Goal: Complete application form: Complete application form

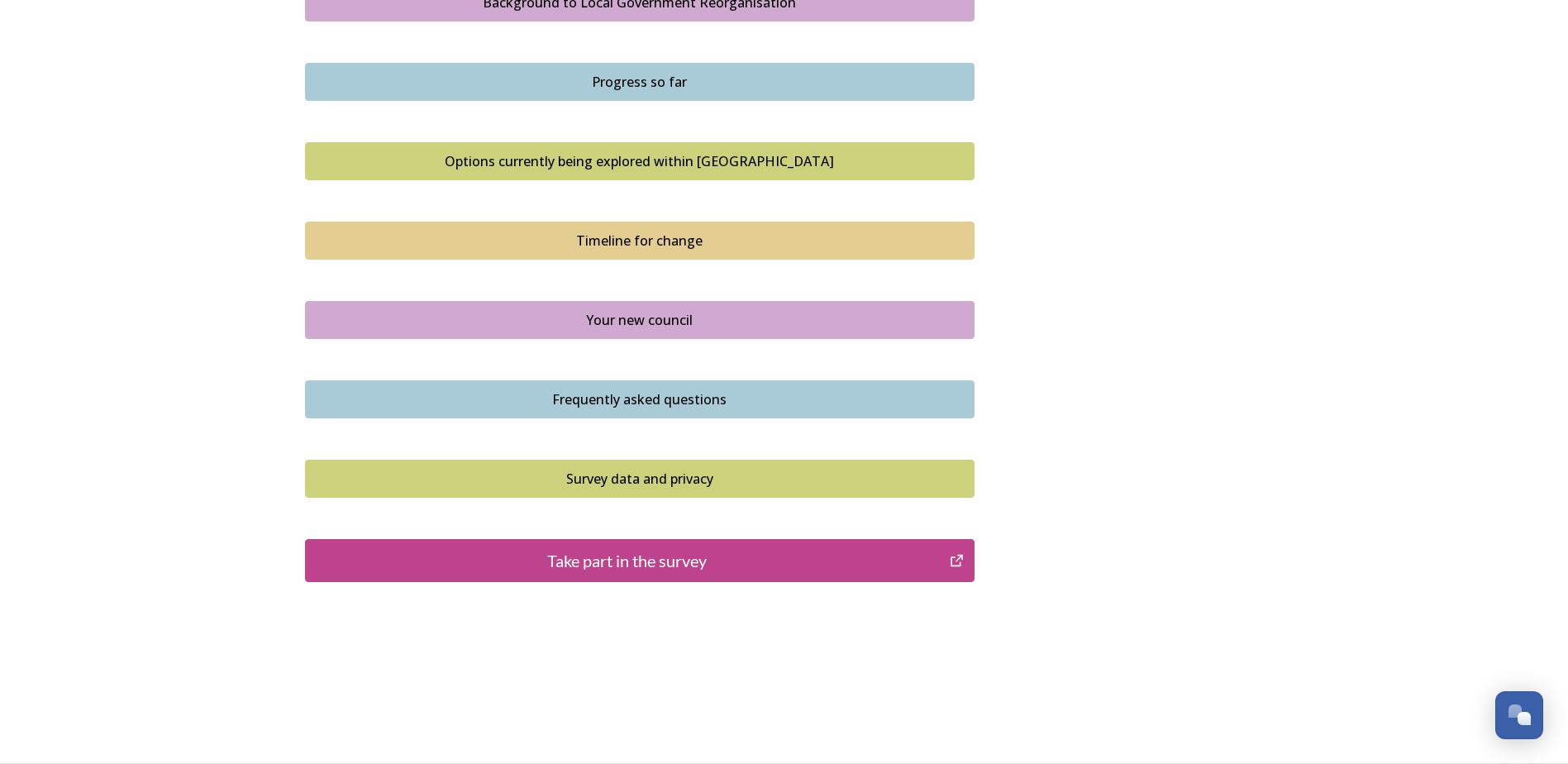
scroll to position [739, 0]
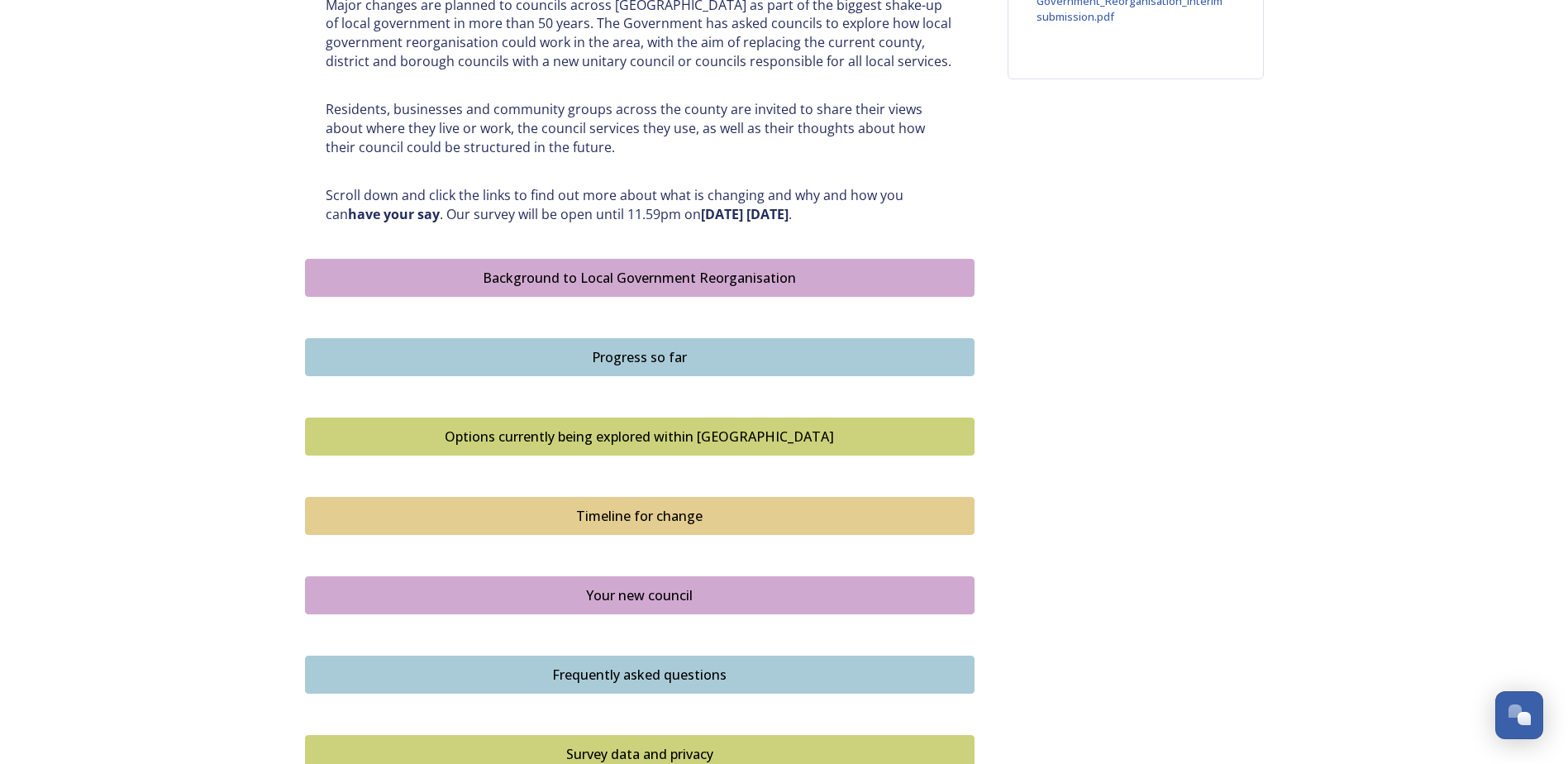
click at [721, 272] on div "Background to Local Government Reorganisation" at bounding box center [639, 278] width 651 height 20
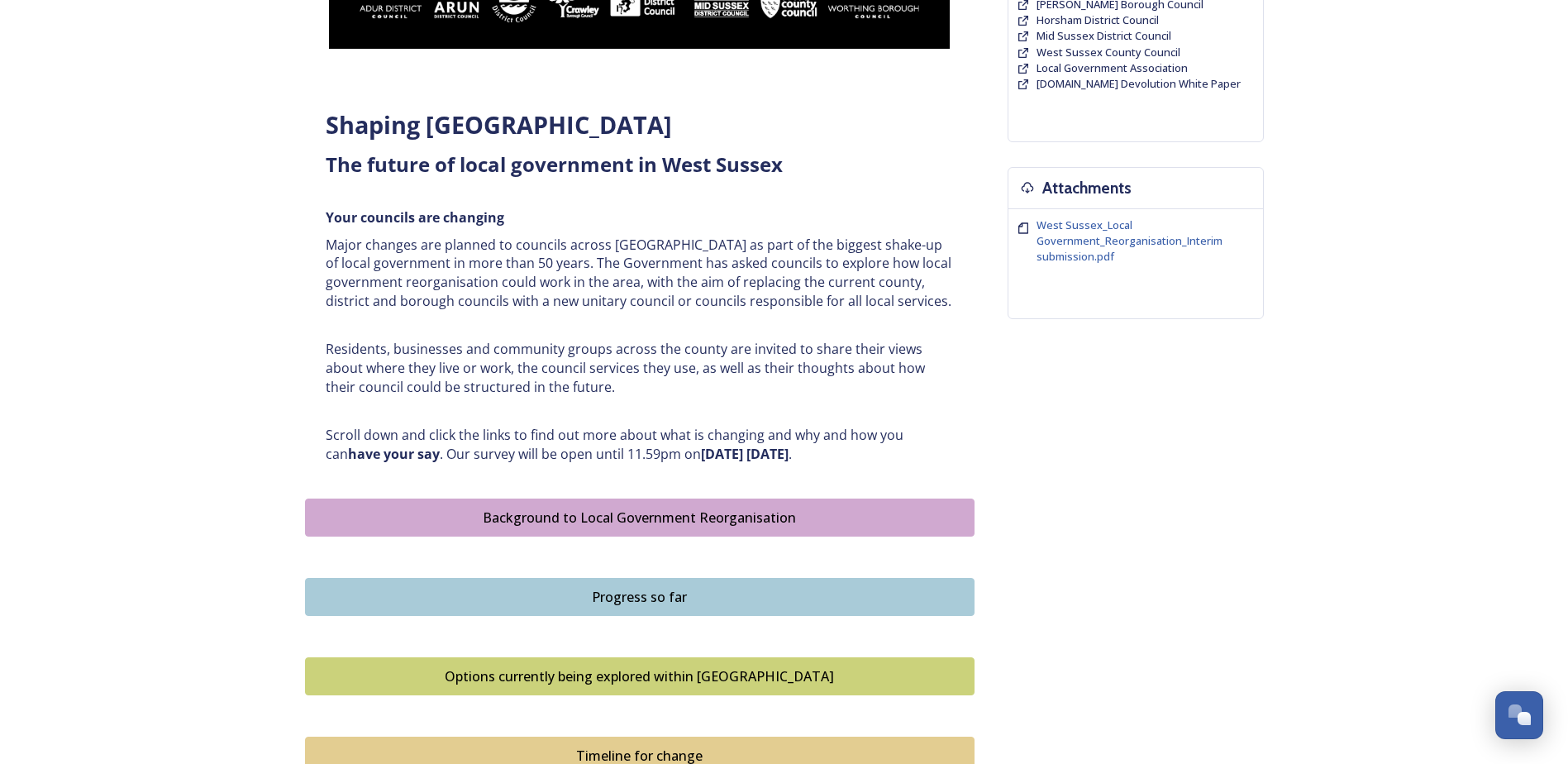
scroll to position [551, 0]
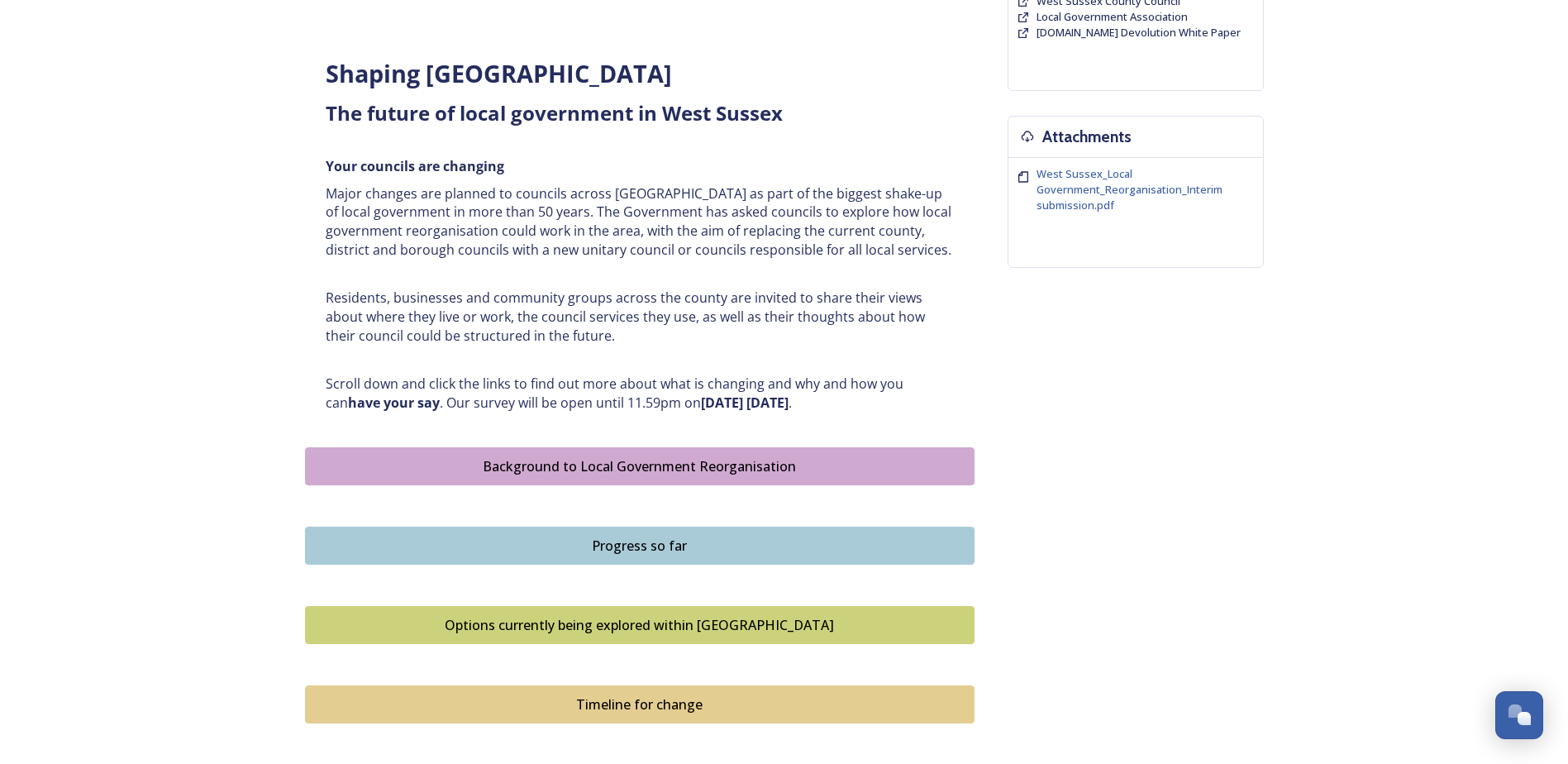
click at [702, 623] on div "Options currently being explored within [GEOGRAPHIC_DATA]" at bounding box center [639, 625] width 651 height 20
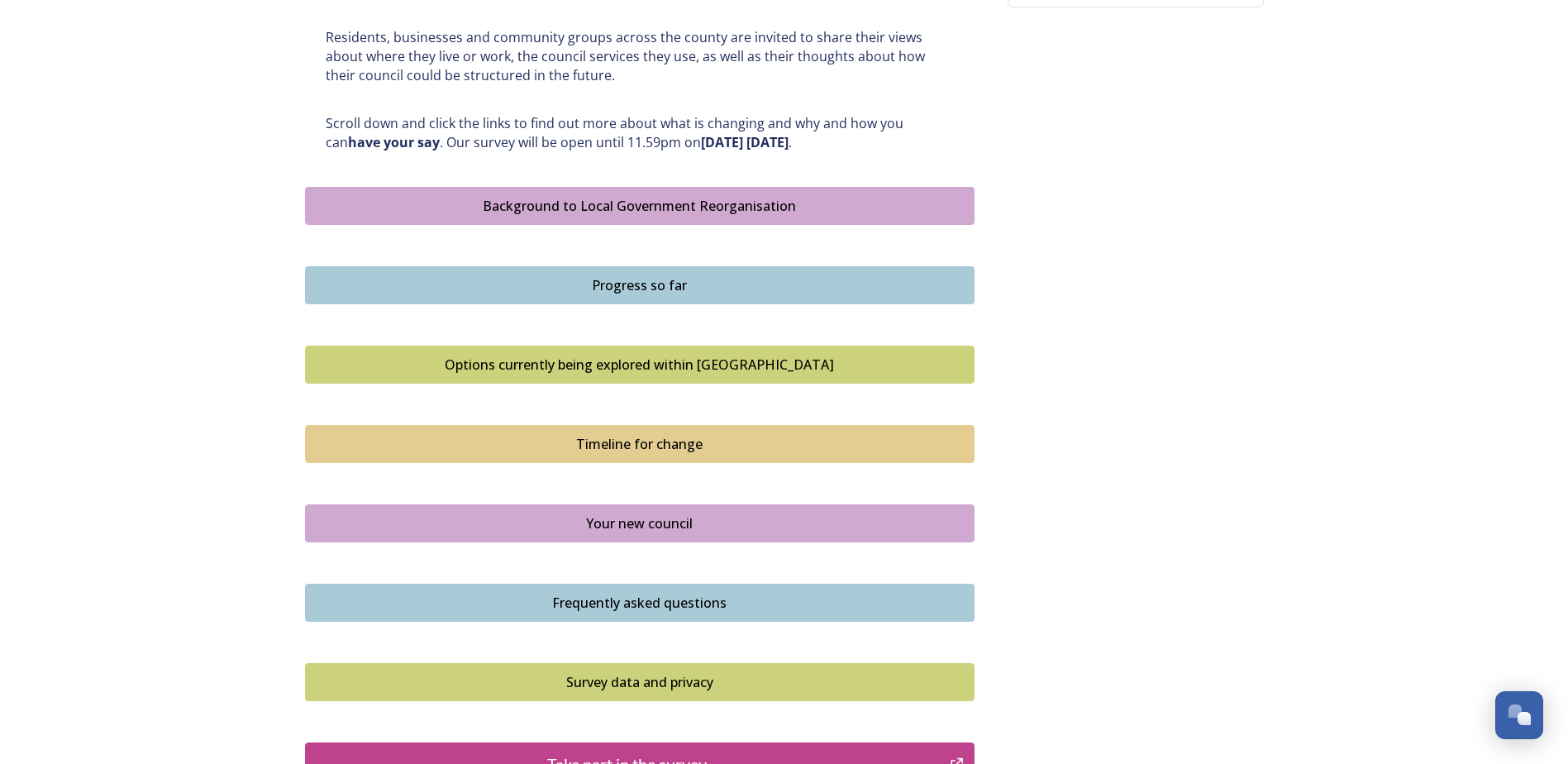
scroll to position [827, 0]
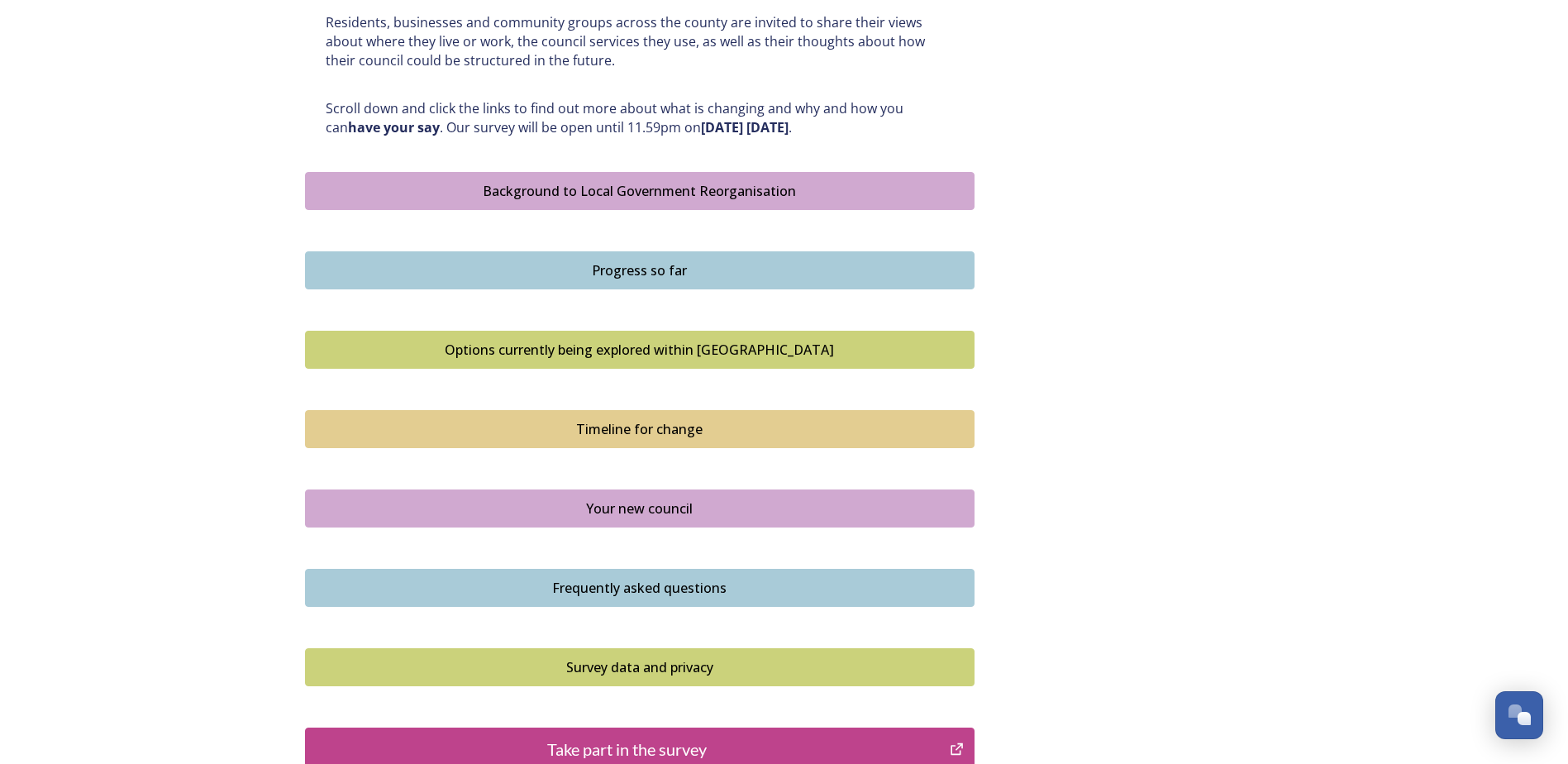
click at [567, 506] on div "Your new council" at bounding box center [639, 508] width 651 height 20
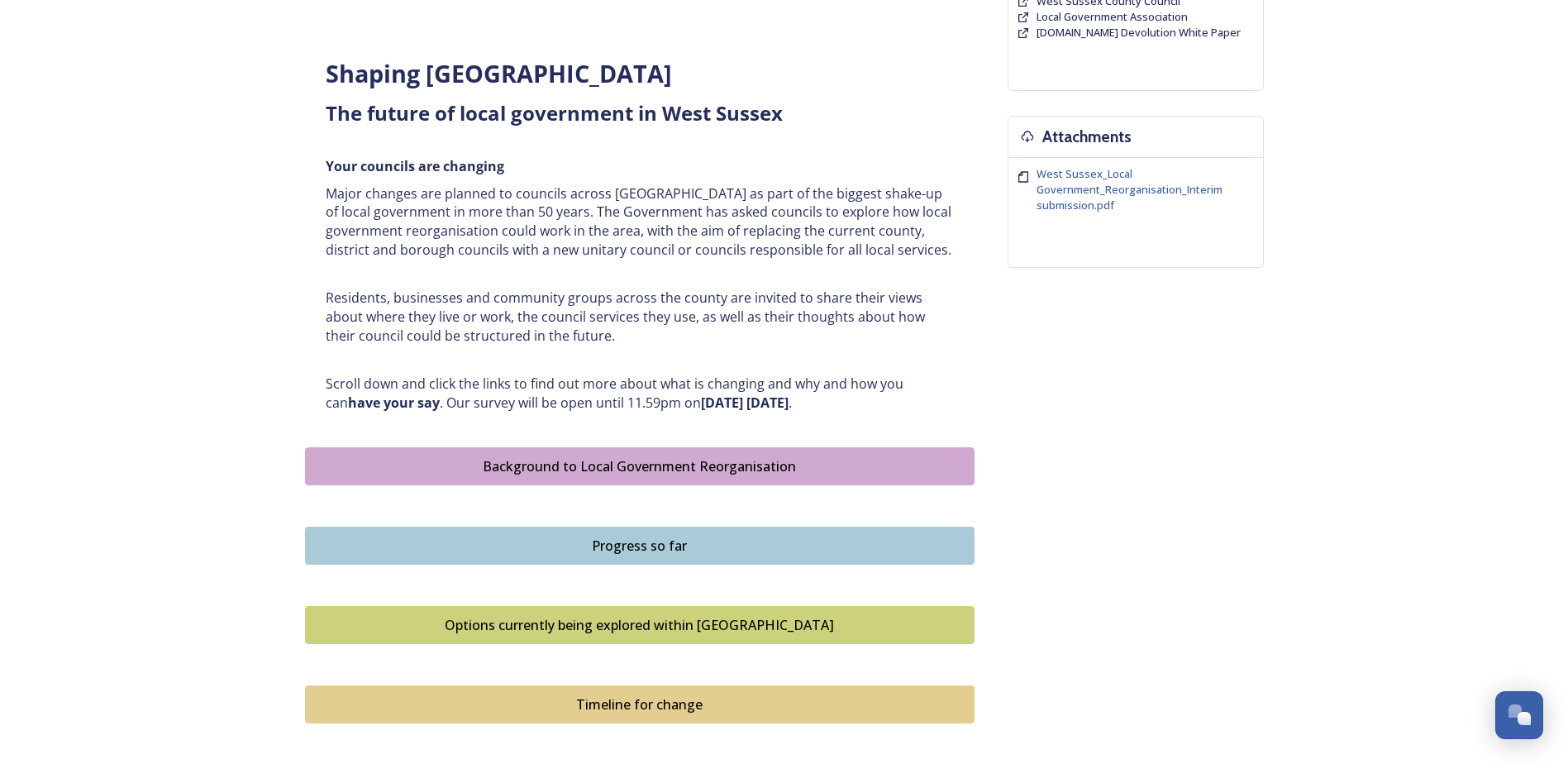
scroll to position [827, 0]
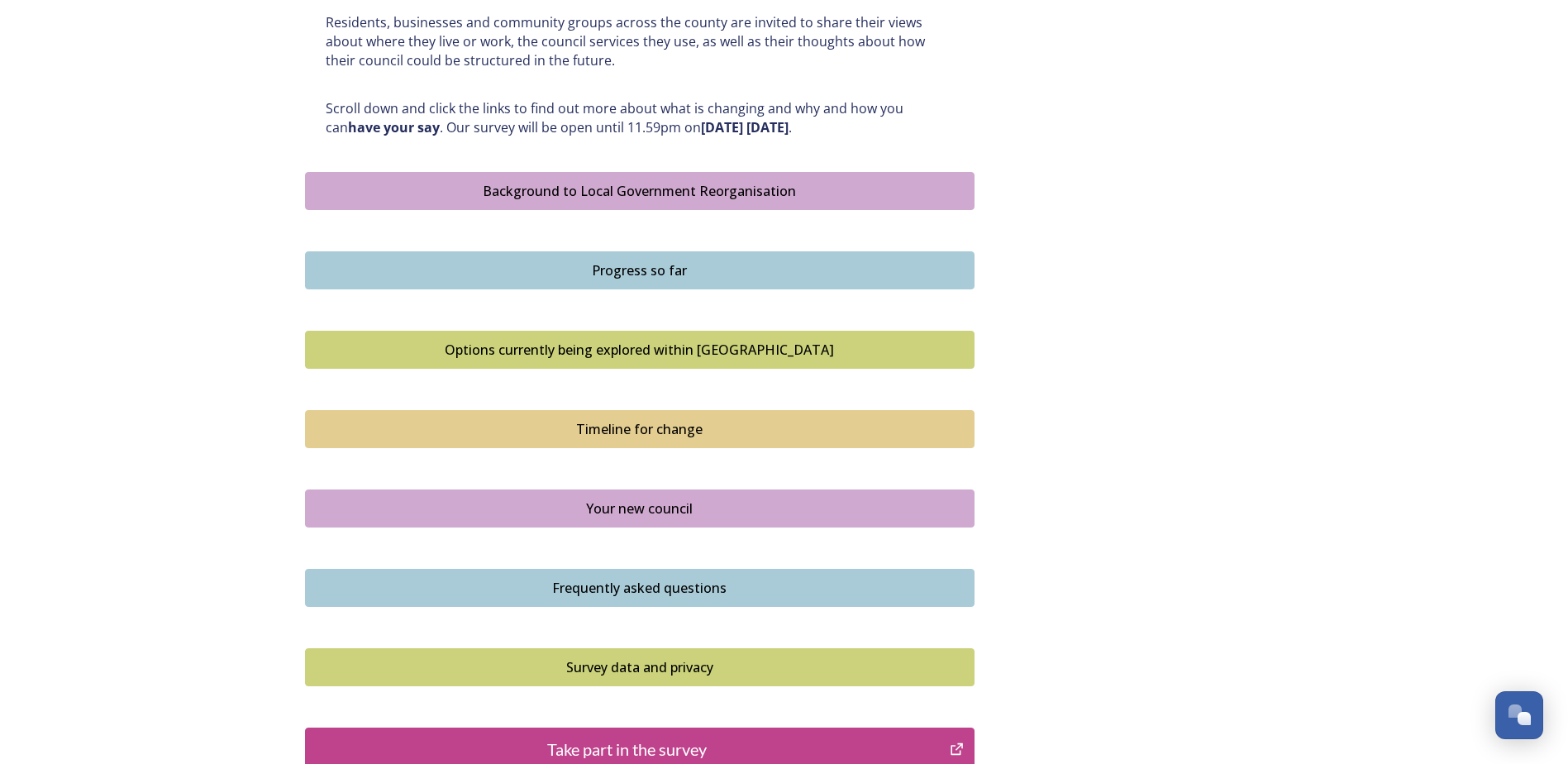
click at [482, 586] on div "Frequently asked questions" at bounding box center [639, 587] width 651 height 20
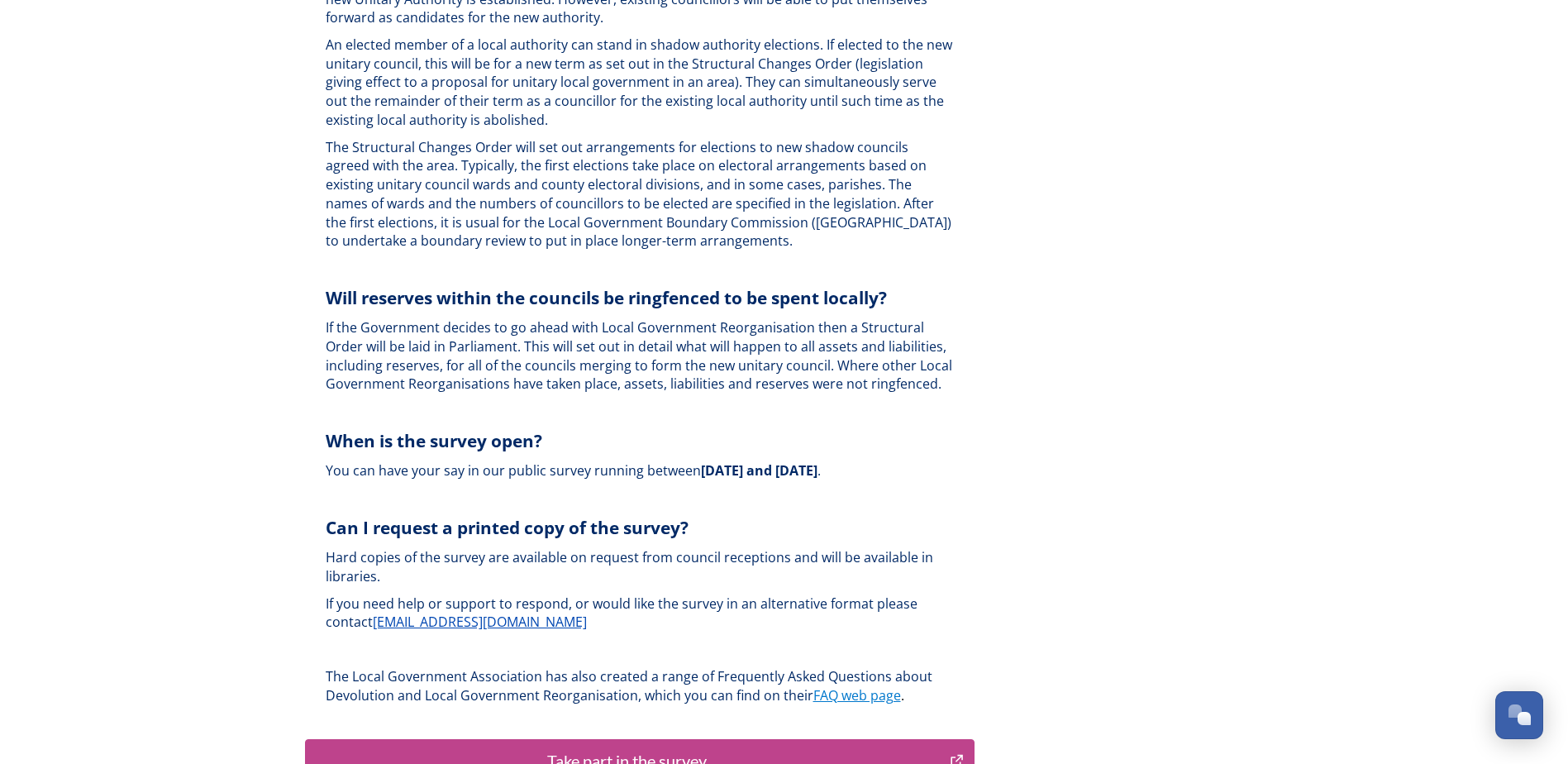
scroll to position [4684, 0]
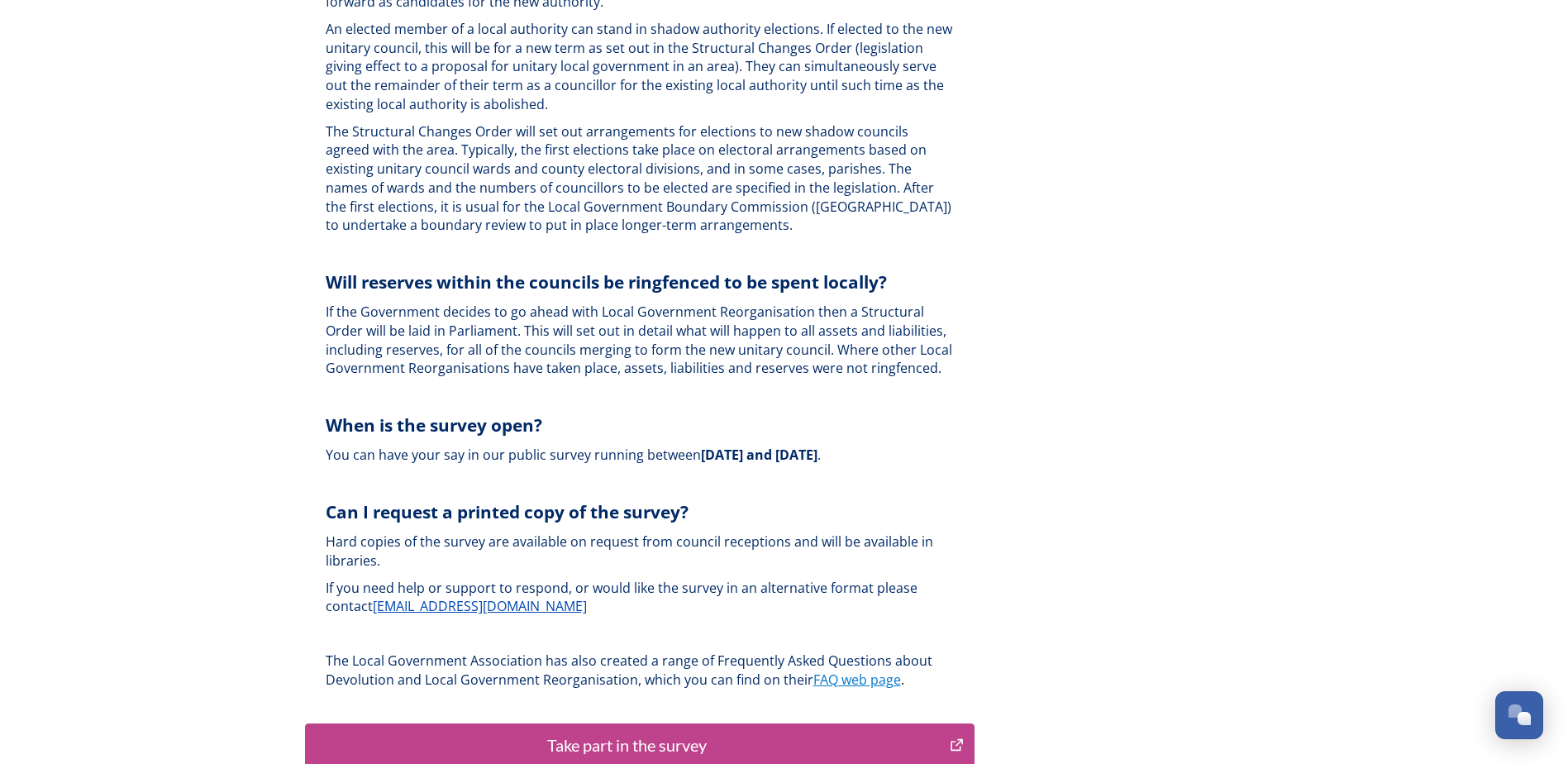
click at [652, 733] on div "Take part in the survey" at bounding box center [628, 744] width 628 height 25
drag, startPoint x: 652, startPoint y: 723, endPoint x: 1216, endPoint y: 181, distance: 782.2
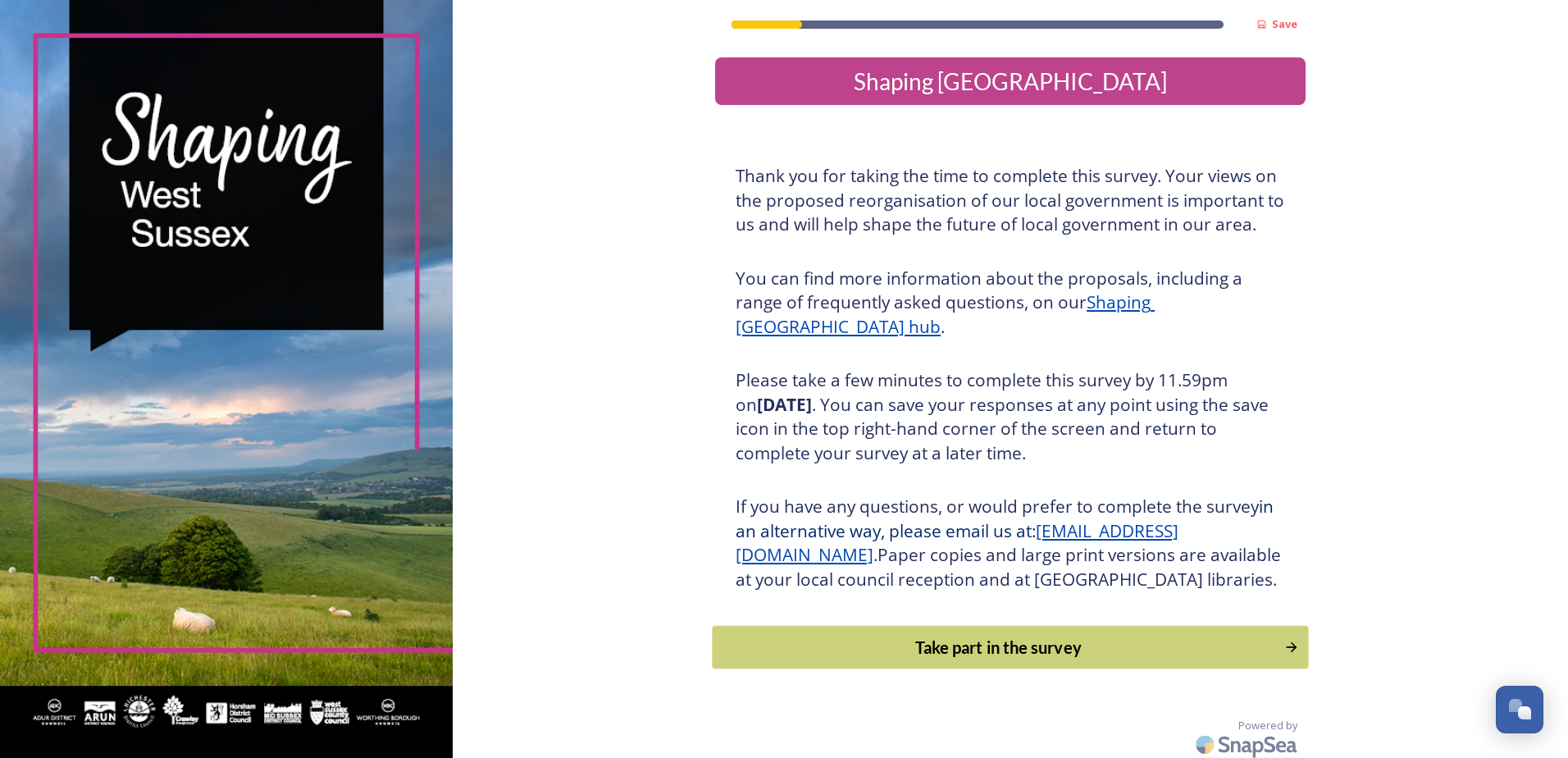
click at [875, 669] on button "Take part in the survey" at bounding box center [1010, 647] width 597 height 44
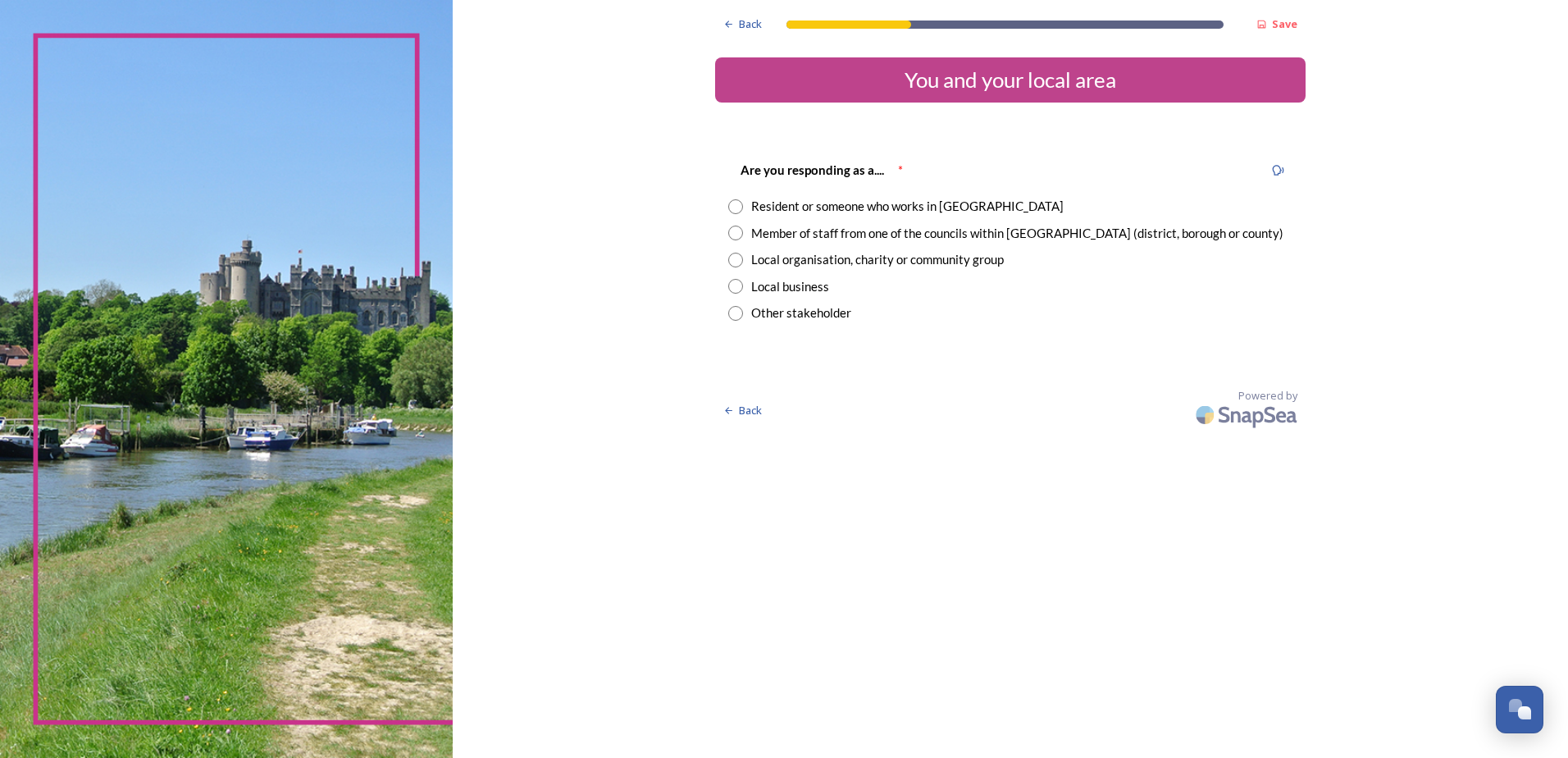
click at [735, 205] on input "radio" at bounding box center [735, 206] width 15 height 15
radio input "true"
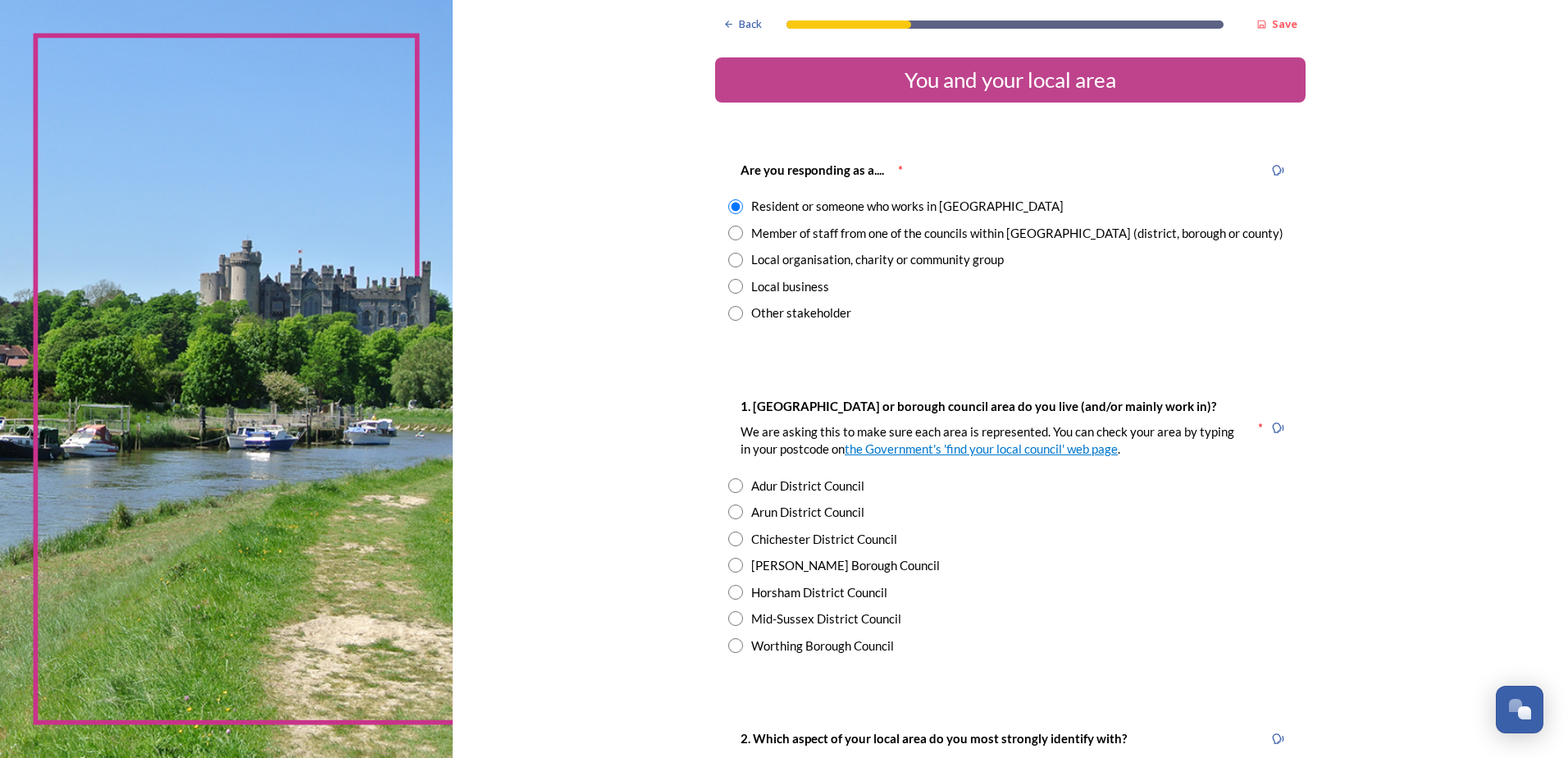
click at [728, 483] on input "radio" at bounding box center [735, 485] width 15 height 15
radio input "true"
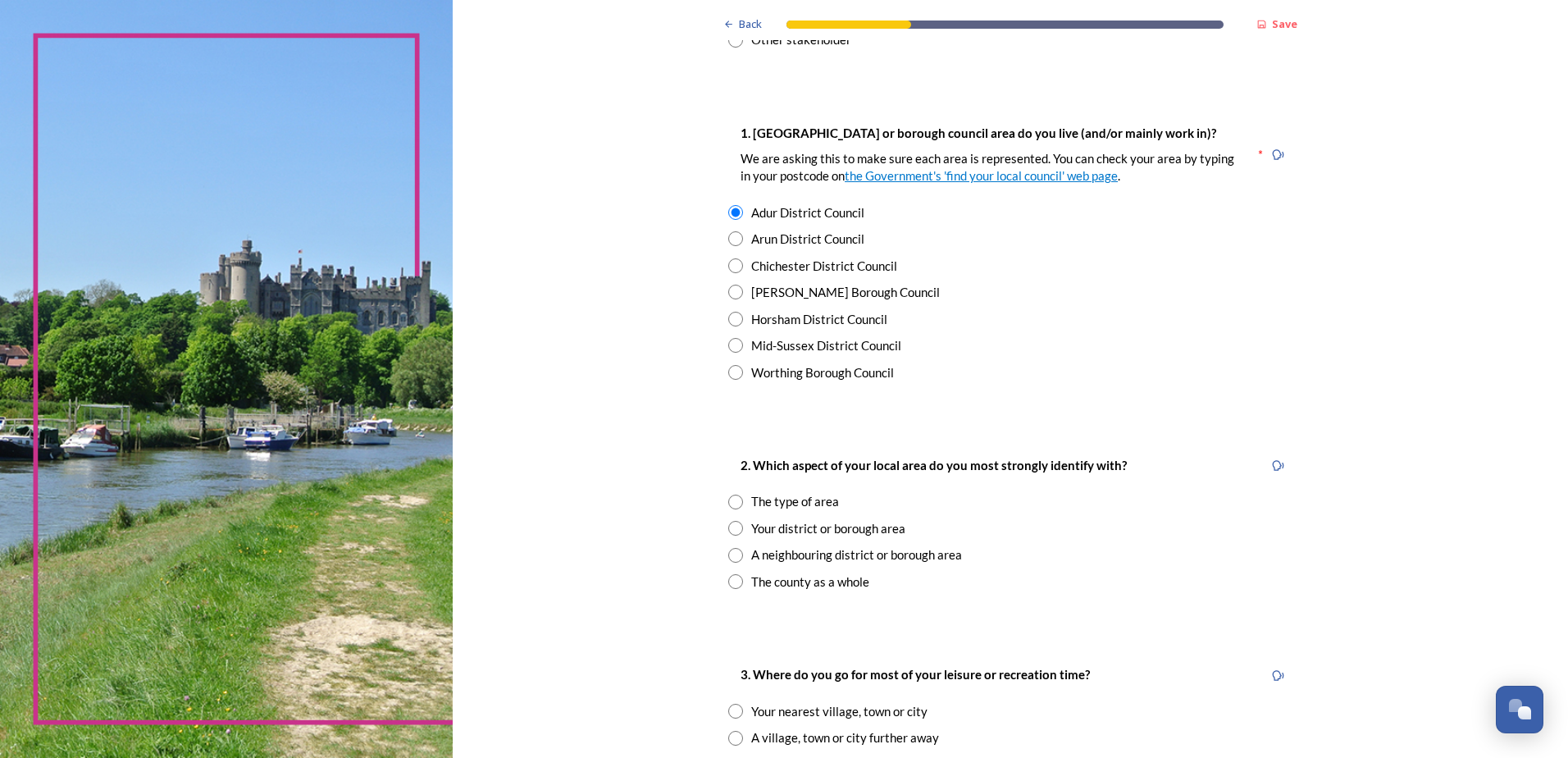
click at [728, 553] on input "radio" at bounding box center [735, 555] width 15 height 15
radio input "true"
click at [775, 738] on input at bounding box center [1010, 732] width 565 height 38
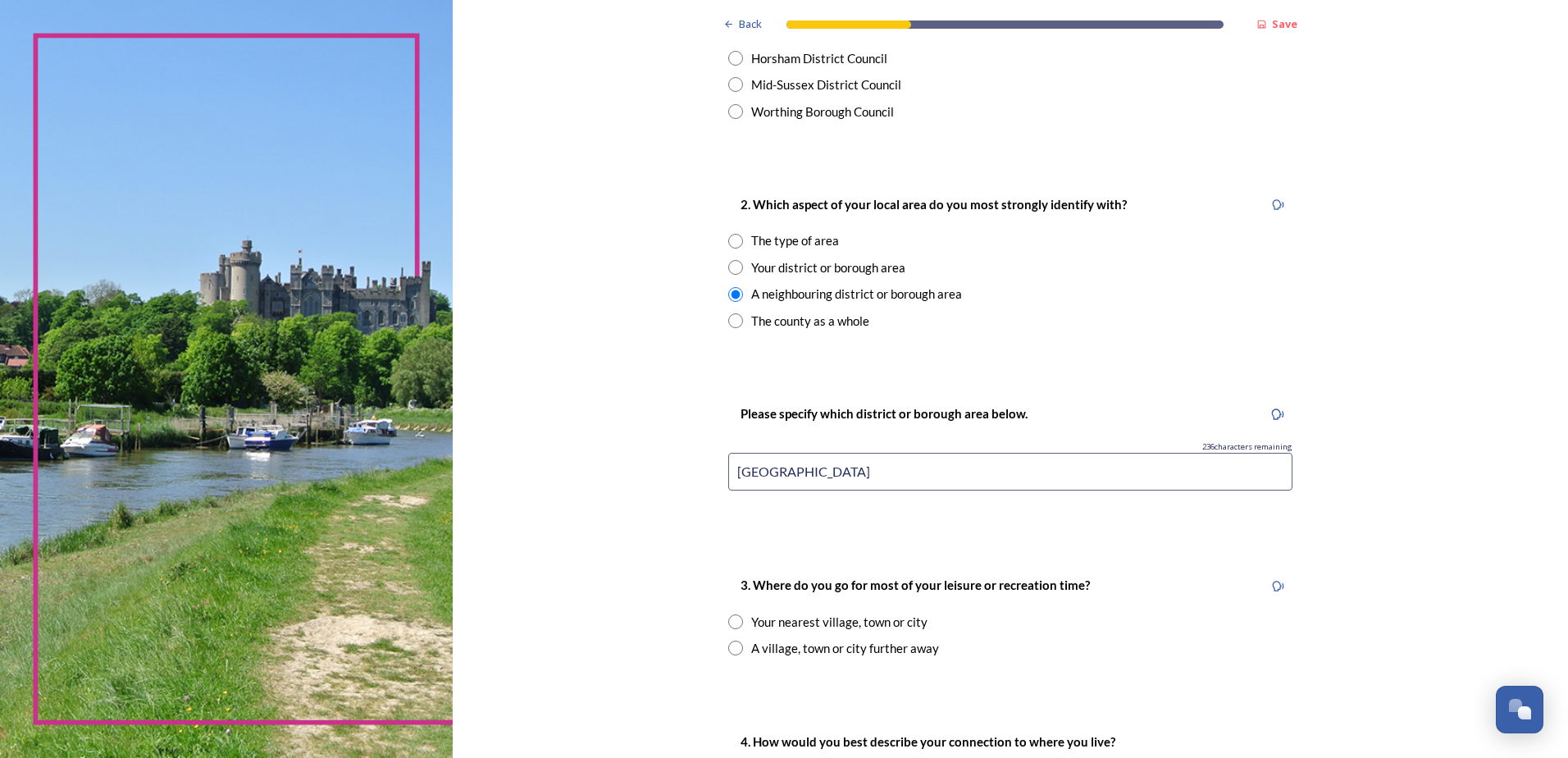
scroll to position [547, 0]
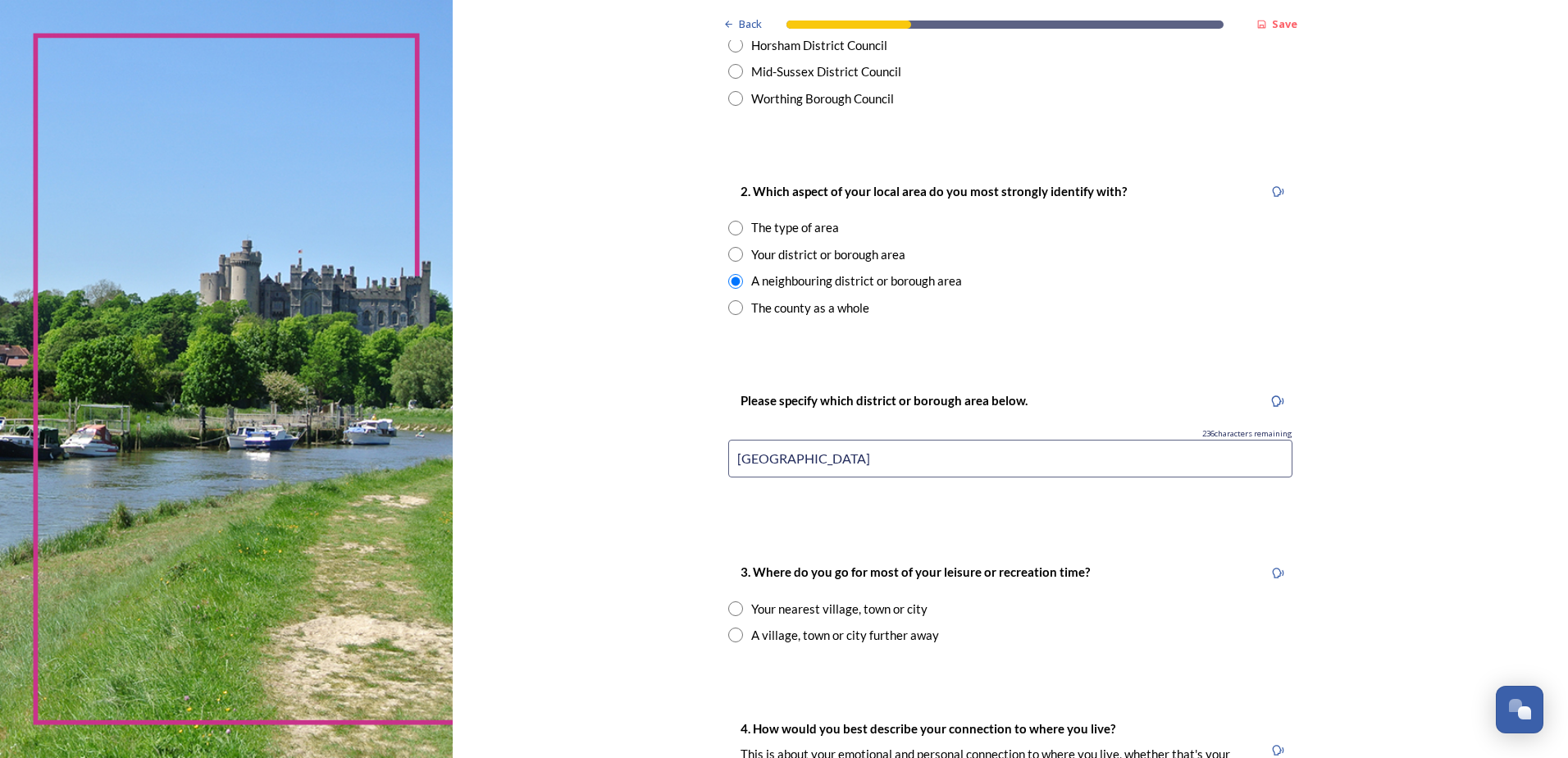
type input "Shoreham Beach"
click at [729, 606] on input "radio" at bounding box center [735, 608] width 15 height 15
radio input "true"
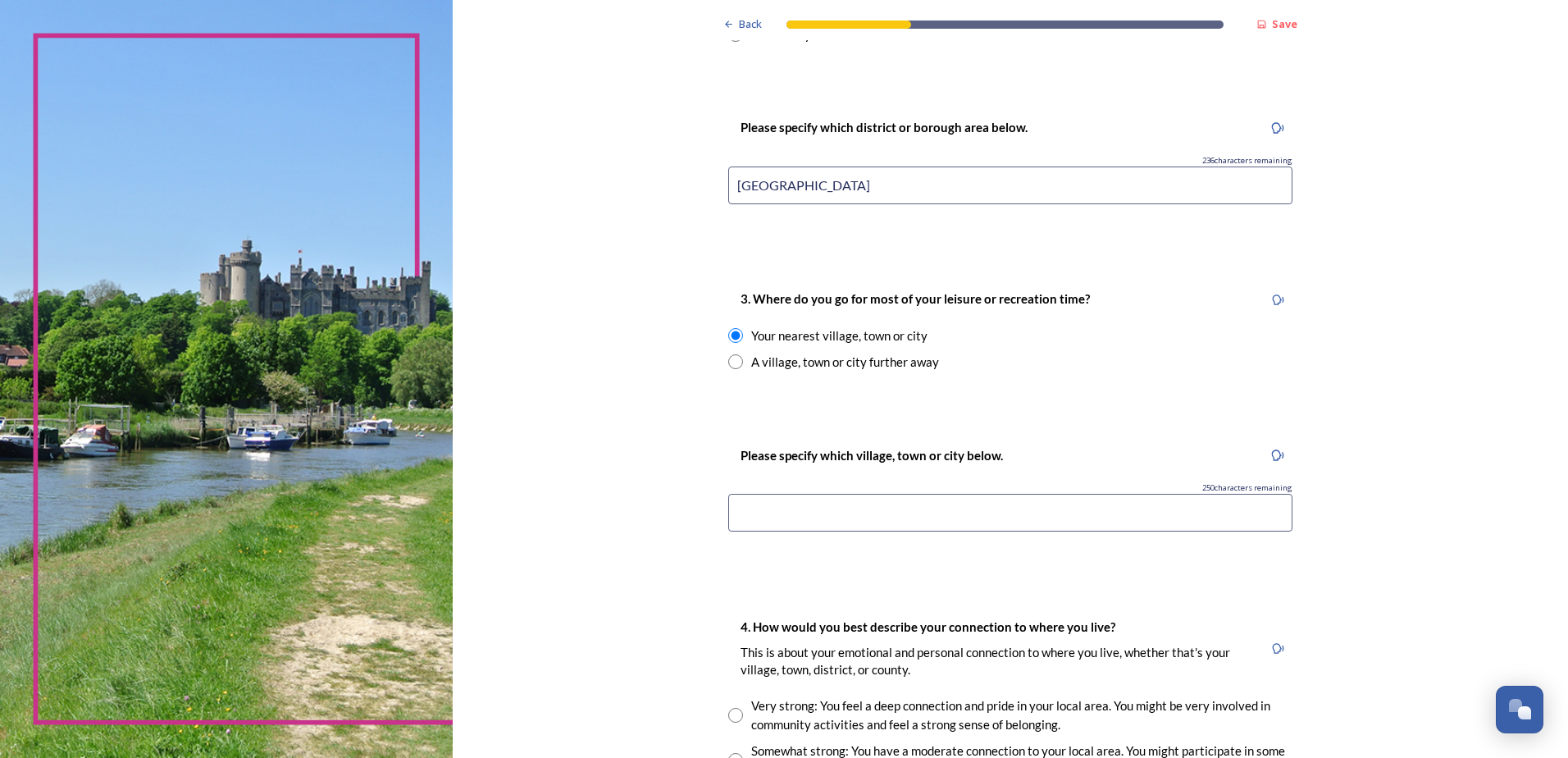
click at [803, 515] on input at bounding box center [1010, 512] width 565 height 38
type input "Shoreham-by-sea"
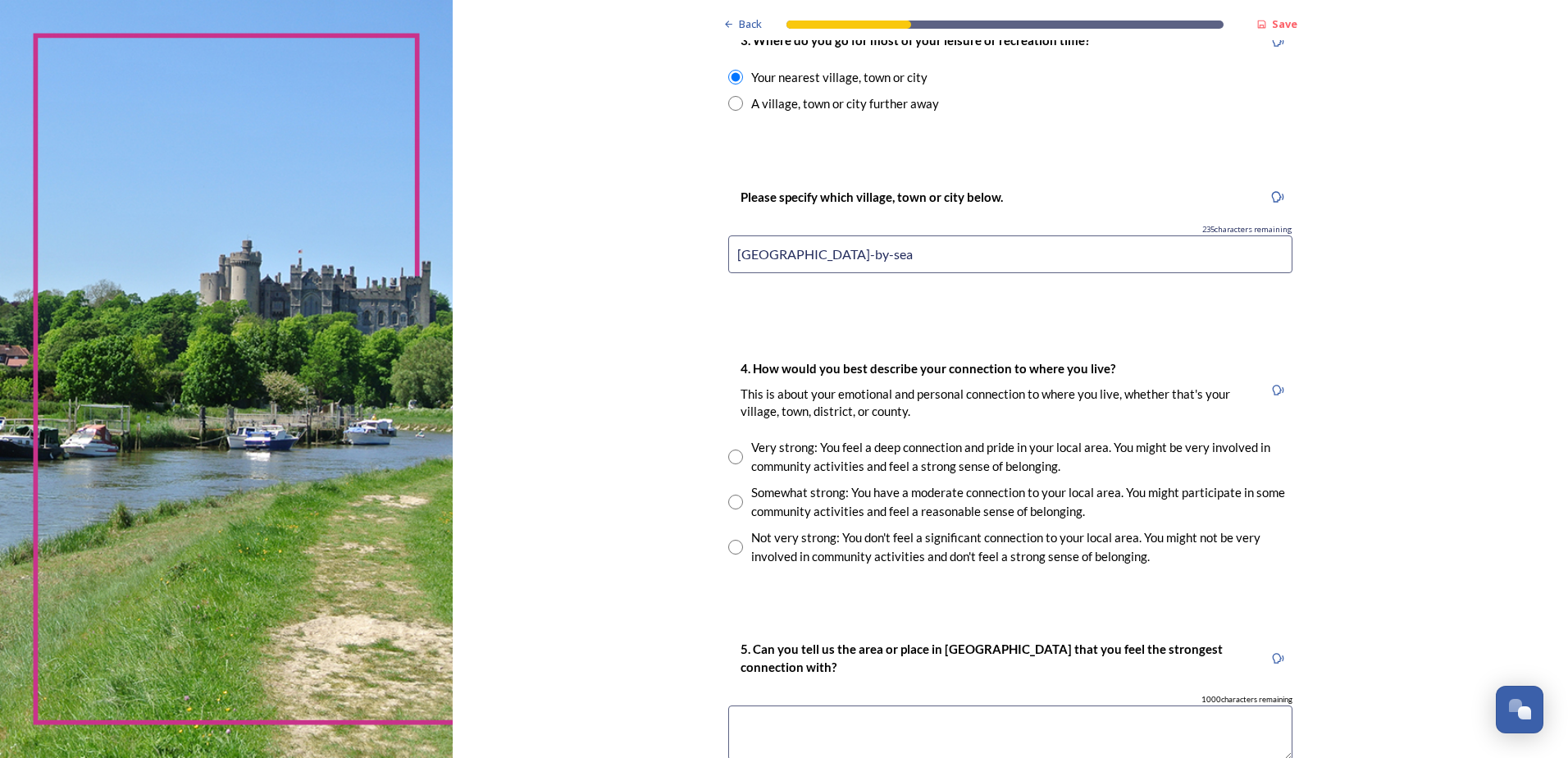
scroll to position [1093, 0]
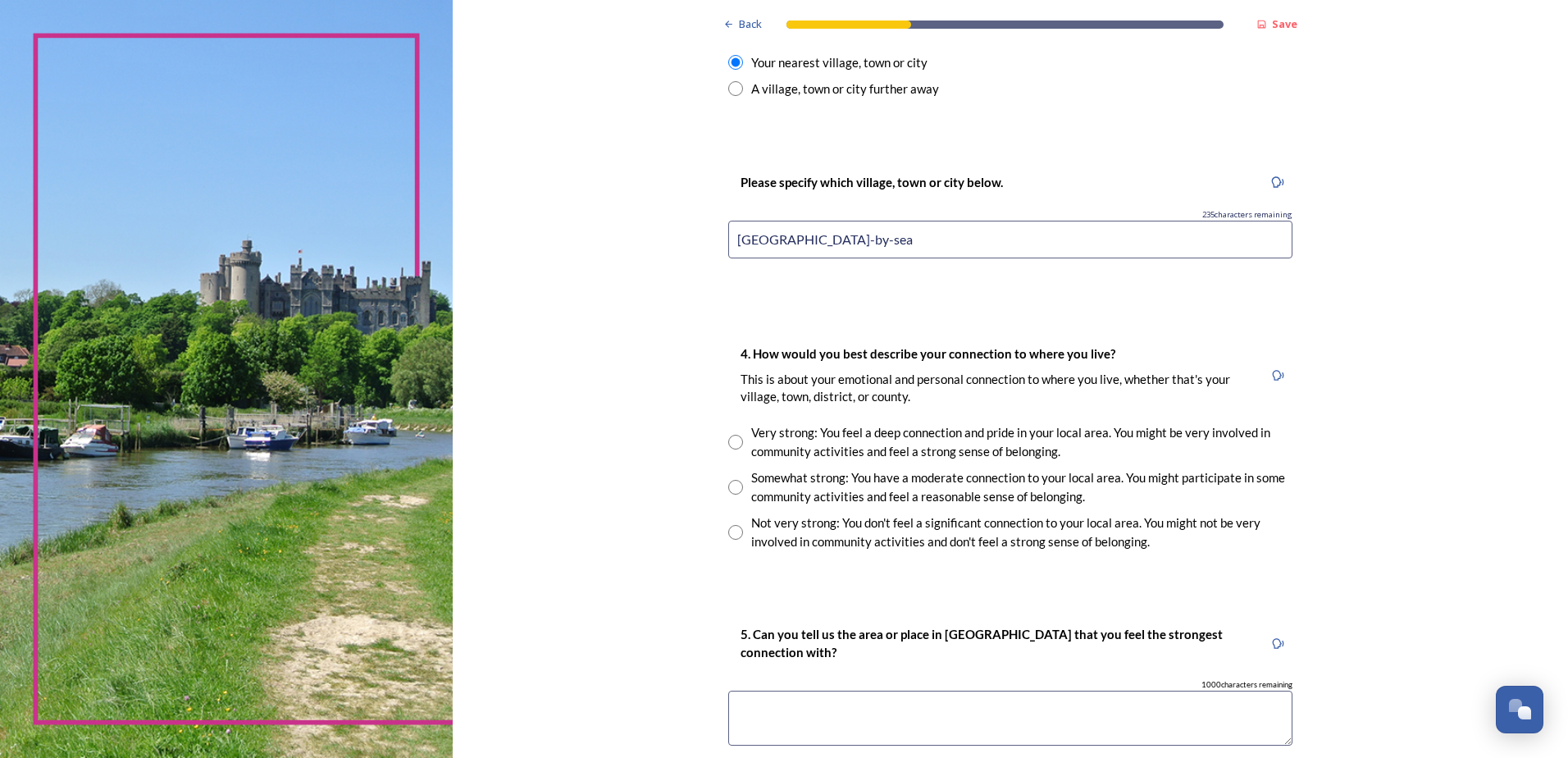
click at [734, 441] on input "radio" at bounding box center [735, 442] width 15 height 15
radio input "true"
click at [763, 707] on textarea at bounding box center [1010, 718] width 565 height 54
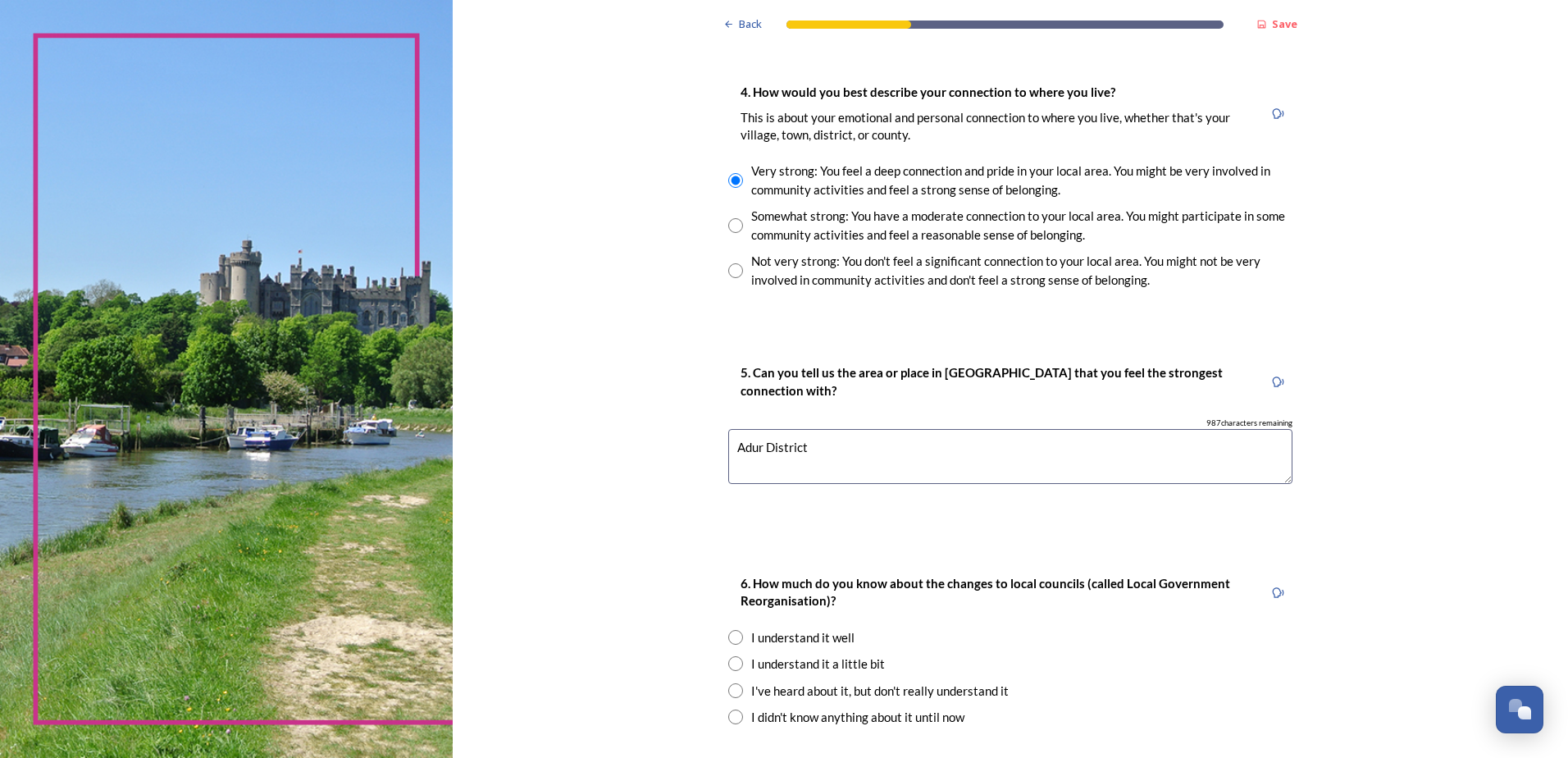
scroll to position [1367, 0]
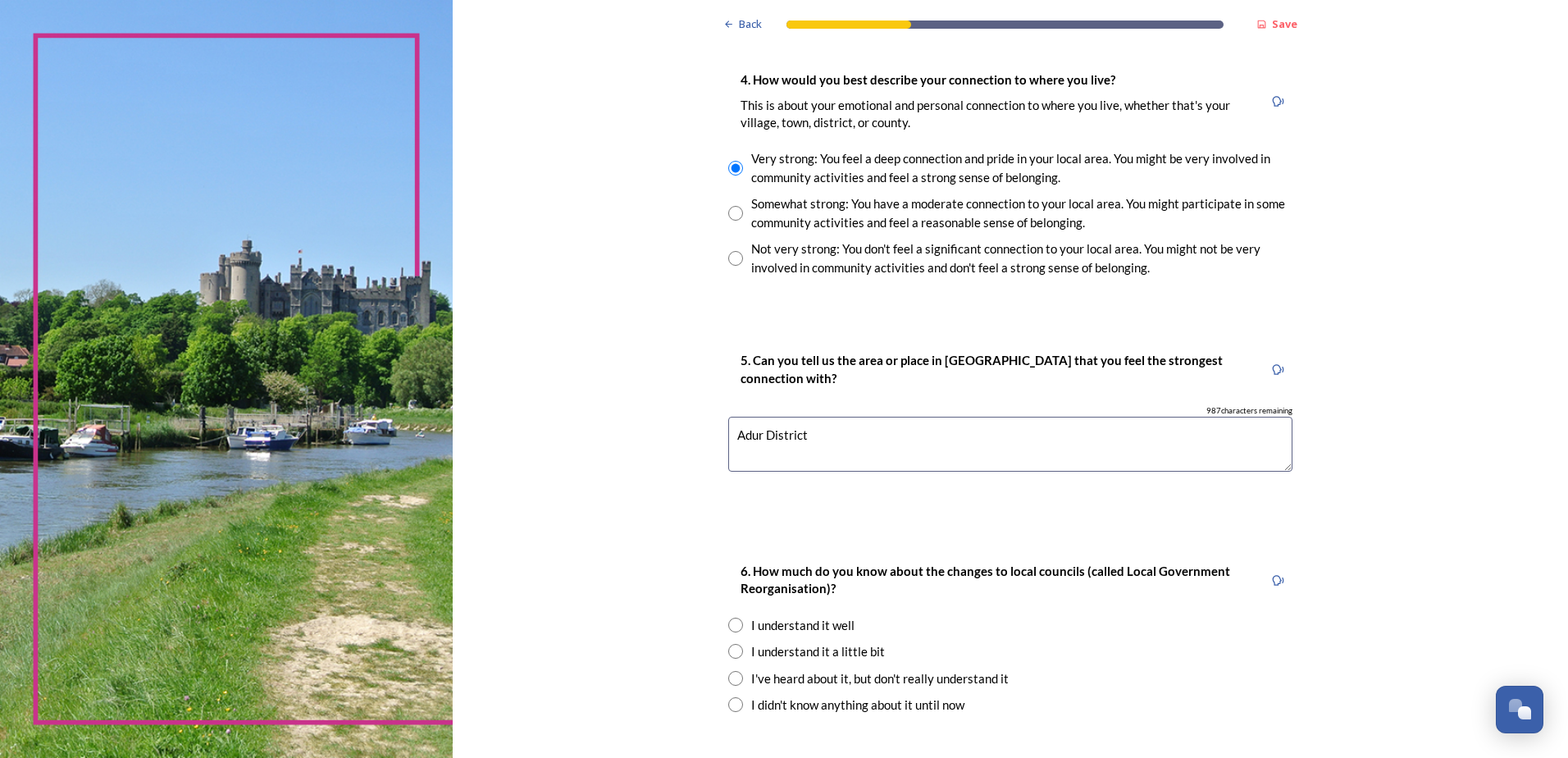
type textarea "Adur District"
click at [728, 620] on input "radio" at bounding box center [735, 625] width 15 height 15
radio input "true"
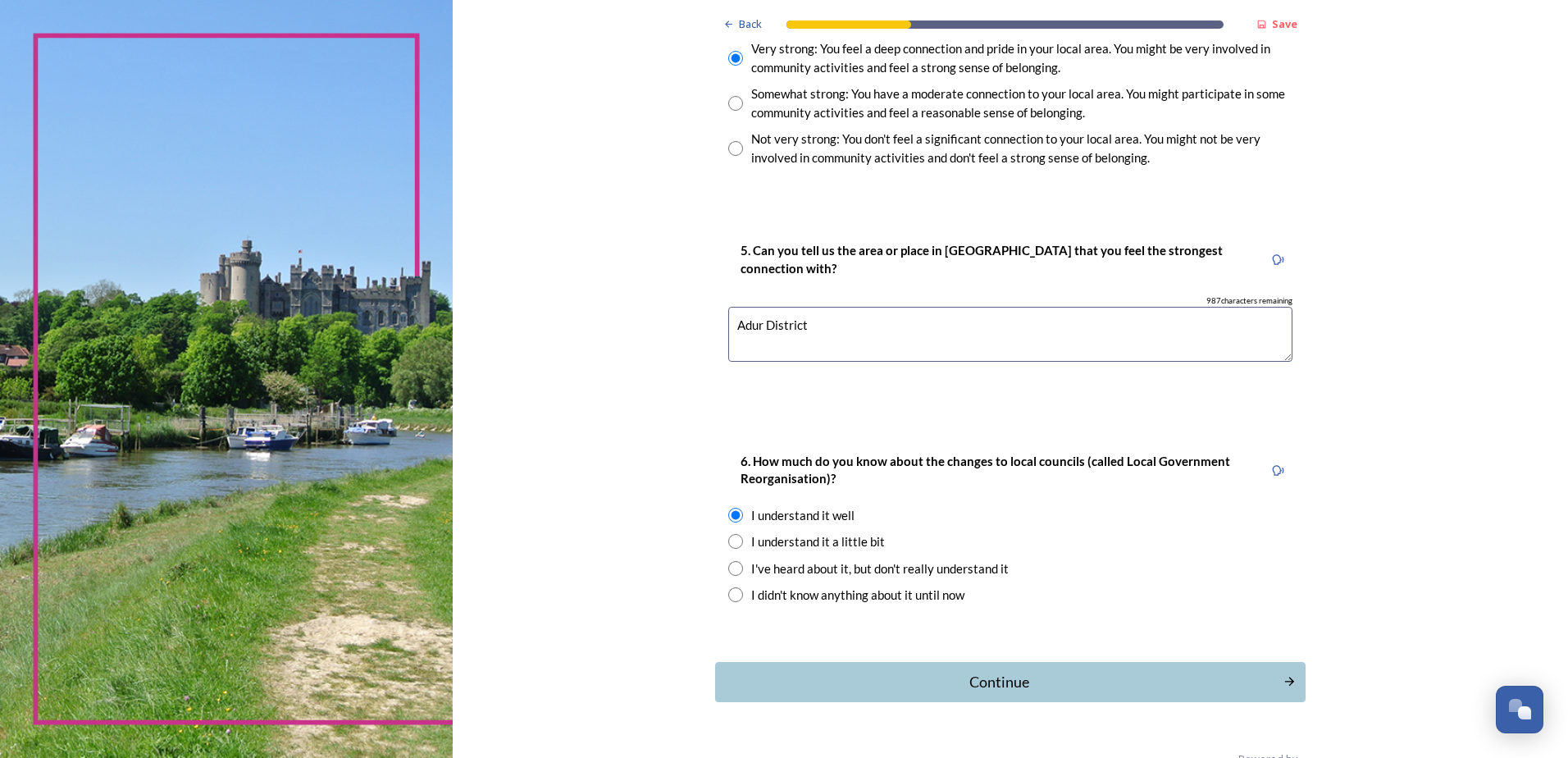
scroll to position [1516, 0]
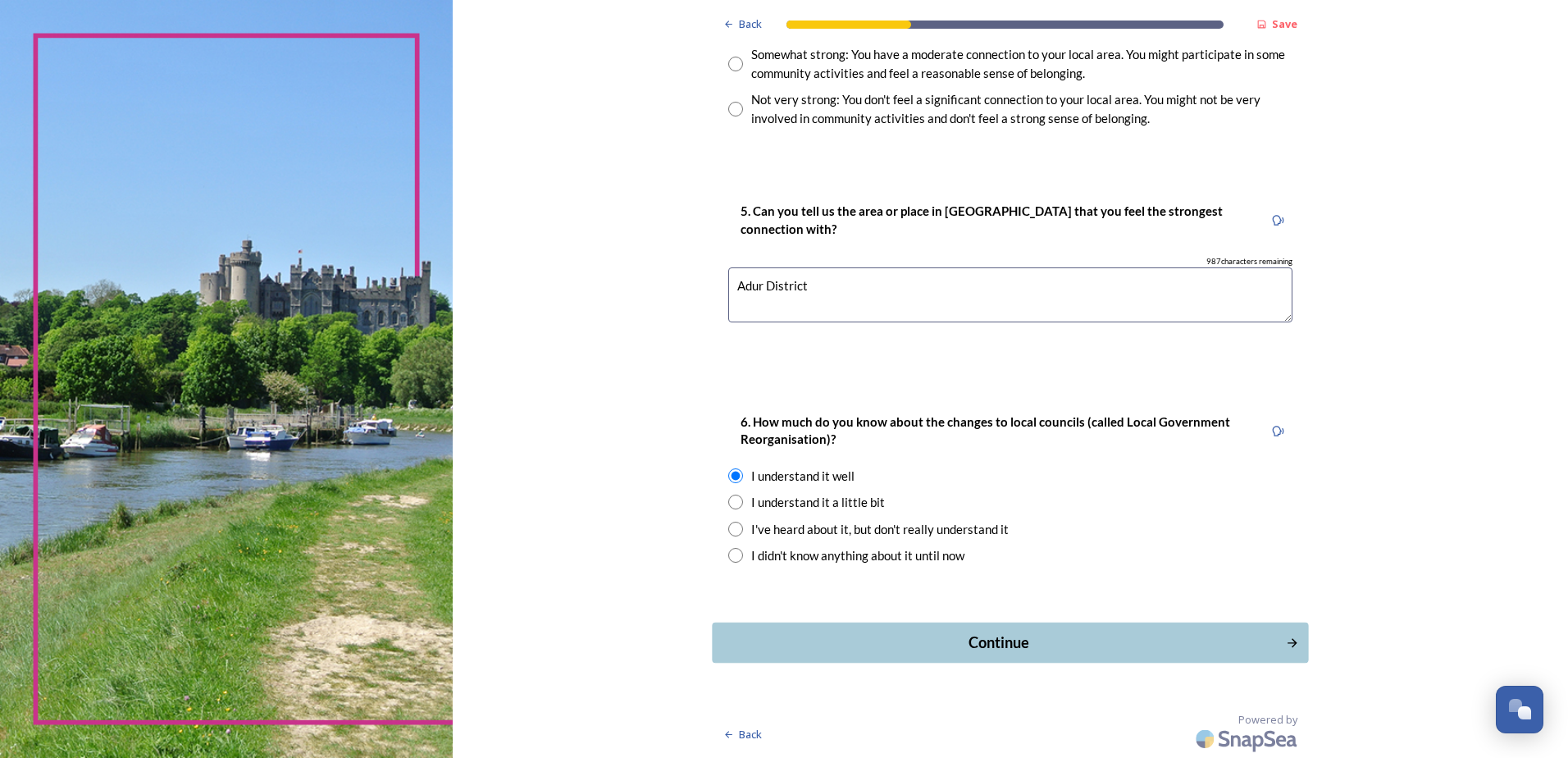
click at [982, 643] on div "Continue" at bounding box center [1000, 642] width 556 height 22
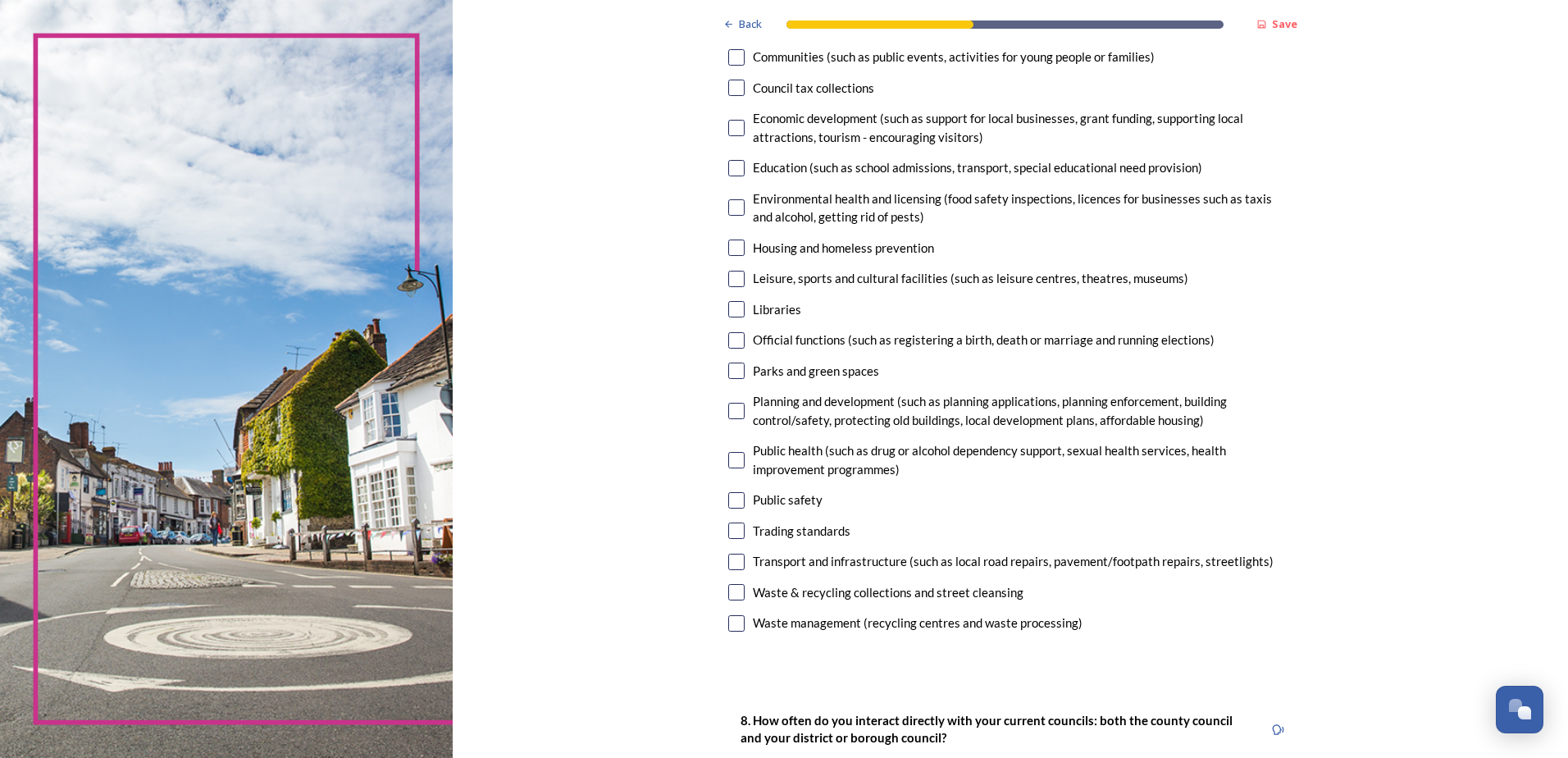
scroll to position [273, 0]
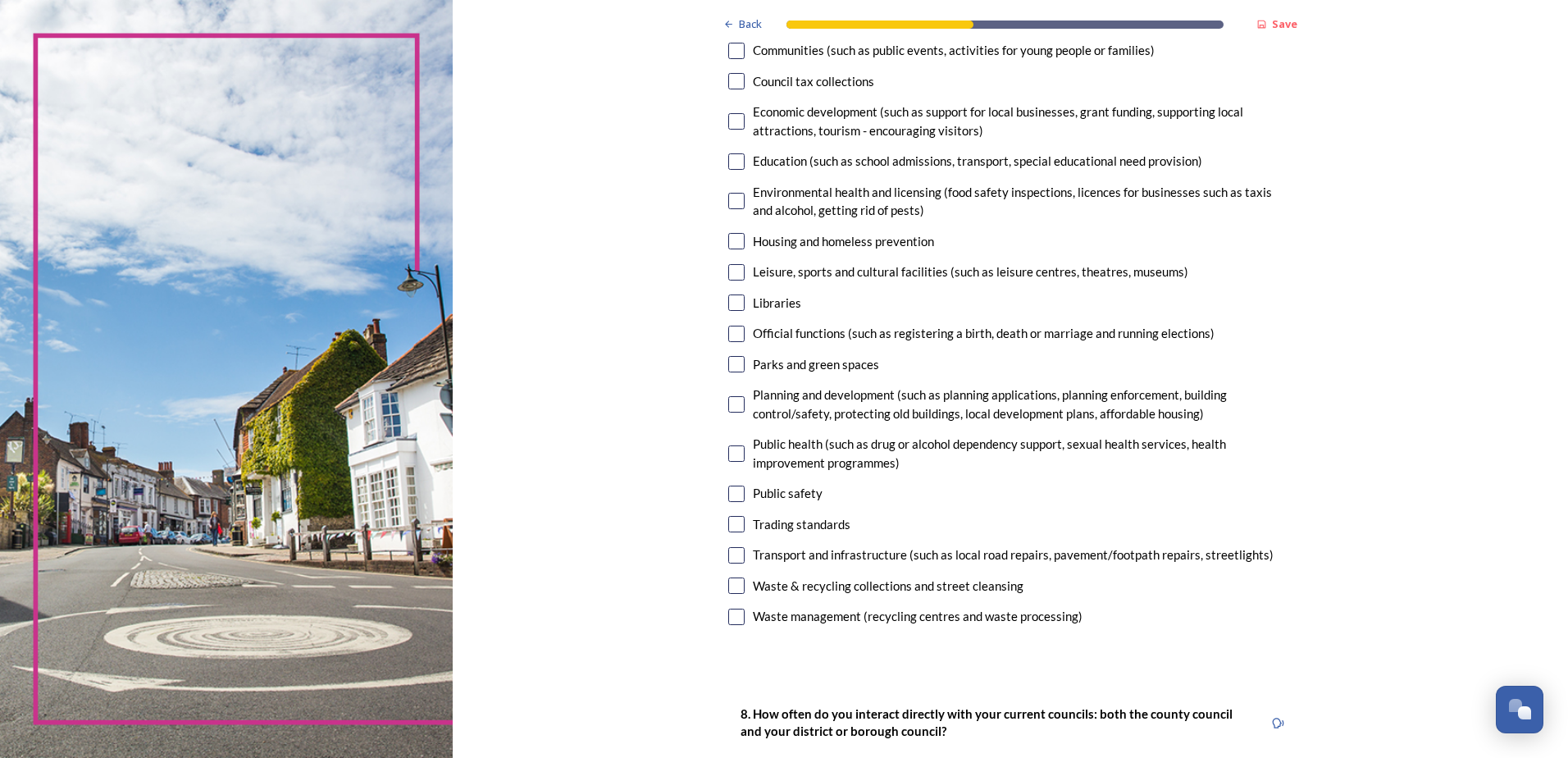
click at [733, 364] on input "checkbox" at bounding box center [736, 364] width 17 height 17
checkbox input "true"
click at [731, 405] on input "checkbox" at bounding box center [736, 404] width 17 height 17
checkbox input "true"
click at [731, 451] on input "checkbox" at bounding box center [736, 453] width 17 height 17
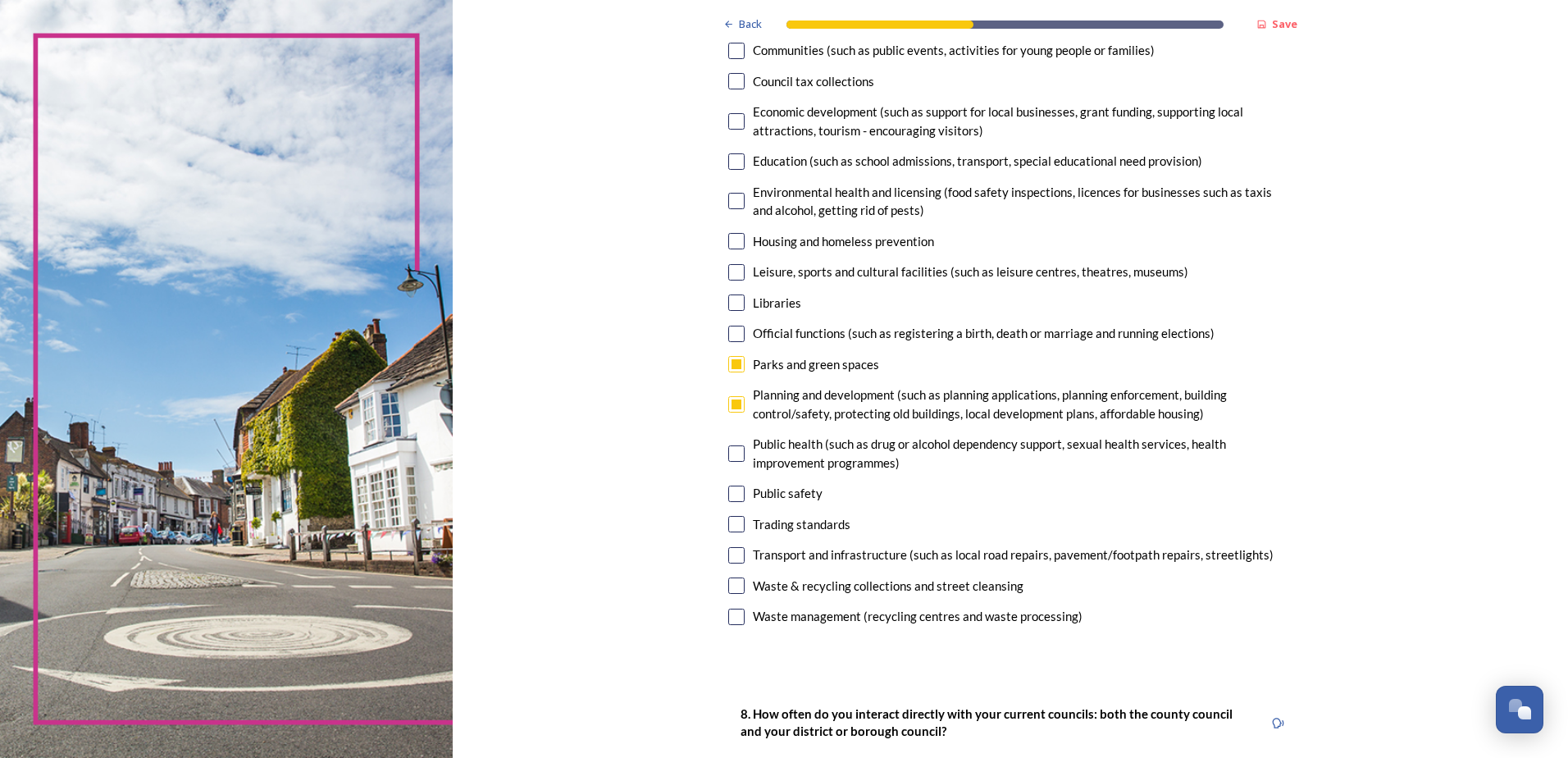
checkbox input "true"
click at [733, 556] on input "checkbox" at bounding box center [736, 555] width 17 height 17
checkbox input "true"
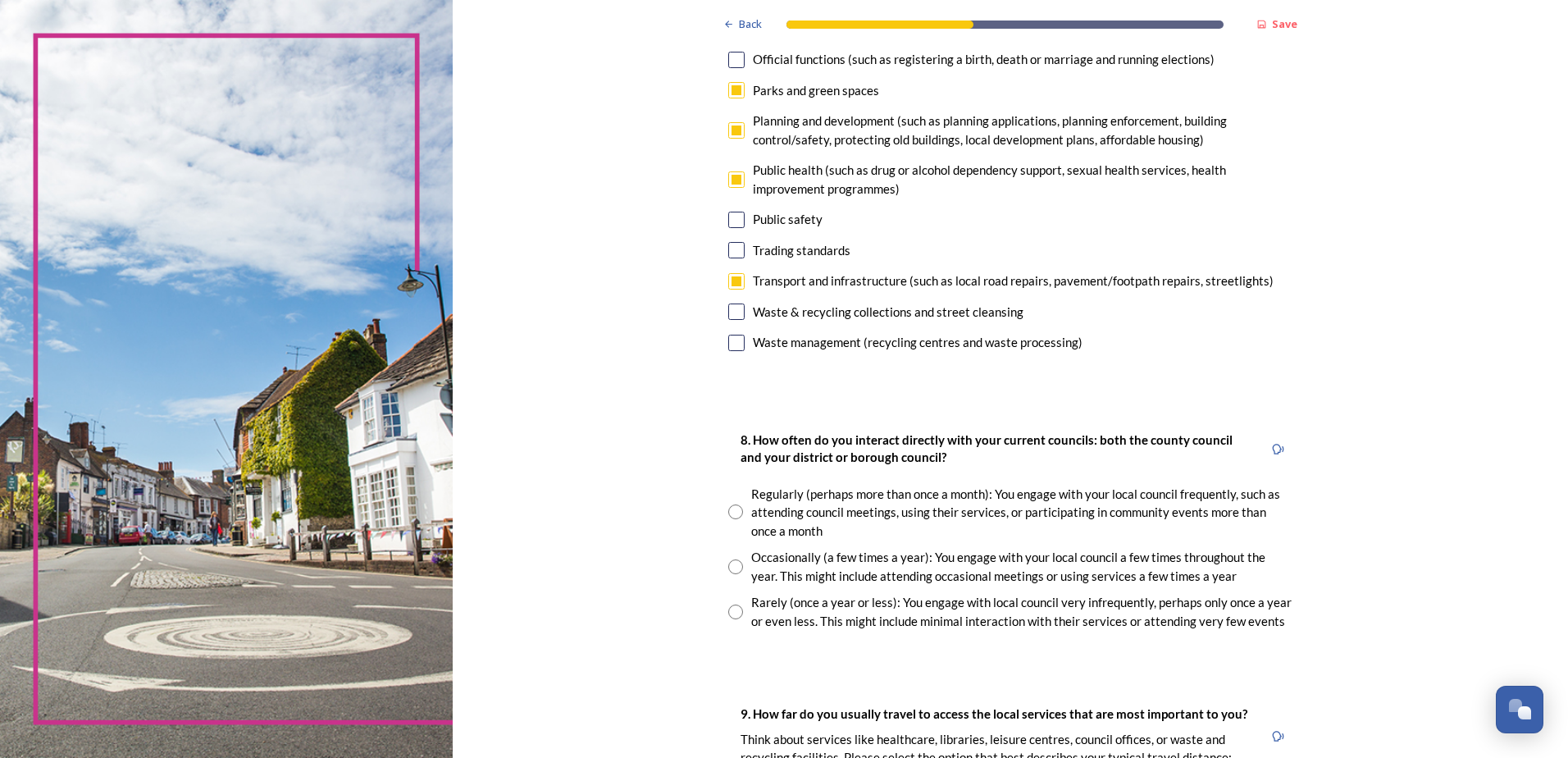
click at [732, 612] on input "radio" at bounding box center [735, 611] width 15 height 15
radio input "true"
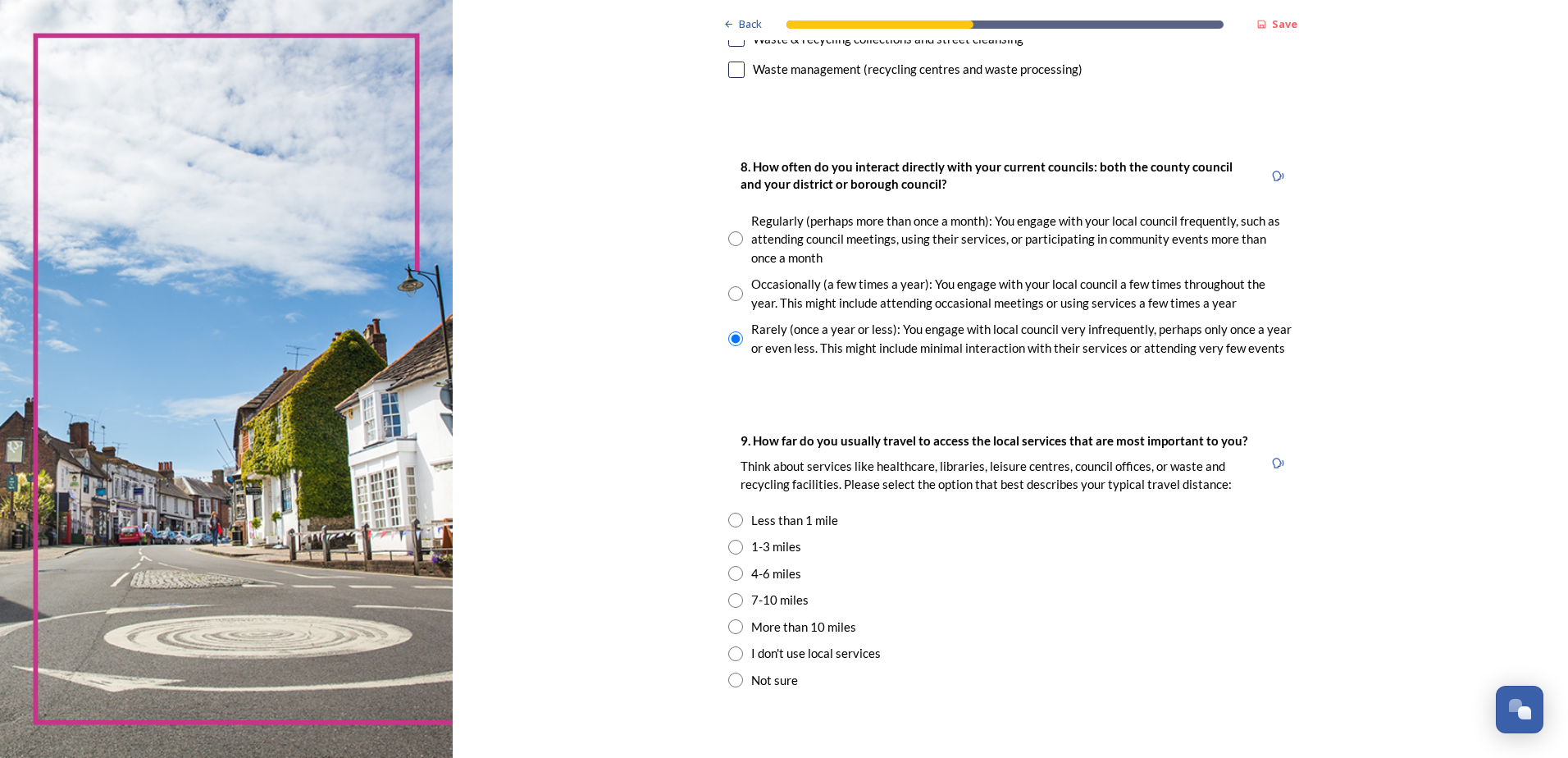
click at [732, 522] on input "radio" at bounding box center [735, 520] width 15 height 15
radio input "true"
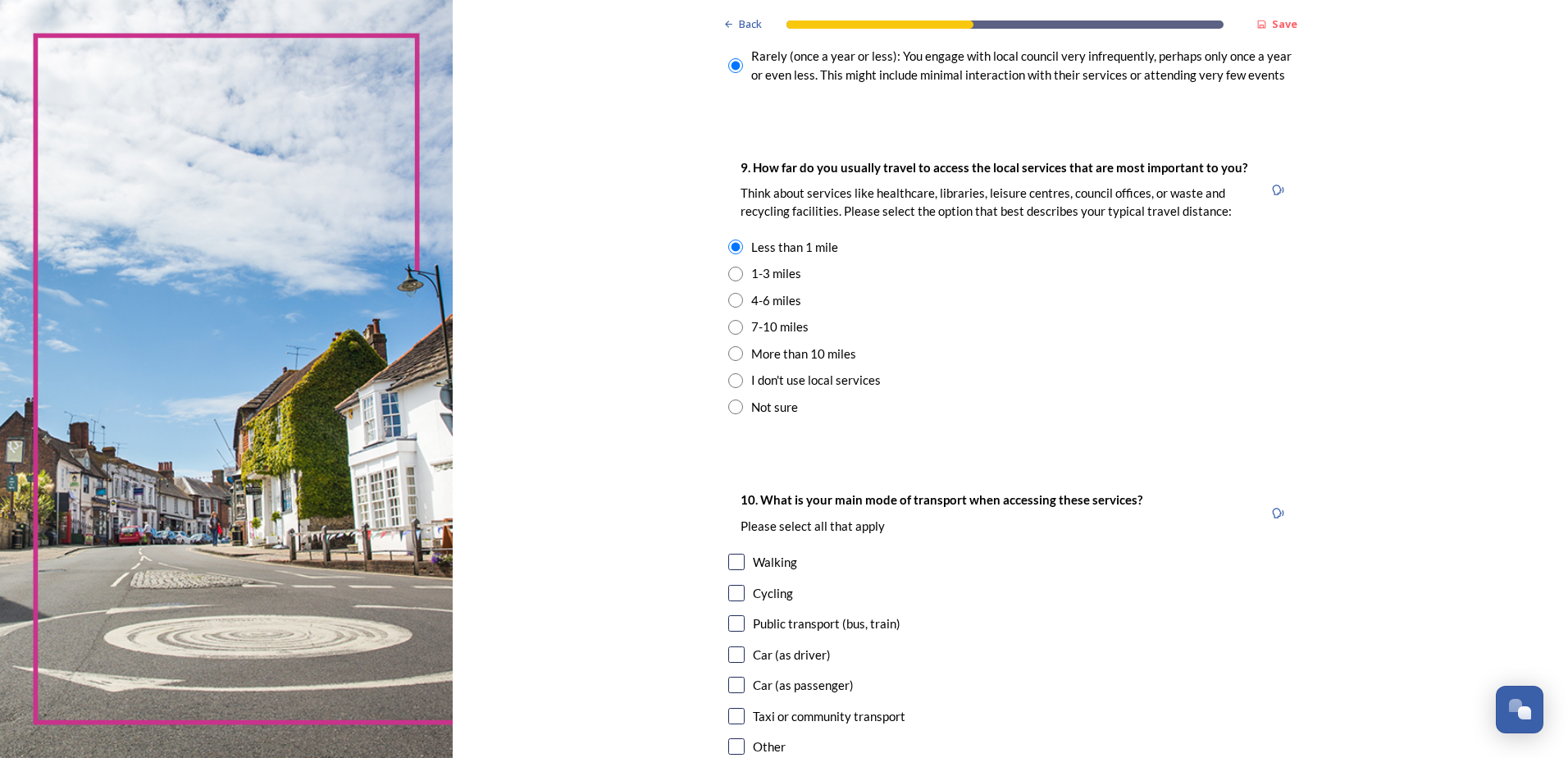
scroll to position [1318, 0]
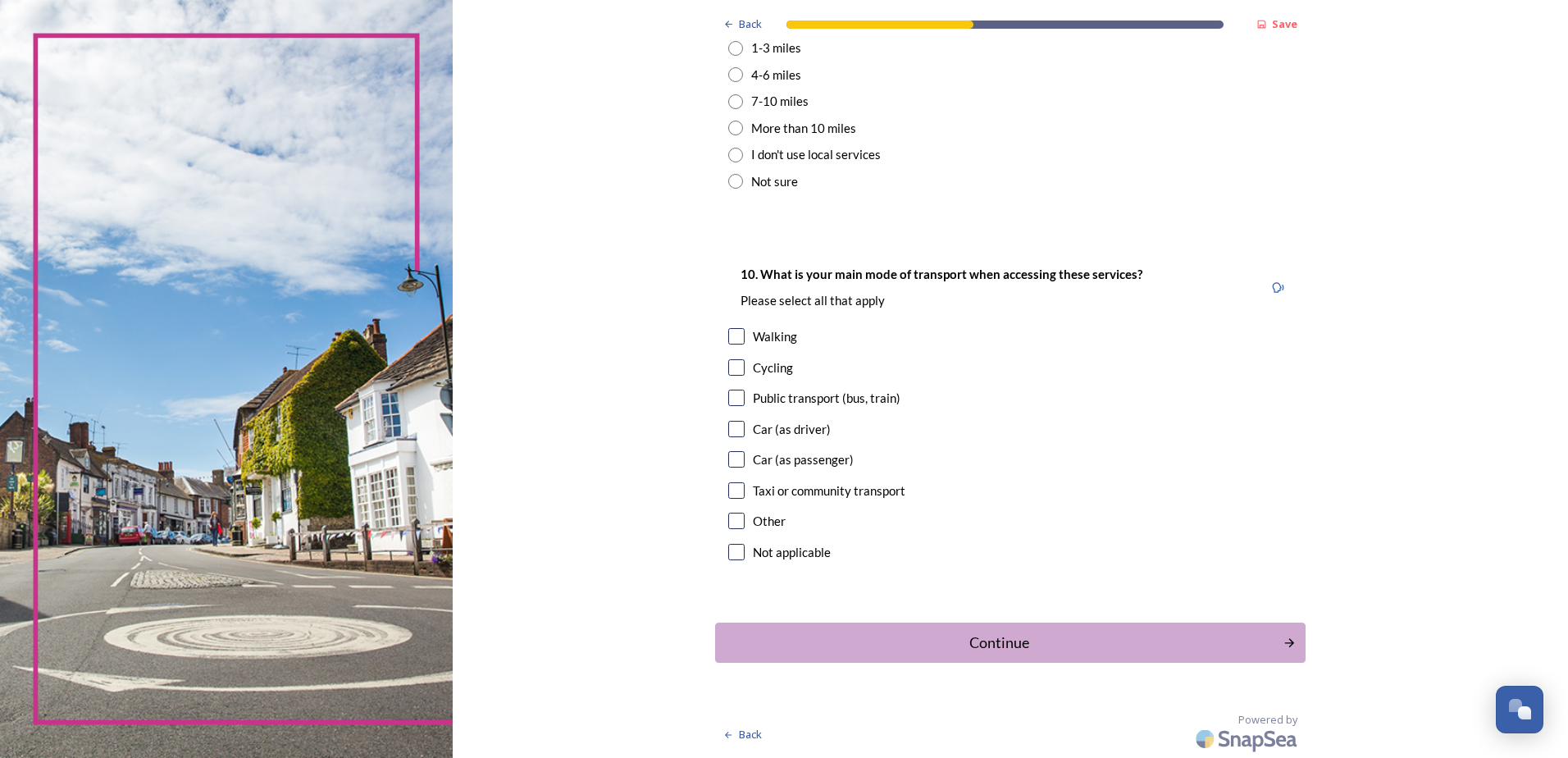
click at [734, 334] on input "checkbox" at bounding box center [736, 336] width 17 height 17
checkbox input "true"
click at [733, 395] on input "checkbox" at bounding box center [736, 397] width 17 height 17
checkbox input "true"
click at [733, 429] on input "checkbox" at bounding box center [736, 428] width 17 height 17
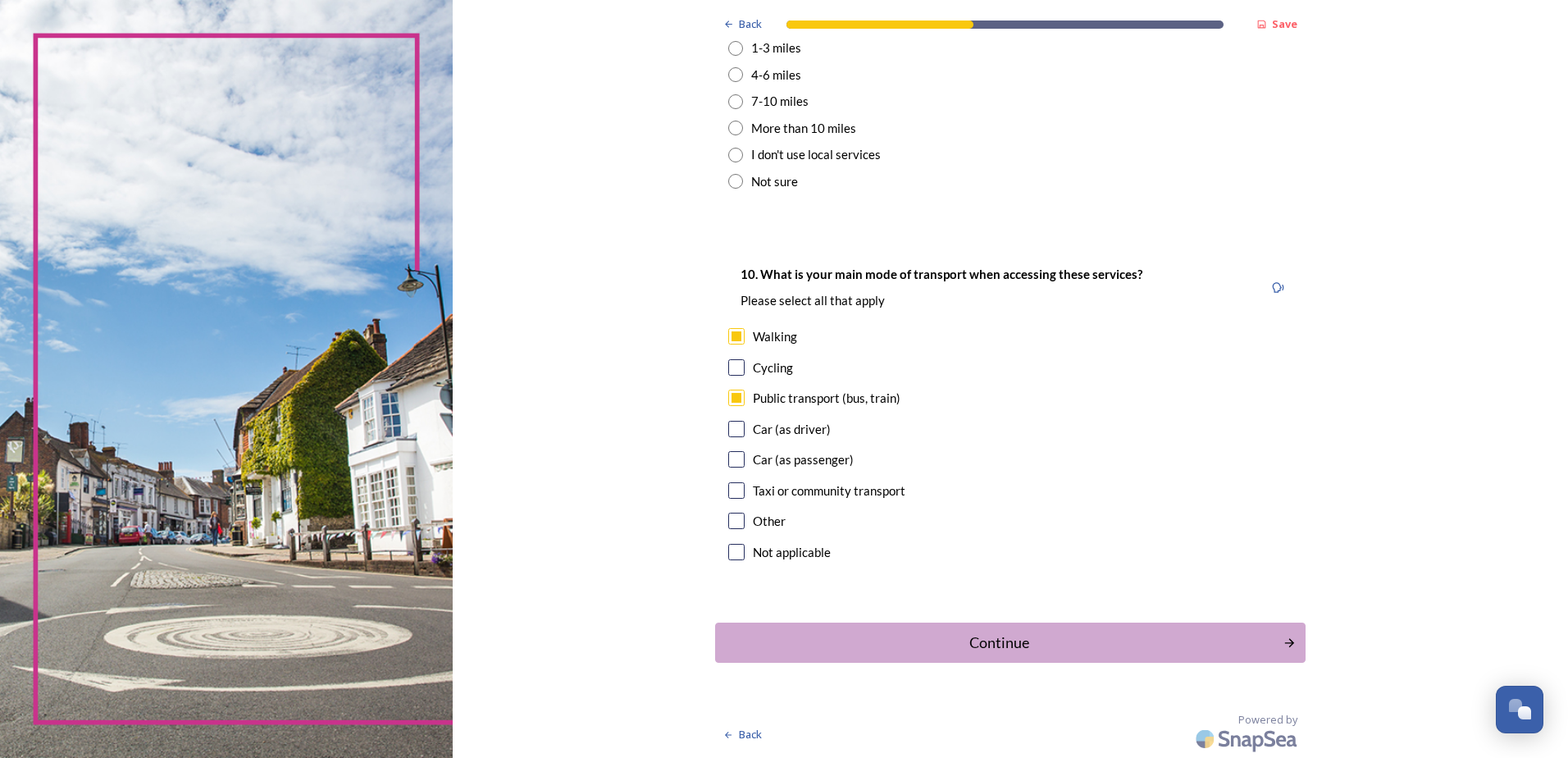
checkbox input "true"
click at [1002, 638] on div "Continue" at bounding box center [1000, 642] width 556 height 22
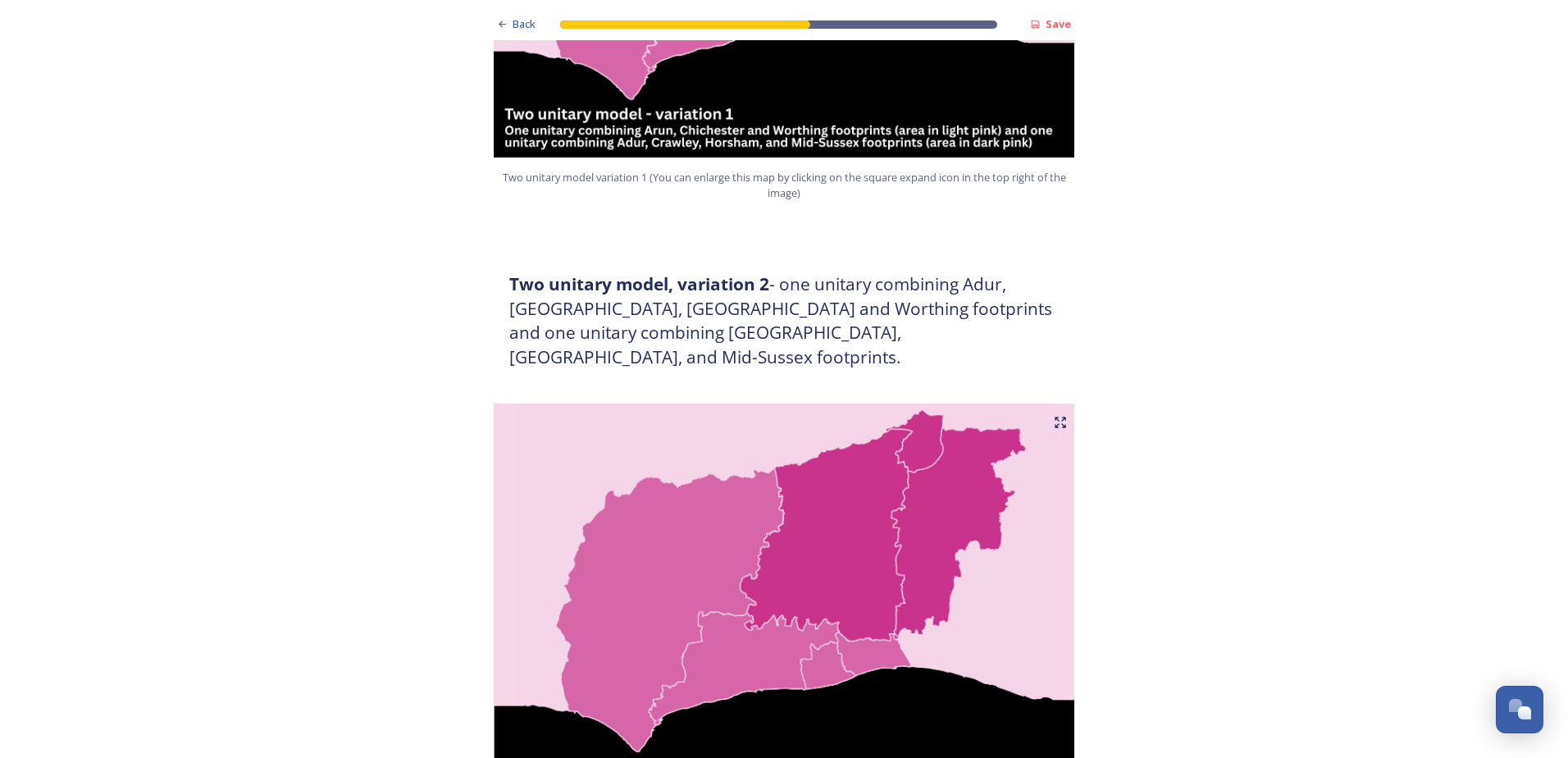
scroll to position [1641, 0]
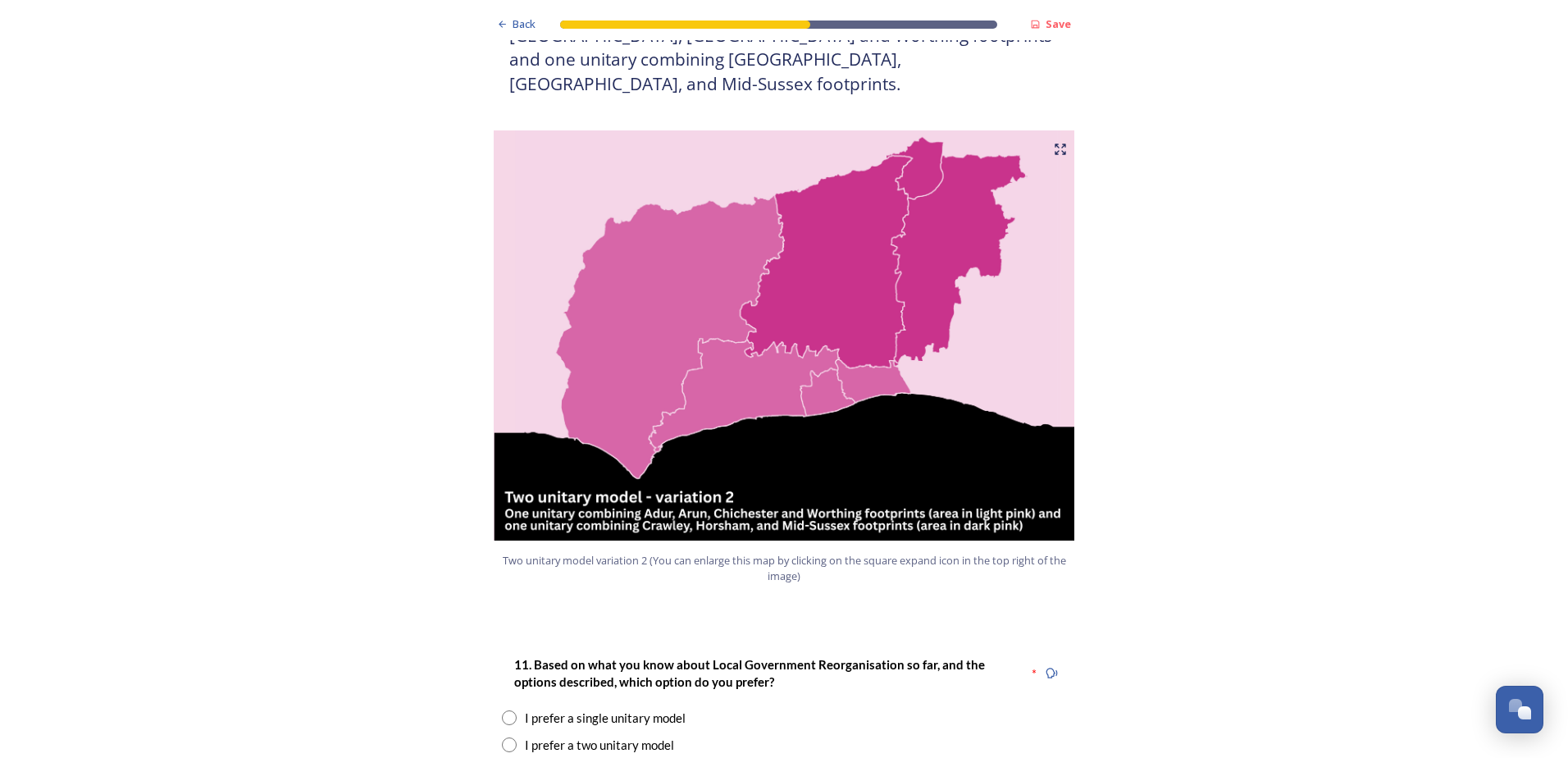
click at [506, 738] on input "radio" at bounding box center [509, 744] width 15 height 15
radio input "true"
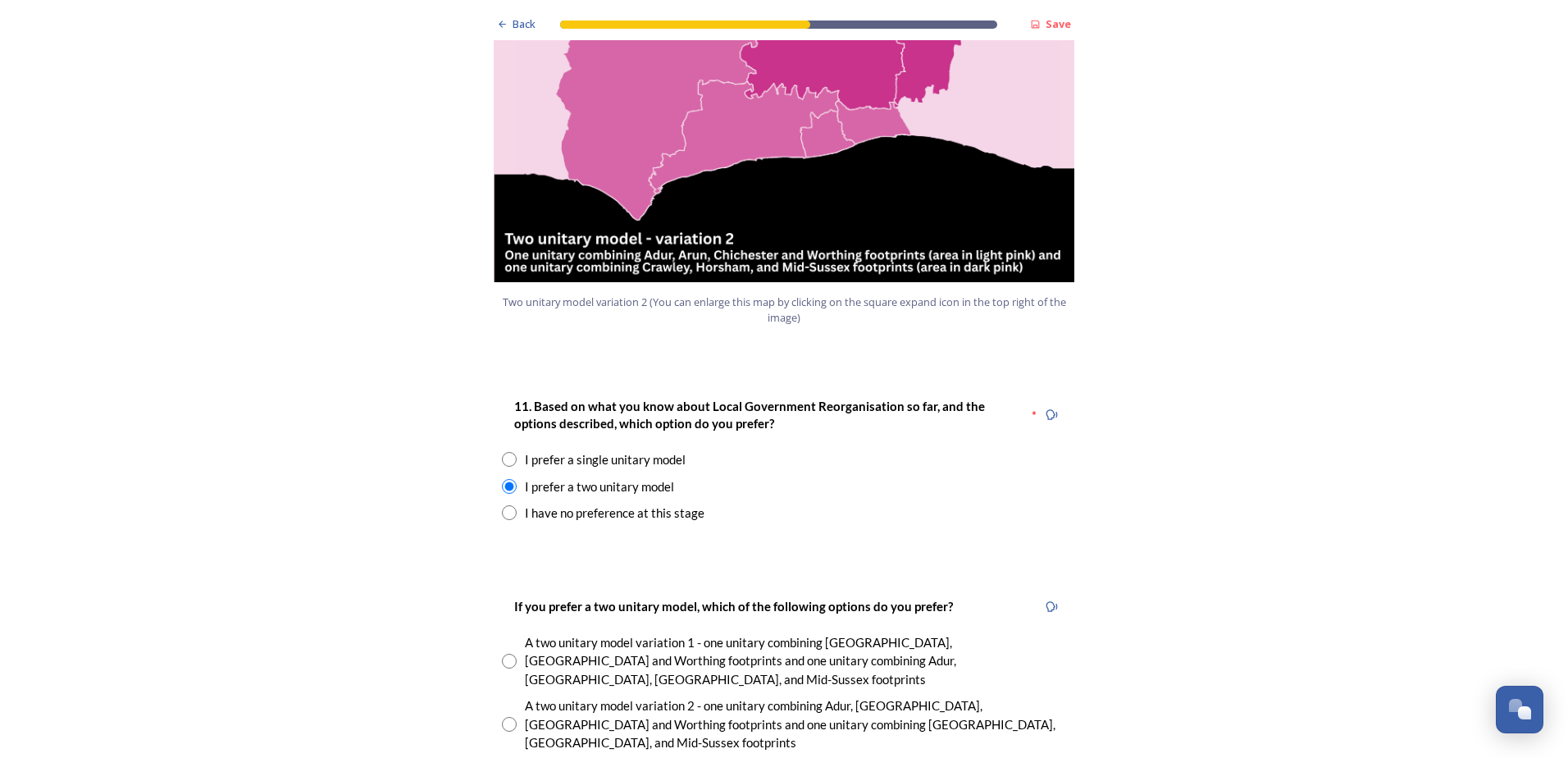
scroll to position [1913, 0]
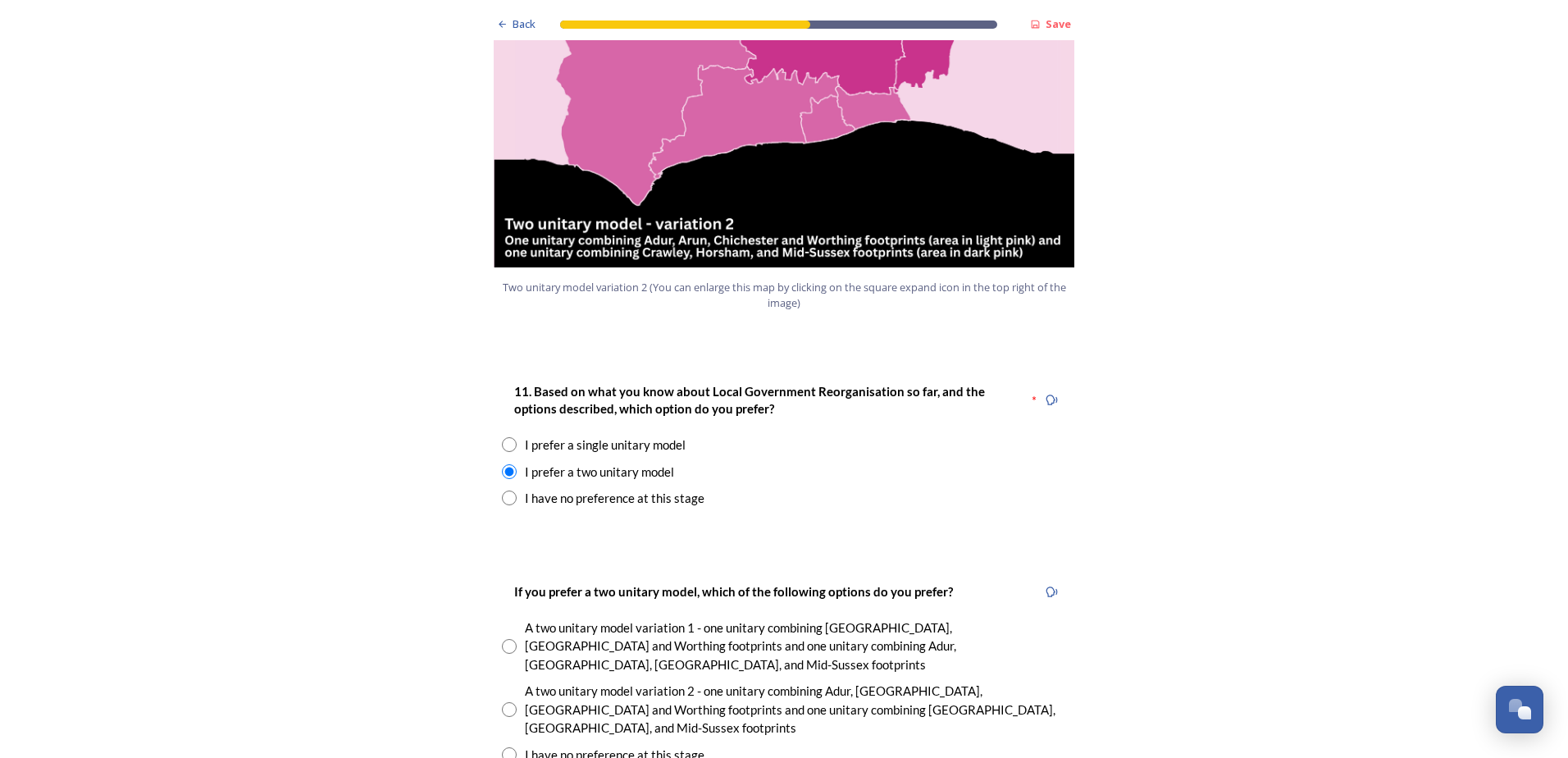
click at [502, 702] on input "radio" at bounding box center [509, 708] width 15 height 15
radio input "true"
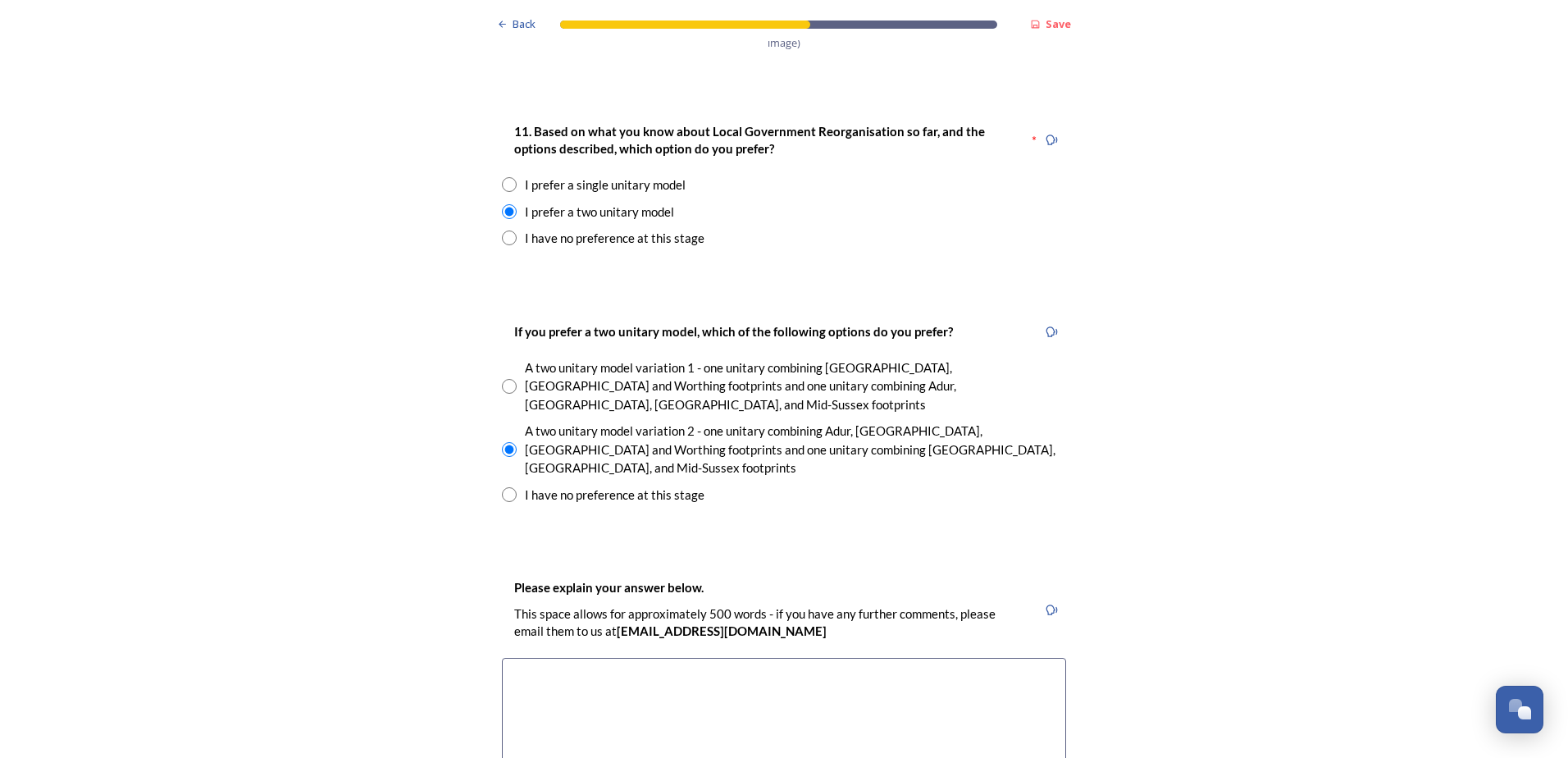
scroll to position [2187, 0]
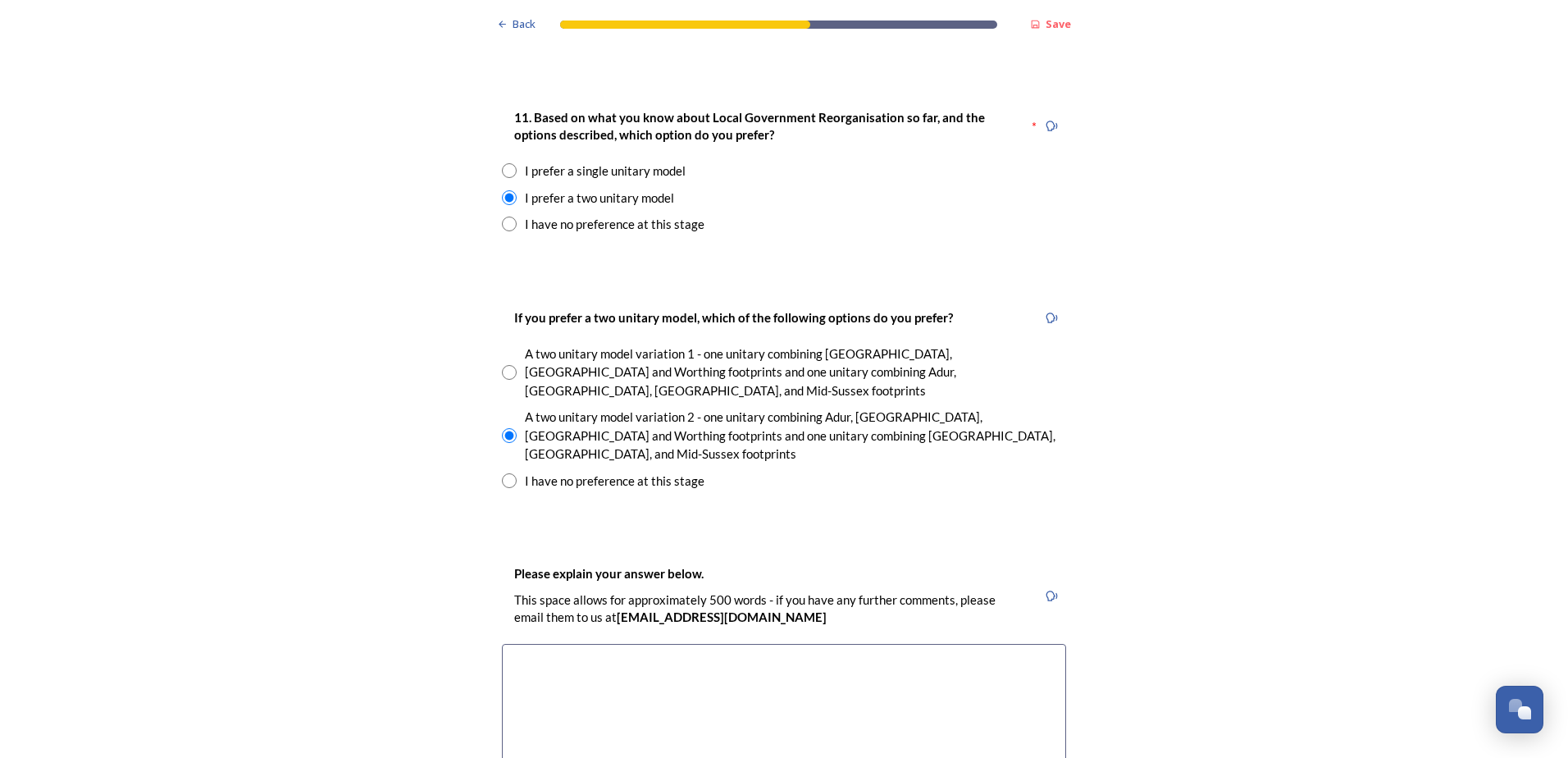
click at [539, 644] on textarea at bounding box center [784, 737] width 565 height 185
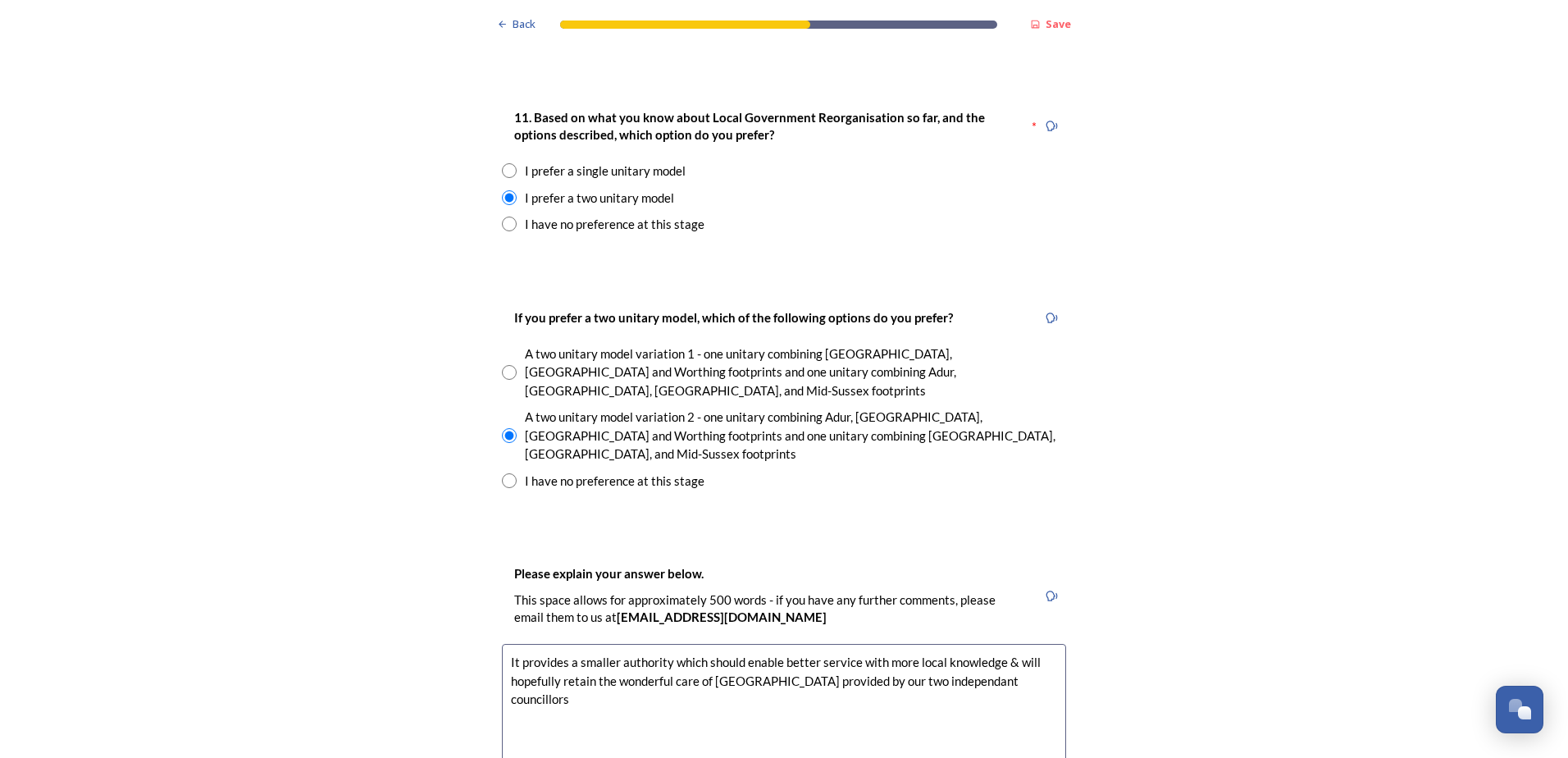
scroll to position [2460, 0]
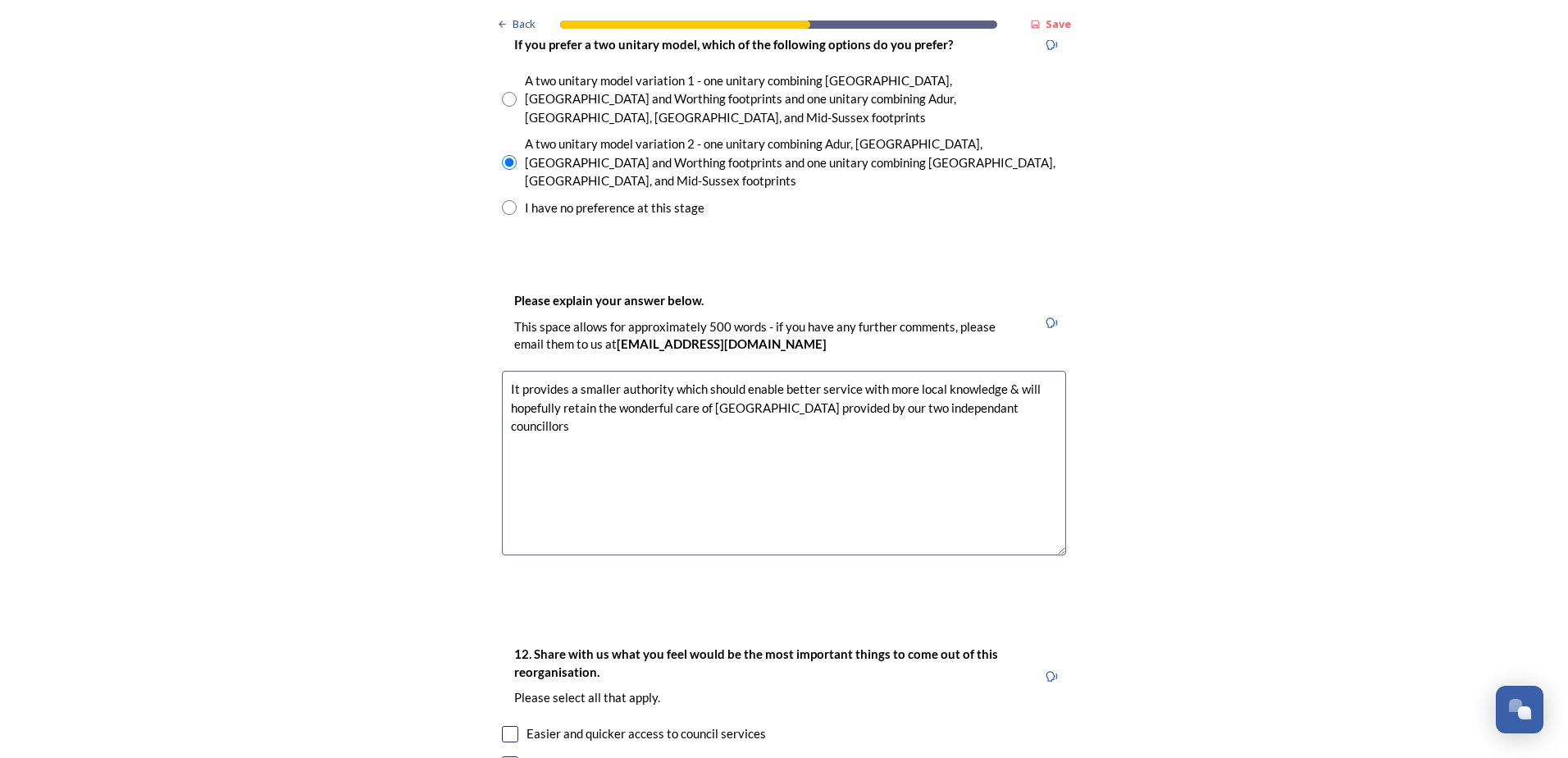
type textarea "It provides a smaller authority which should enable better service with more lo…"
click at [508, 726] on input "checkbox" at bounding box center [510, 734] width 17 height 17
checkbox input "true"
click at [504, 756] on input "checkbox" at bounding box center [510, 764] width 17 height 17
checkbox input "true"
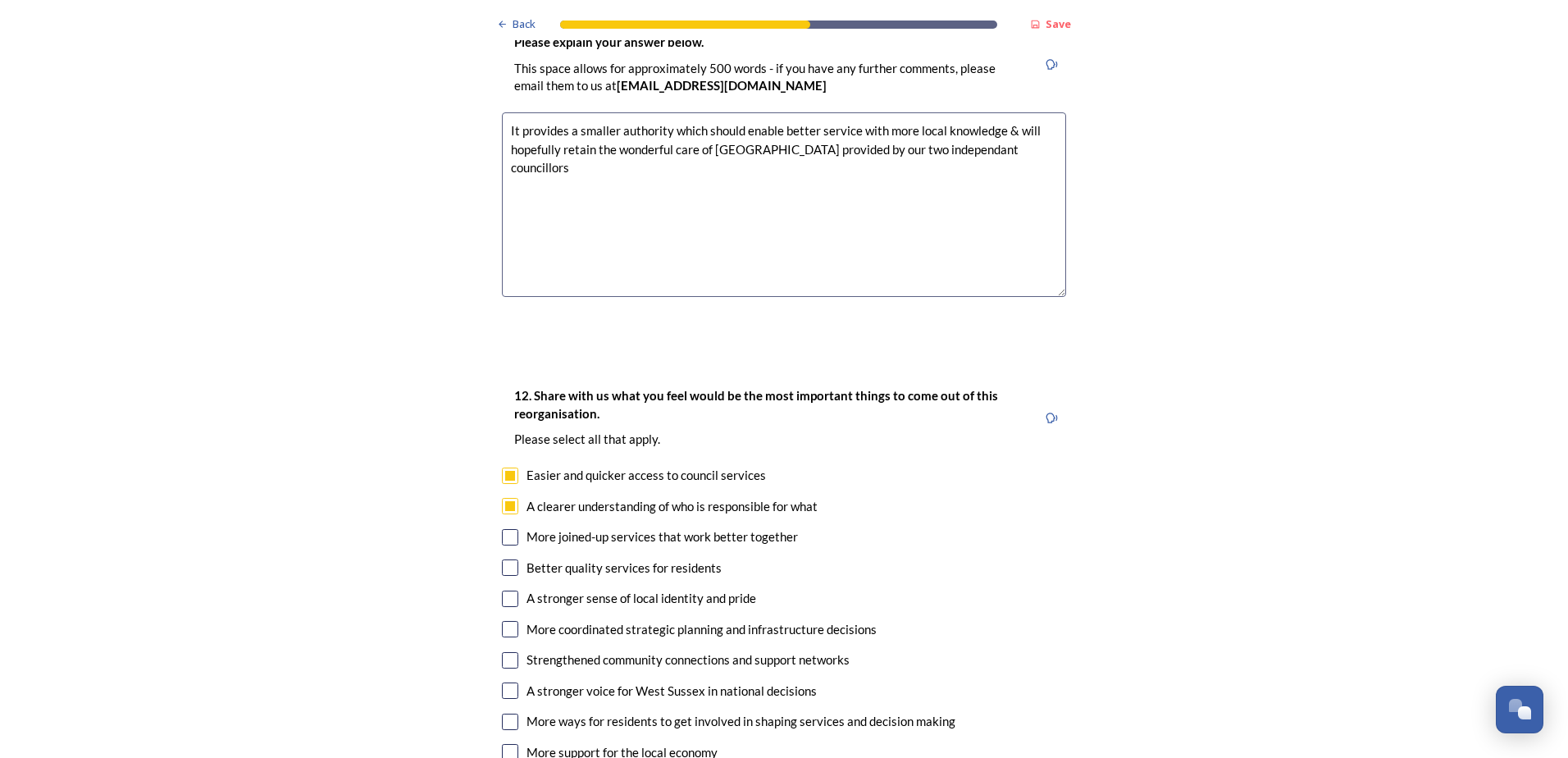
scroll to position [2733, 0]
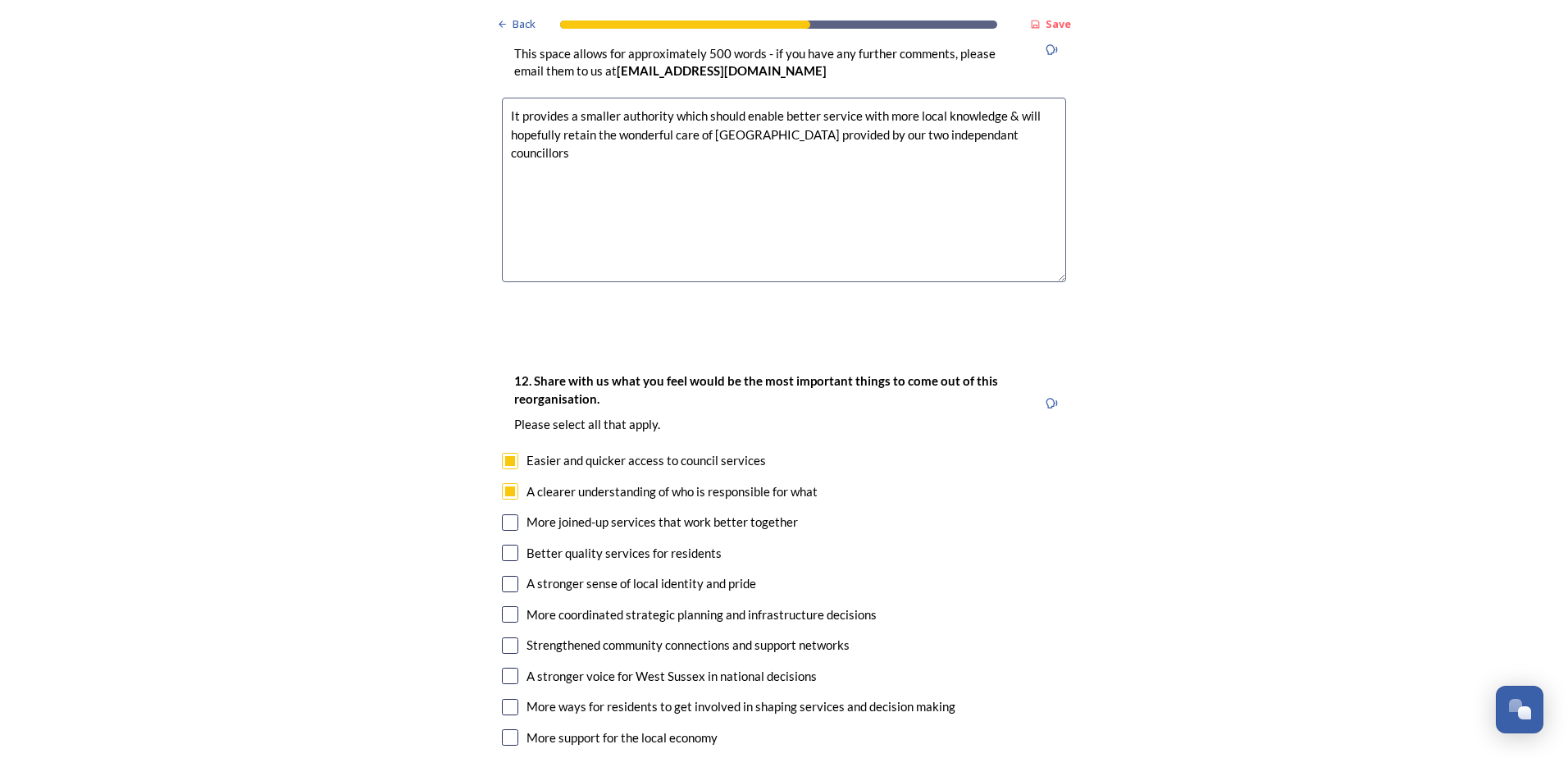
click at [503, 545] on input "checkbox" at bounding box center [510, 553] width 17 height 17
checkbox input "true"
click at [506, 576] on input "checkbox" at bounding box center [510, 584] width 17 height 17
checkbox input "true"
click at [507, 606] on input "checkbox" at bounding box center [510, 614] width 17 height 17
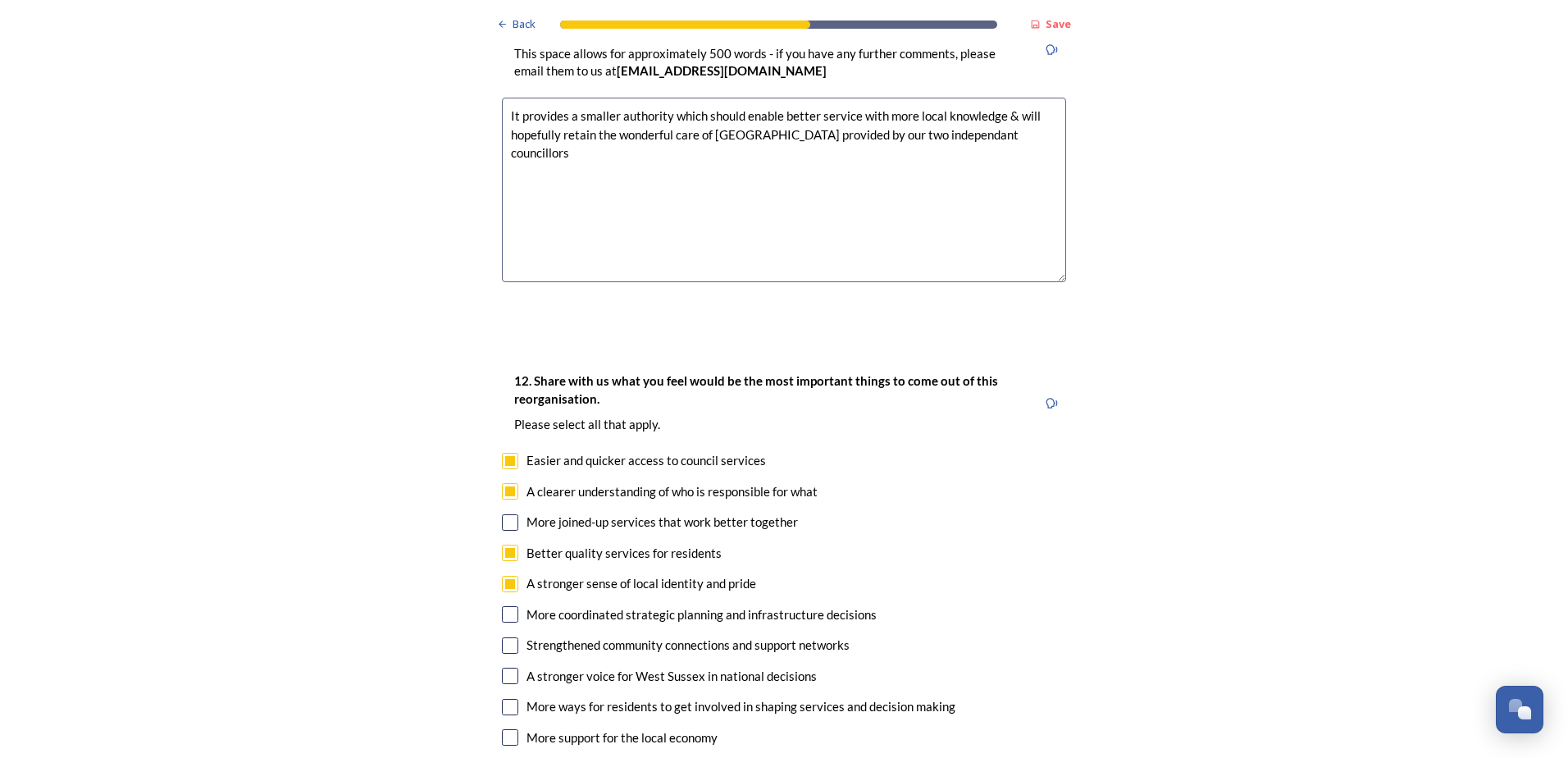
checkbox input "true"
click at [506, 699] on input "checkbox" at bounding box center [510, 706] width 17 height 17
checkbox input "true"
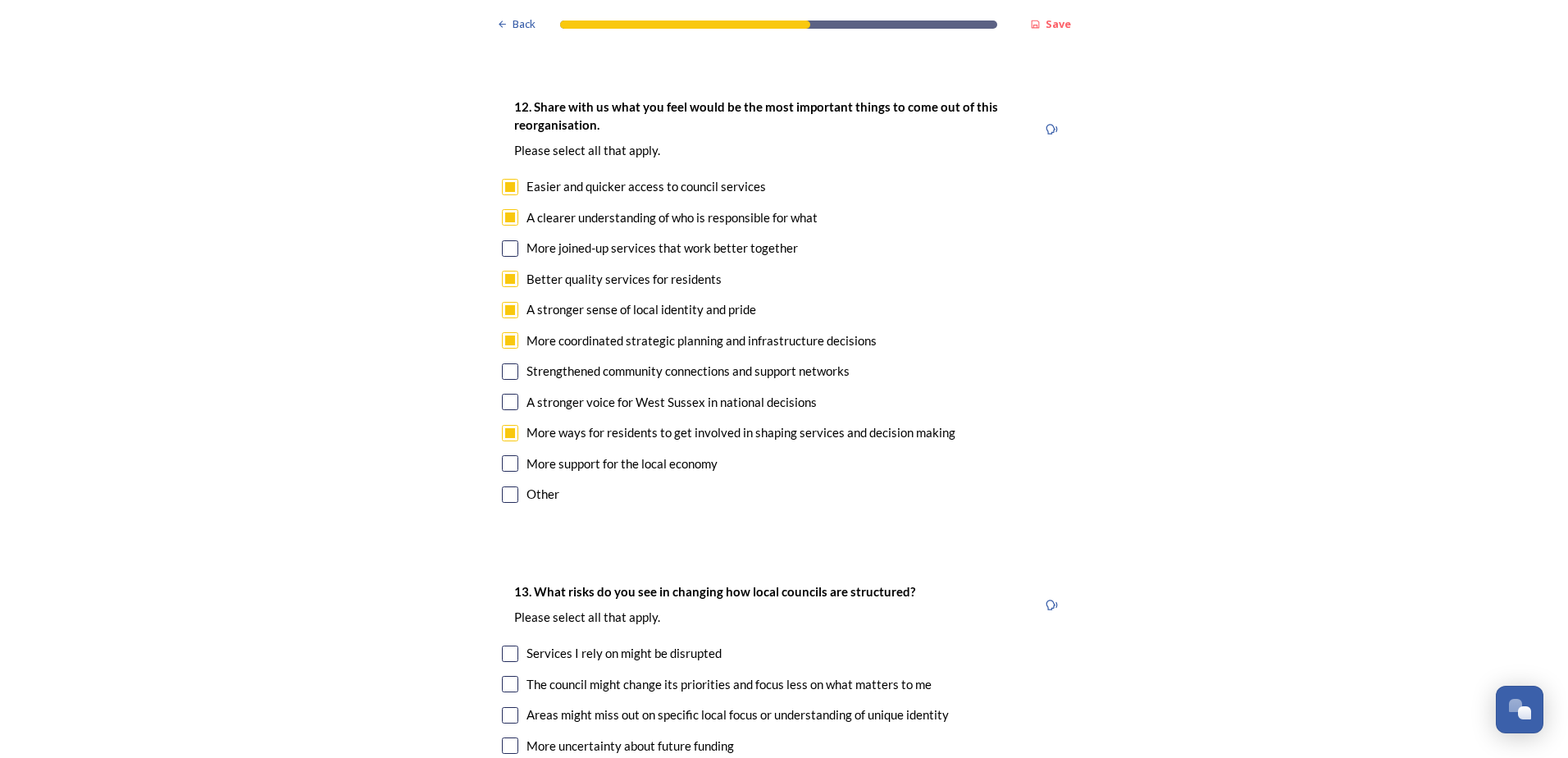
scroll to position [3280, 0]
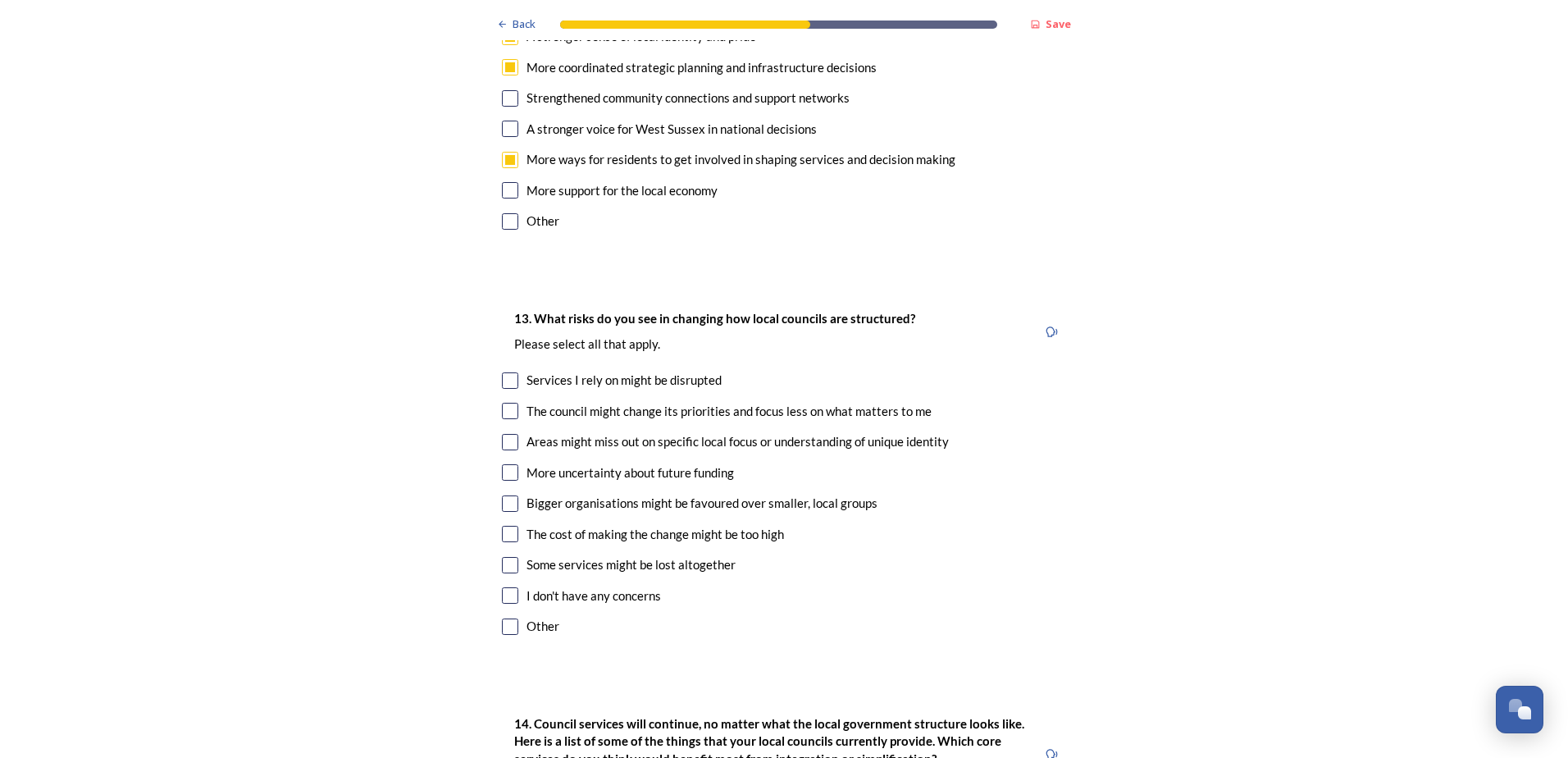
click at [503, 373] on input "checkbox" at bounding box center [510, 380] width 17 height 17
checkbox input "true"
click at [506, 464] on input "checkbox" at bounding box center [510, 472] width 17 height 17
checkbox input "true"
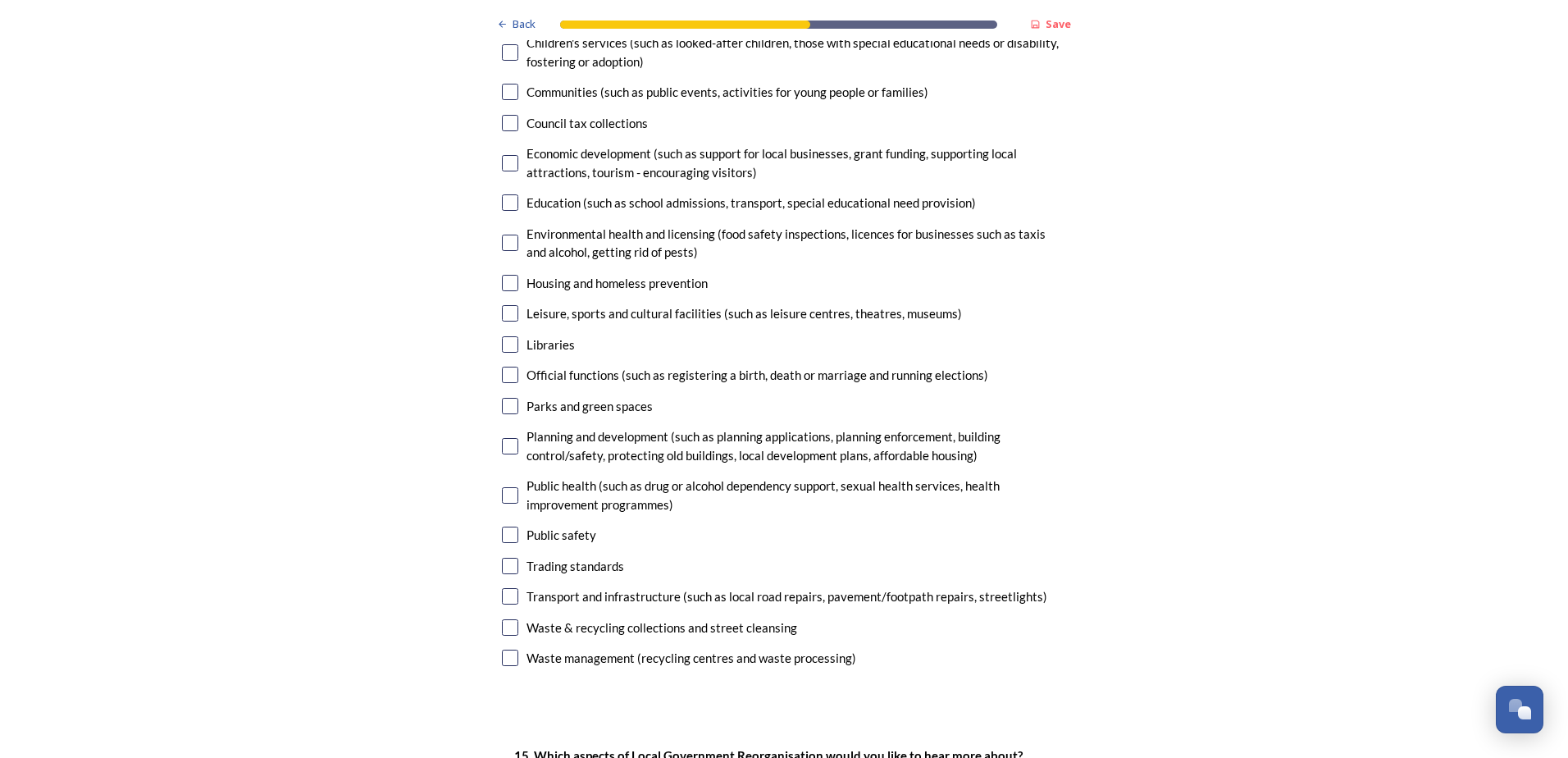
scroll to position [3827, 0]
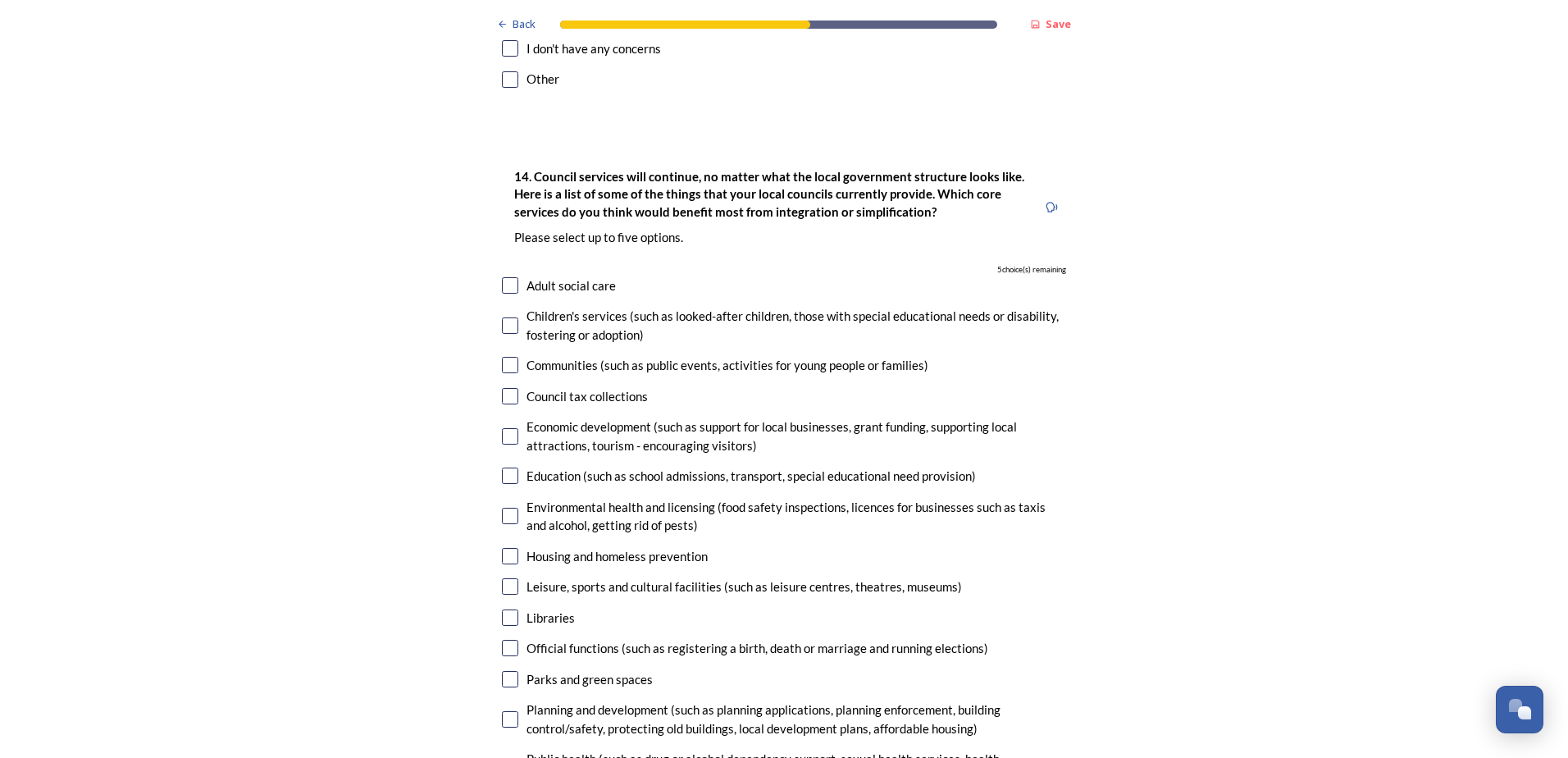
checkbox input "true"
click at [506, 670] on input "checkbox" at bounding box center [510, 678] width 17 height 17
checkbox input "true"
click at [505, 578] on input "checkbox" at bounding box center [510, 586] width 17 height 17
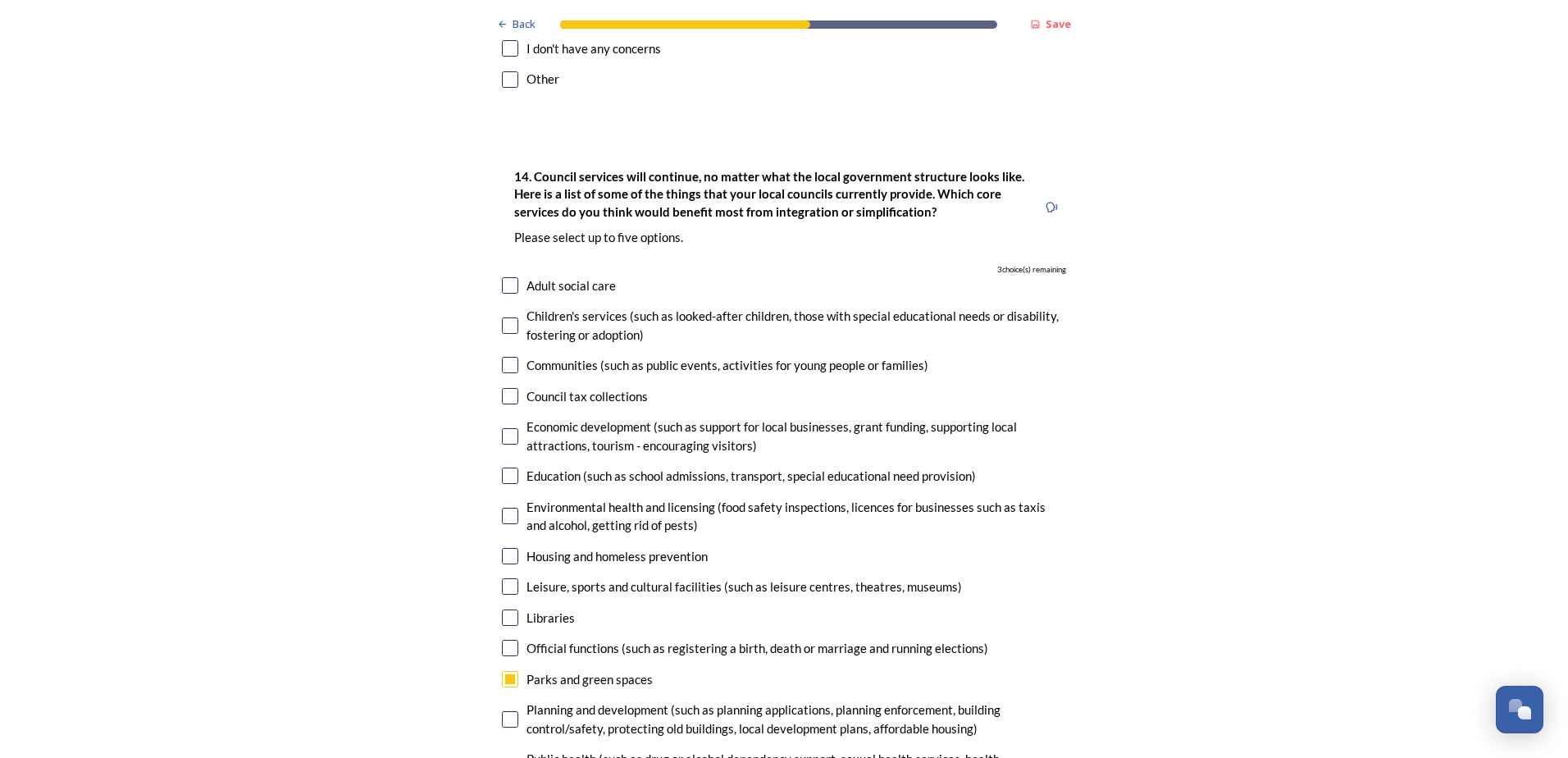
checkbox input "true"
click at [503, 548] on input "checkbox" at bounding box center [510, 556] width 17 height 17
checkbox input "true"
click at [502, 277] on input "checkbox" at bounding box center [510, 285] width 17 height 17
checkbox input "true"
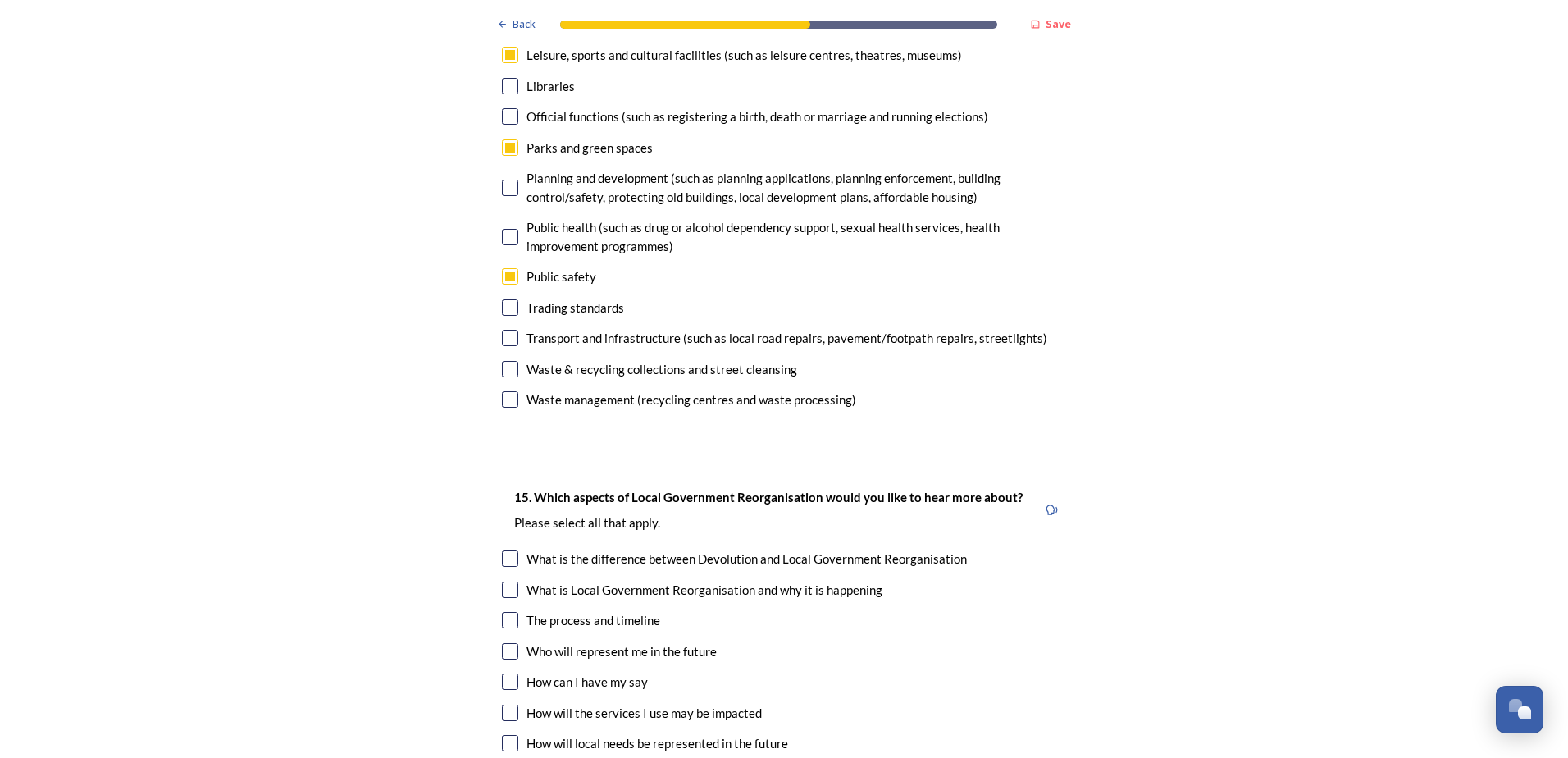
scroll to position [4374, 0]
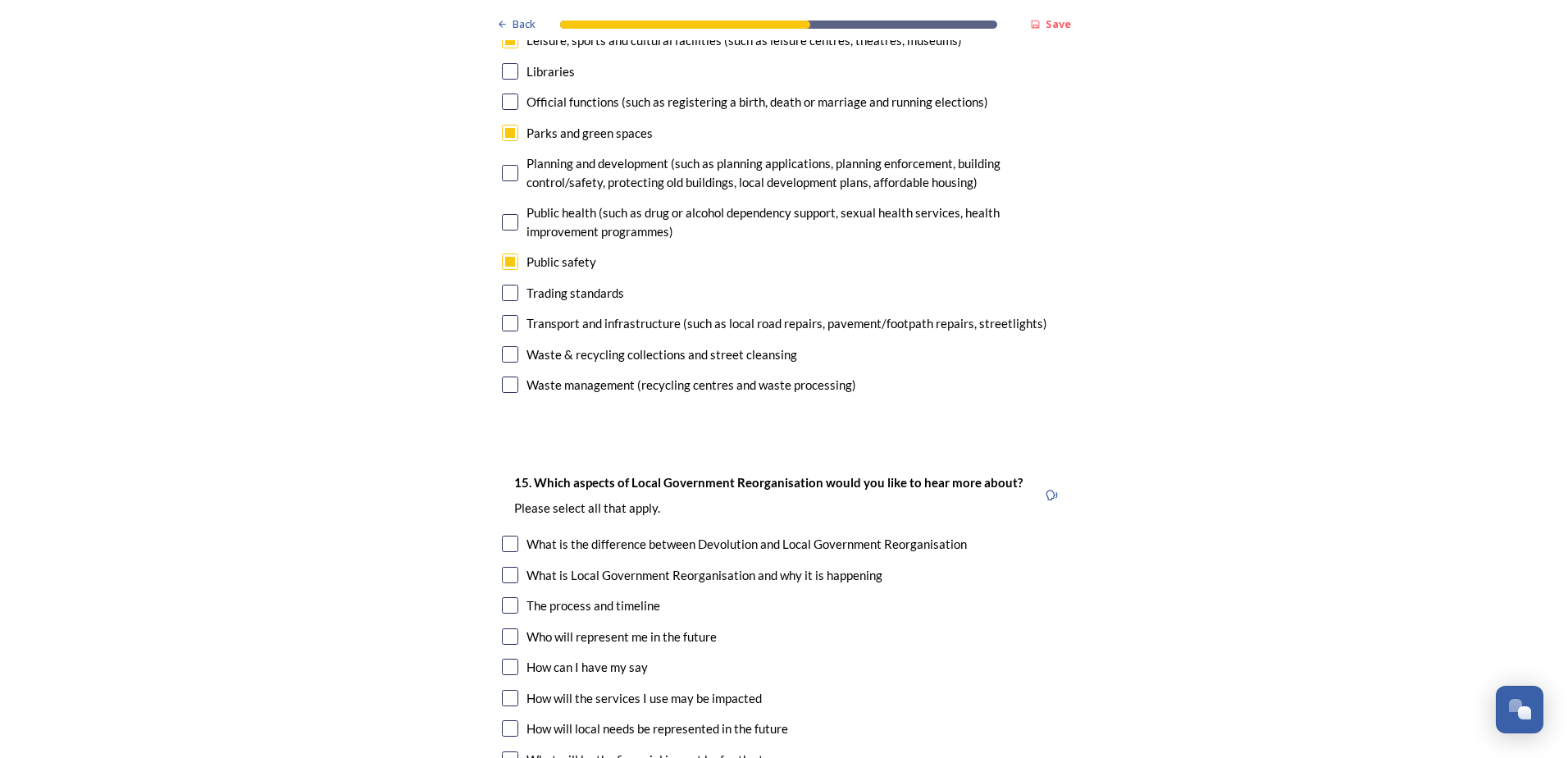
click at [506, 629] on input "checkbox" at bounding box center [510, 636] width 17 height 17
checkbox input "true"
click at [502, 690] on input "checkbox" at bounding box center [510, 698] width 17 height 17
checkbox input "true"
click at [508, 720] on input "checkbox" at bounding box center [510, 728] width 17 height 17
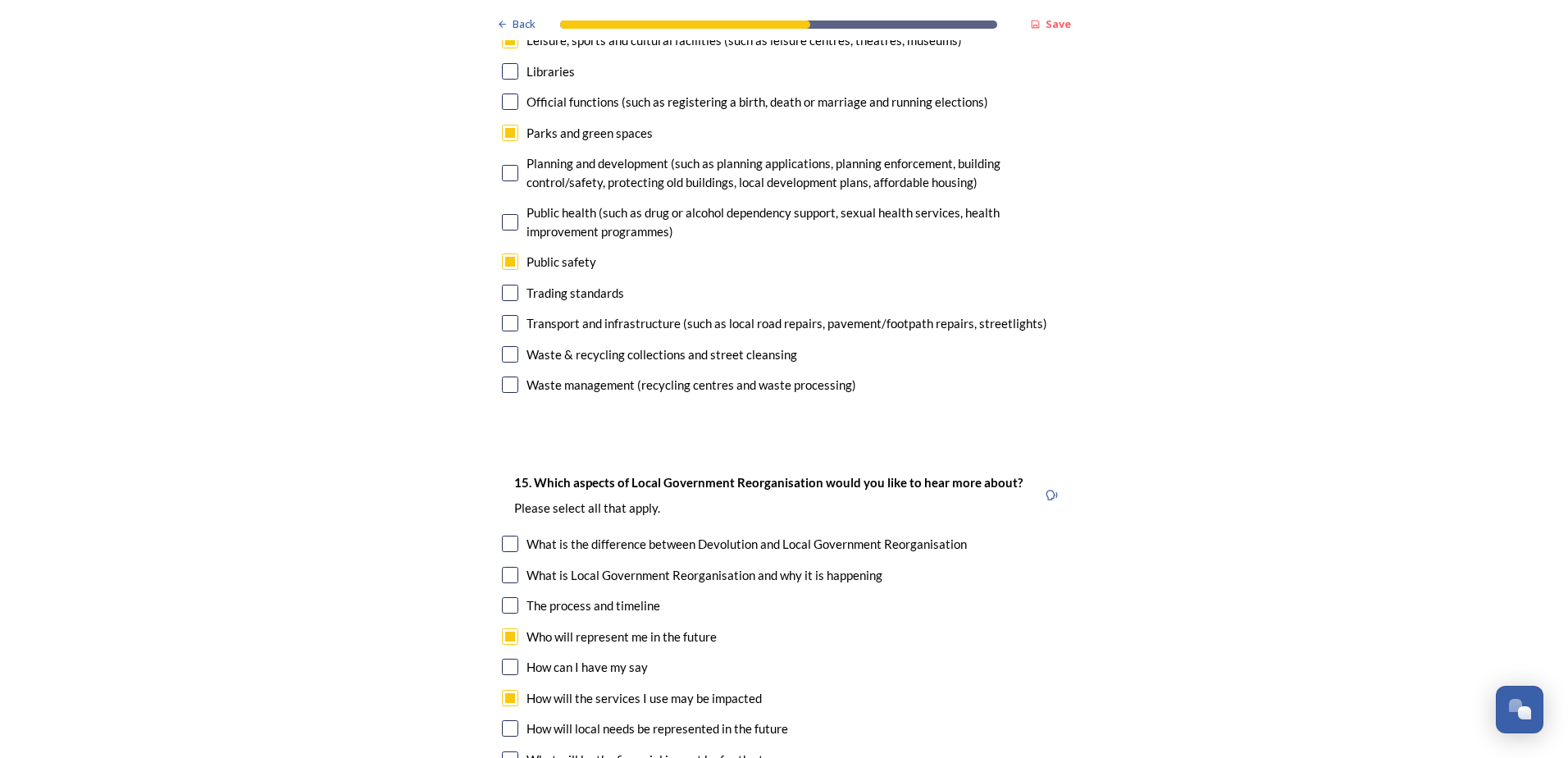
checkbox input "true"
click at [506, 751] on input "checkbox" at bounding box center [510, 759] width 17 height 17
checkbox input "true"
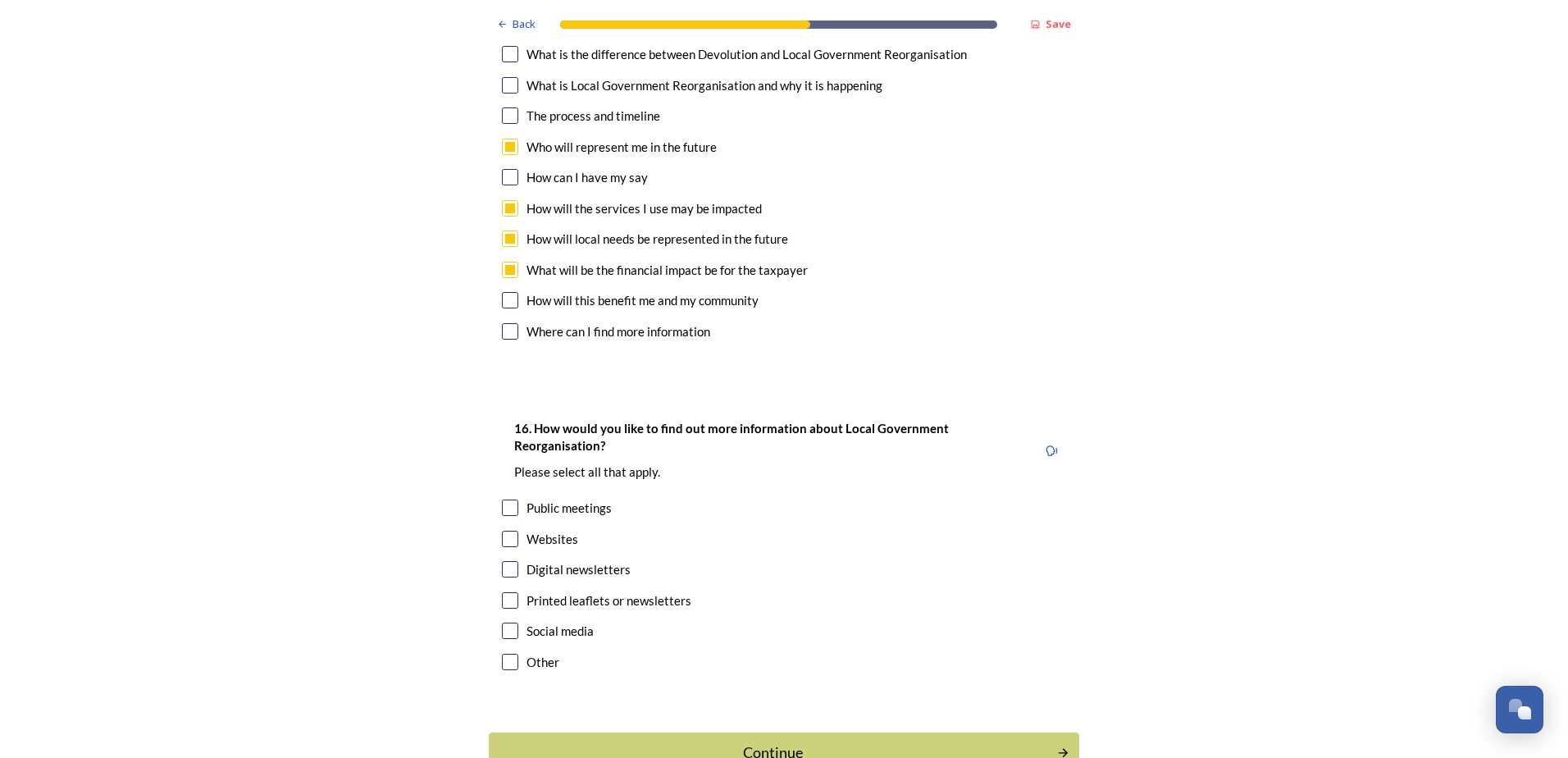
scroll to position [4888, 0]
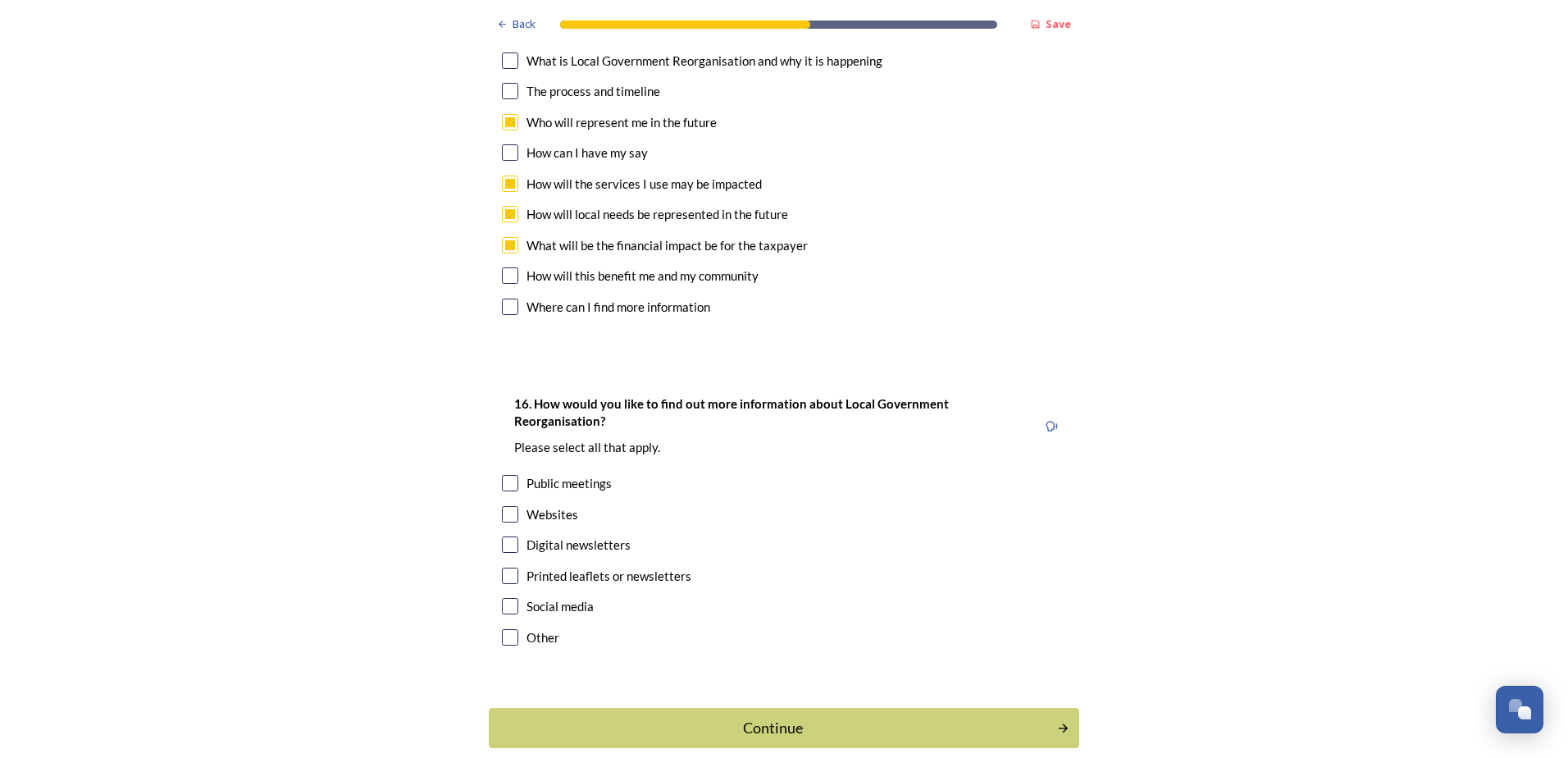
click at [503, 536] on input "checkbox" at bounding box center [510, 544] width 17 height 17
checkbox input "true"
click at [503, 506] on input "checkbox" at bounding box center [510, 514] width 17 height 17
checkbox input "true"
click at [778, 717] on div "Continue" at bounding box center [773, 728] width 556 height 22
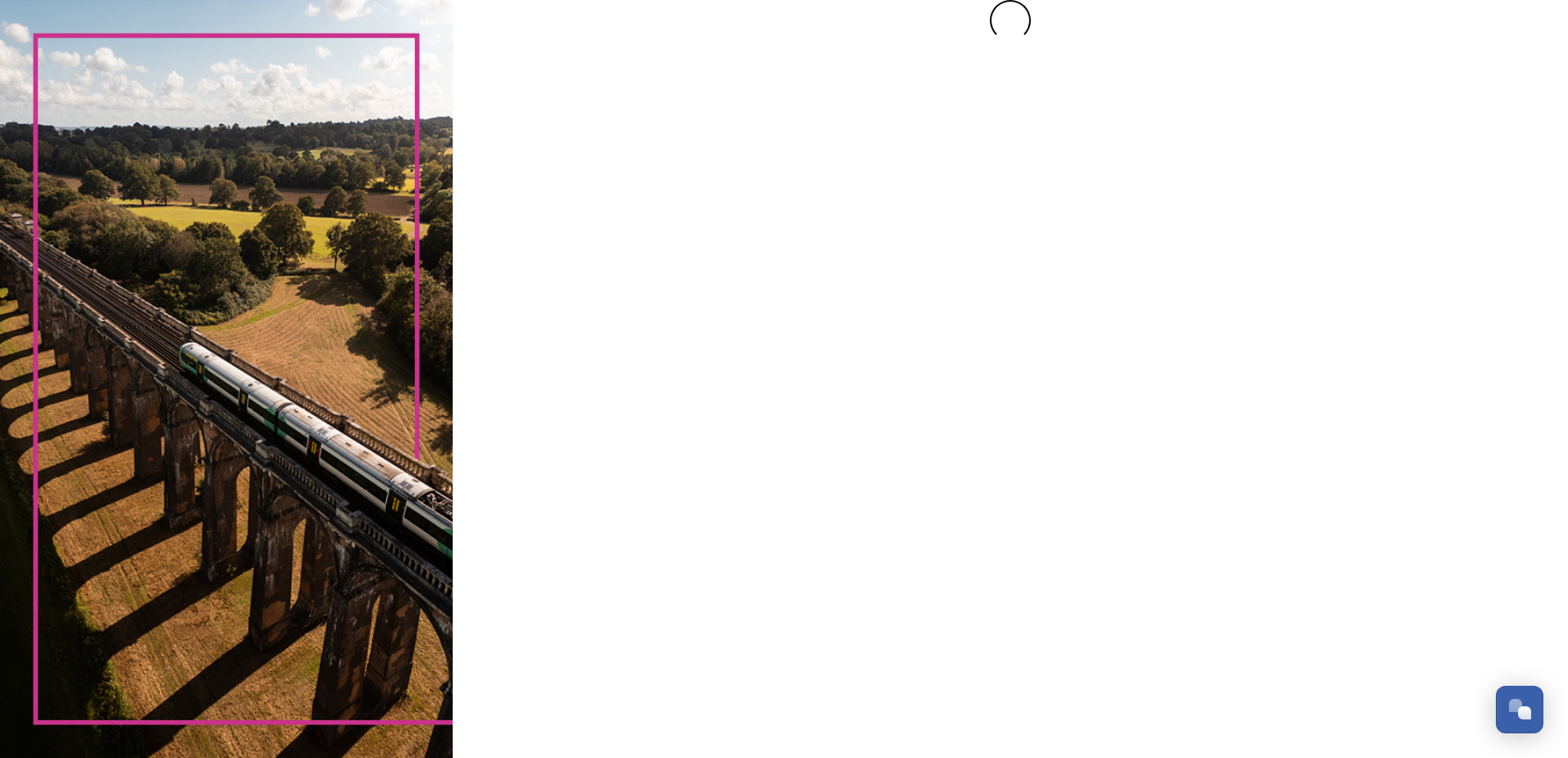
scroll to position [0, 0]
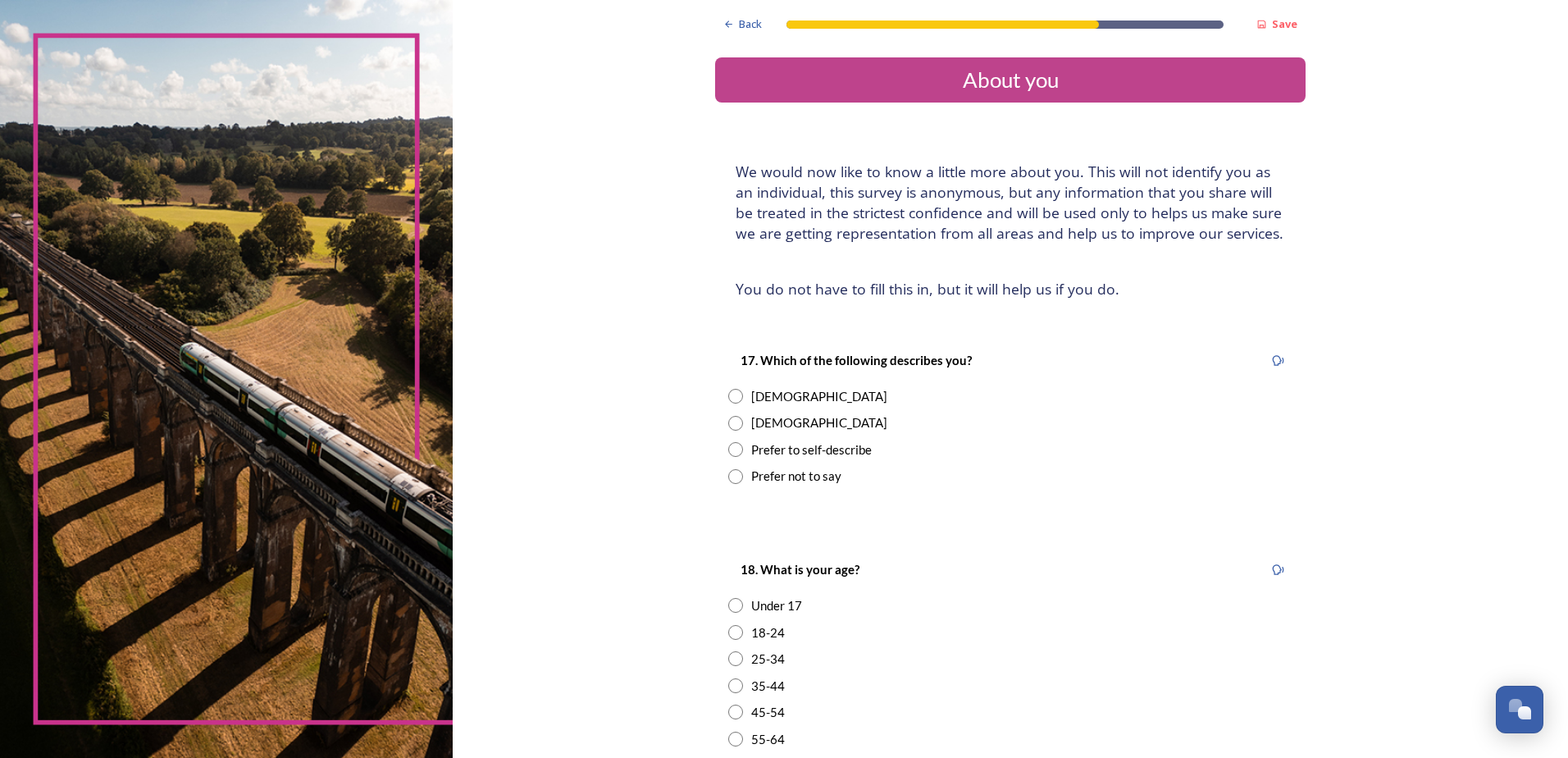
click at [730, 420] on input "radio" at bounding box center [735, 422] width 15 height 15
radio input "true"
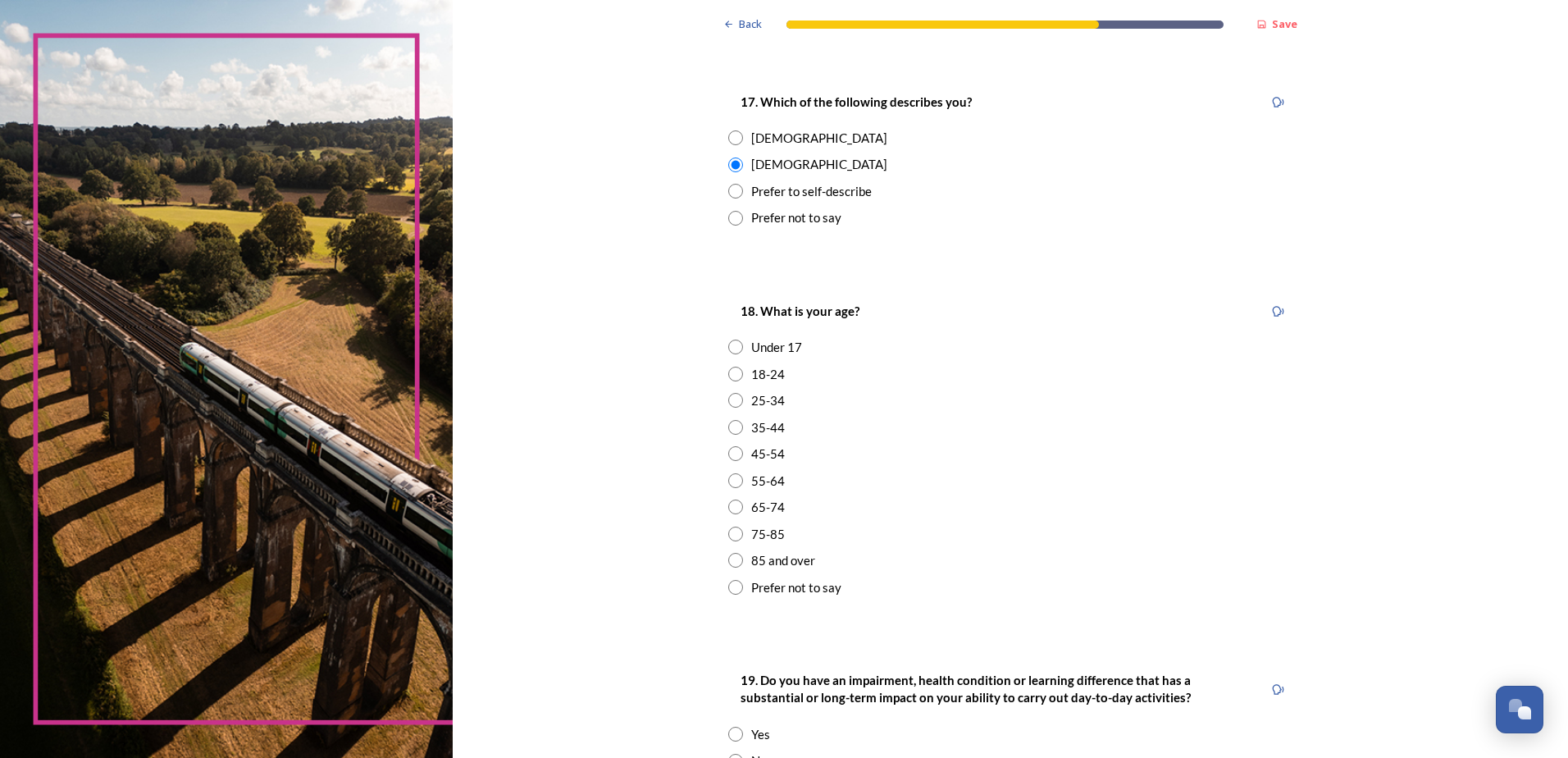
scroll to position [273, 0]
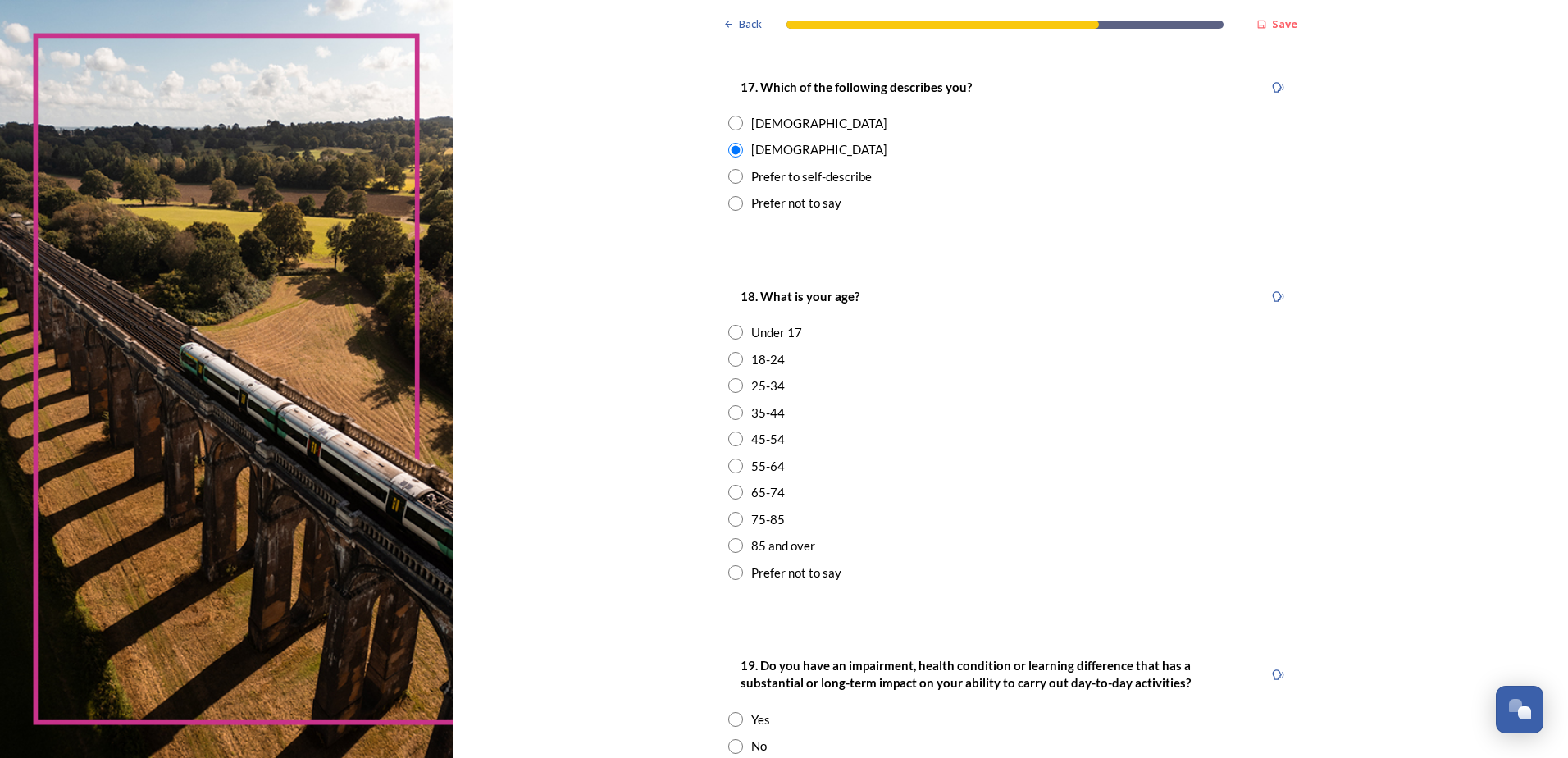
click at [732, 516] on input "radio" at bounding box center [735, 519] width 15 height 15
radio input "true"
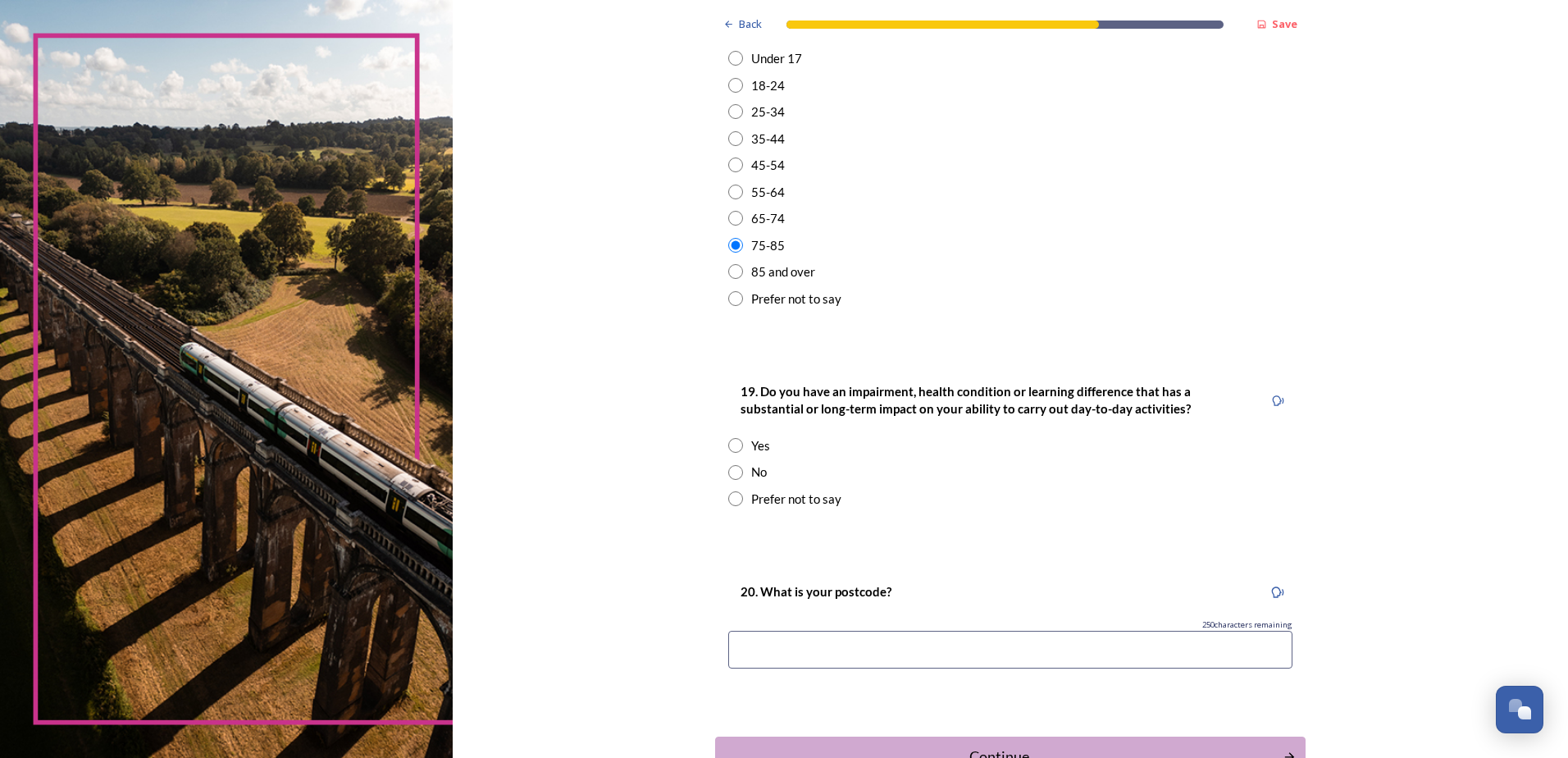
click at [728, 470] on input "radio" at bounding box center [735, 472] width 15 height 15
radio input "true"
click at [775, 650] on input at bounding box center [1010, 649] width 565 height 38
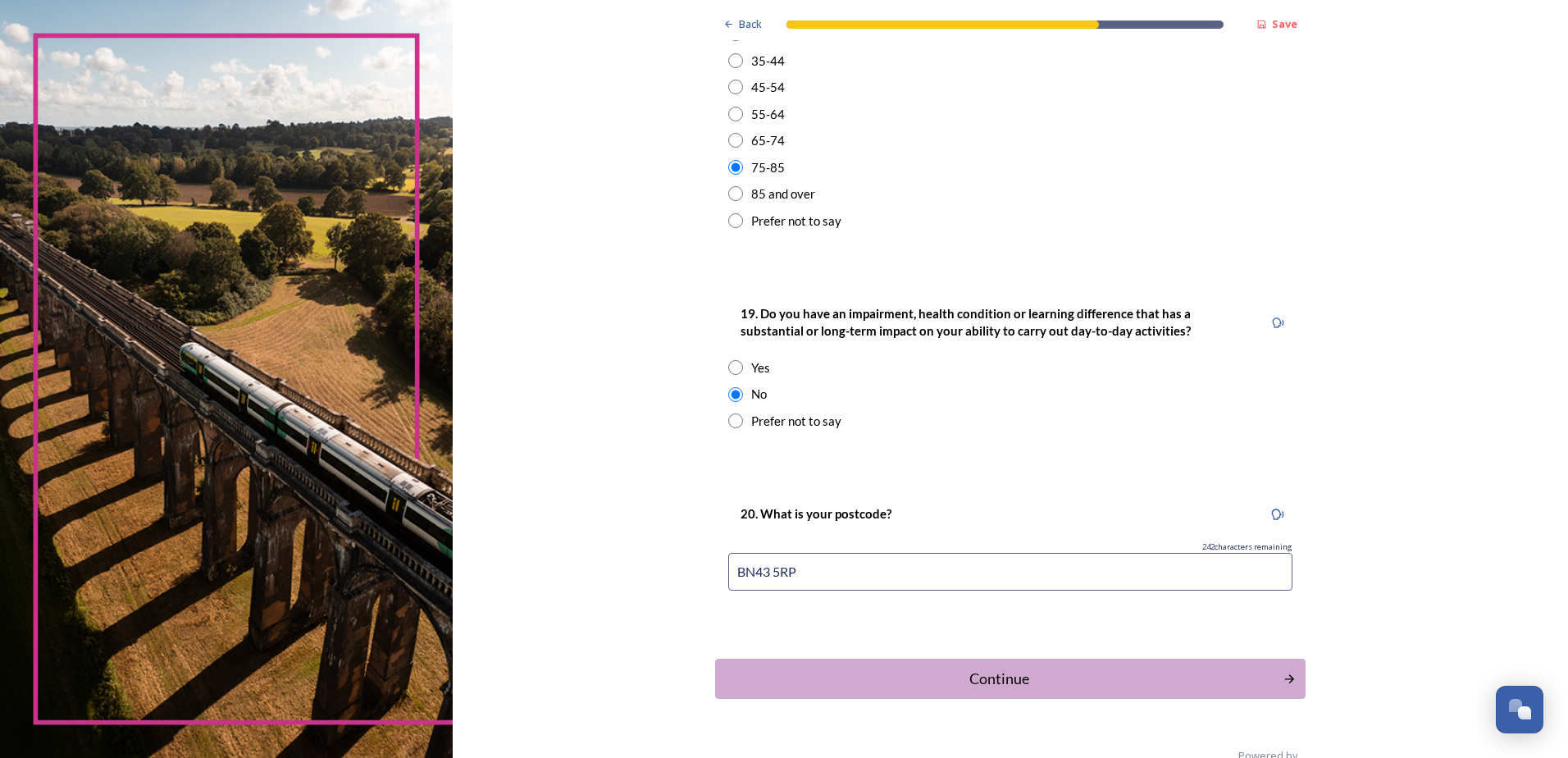
scroll to position [661, 0]
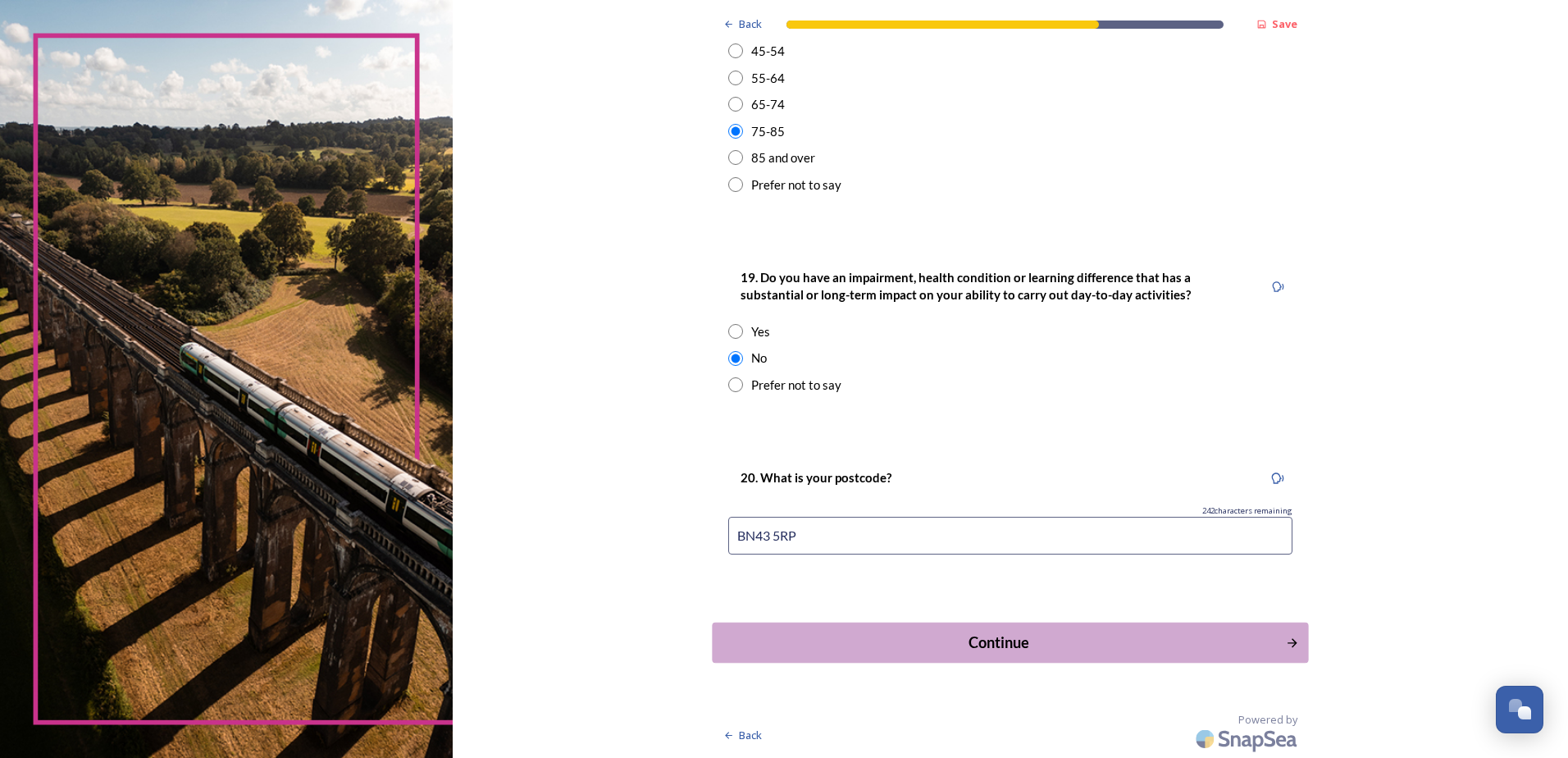
type input "BN43 5RP"
click at [992, 643] on div "Continue" at bounding box center [1000, 642] width 556 height 22
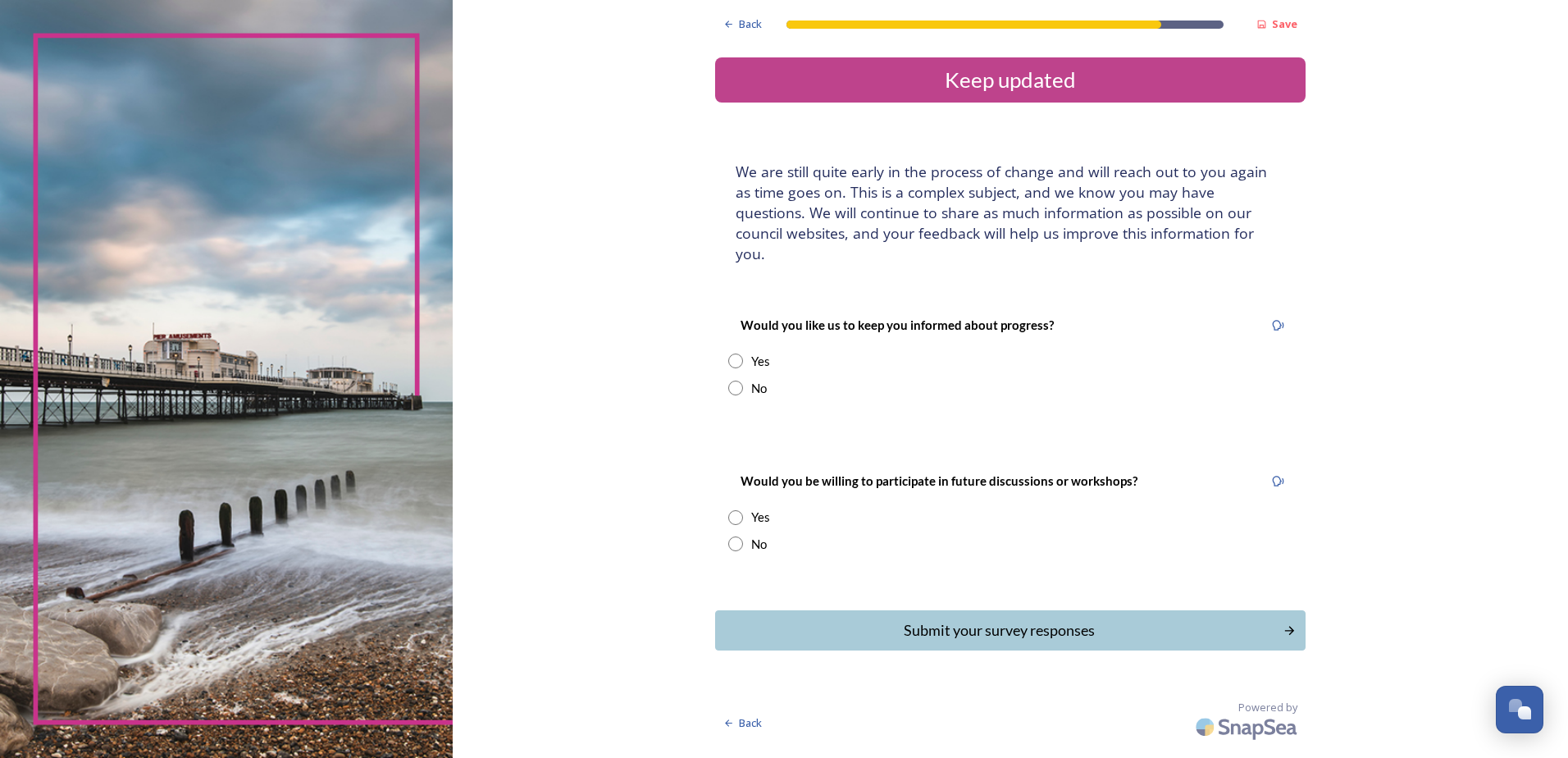
click at [735, 353] on input "radio" at bounding box center [735, 360] width 15 height 15
radio input "true"
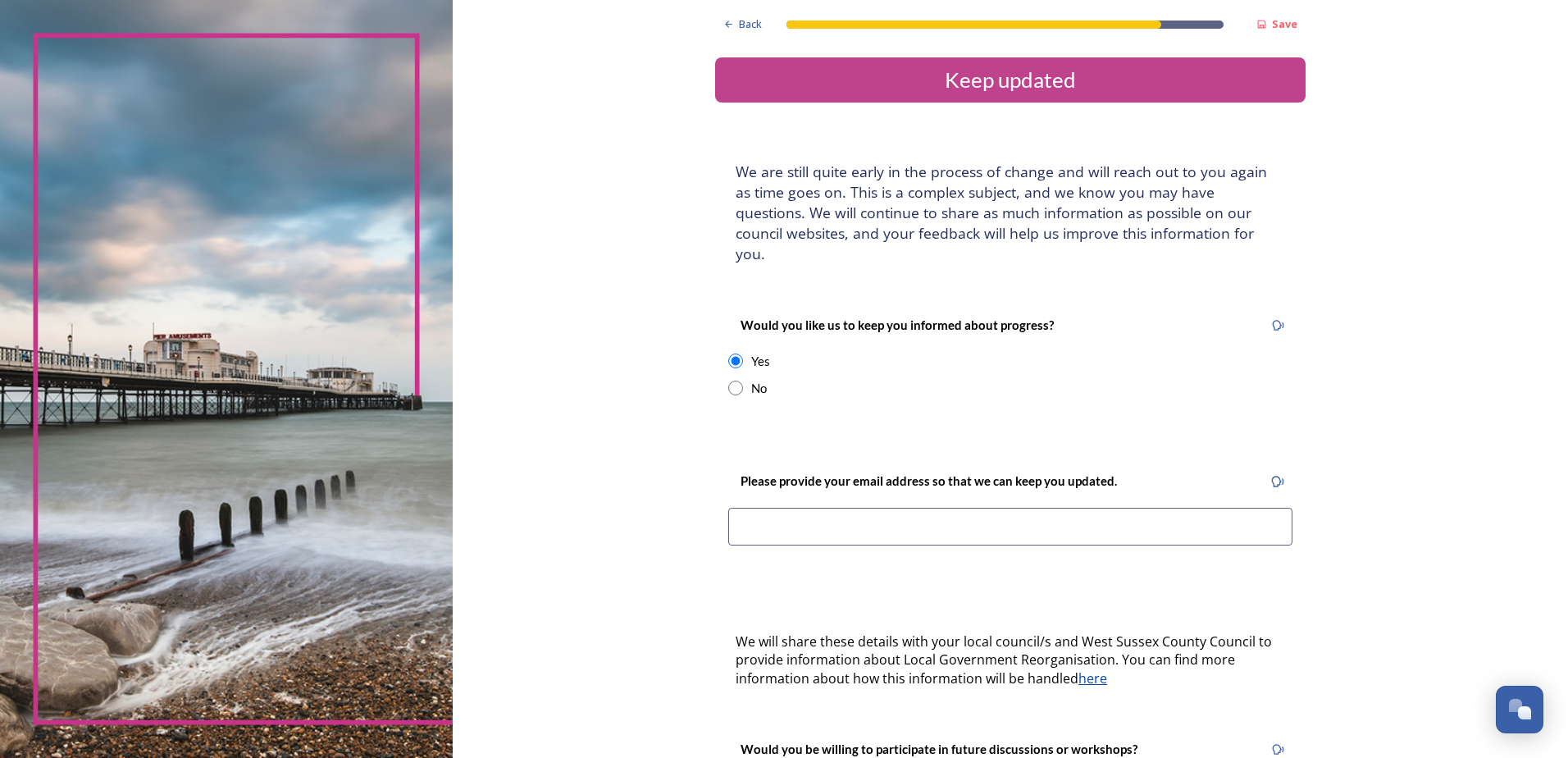
click at [771, 512] on input at bounding box center [1010, 526] width 565 height 38
type input "normanray@uwclub.net"
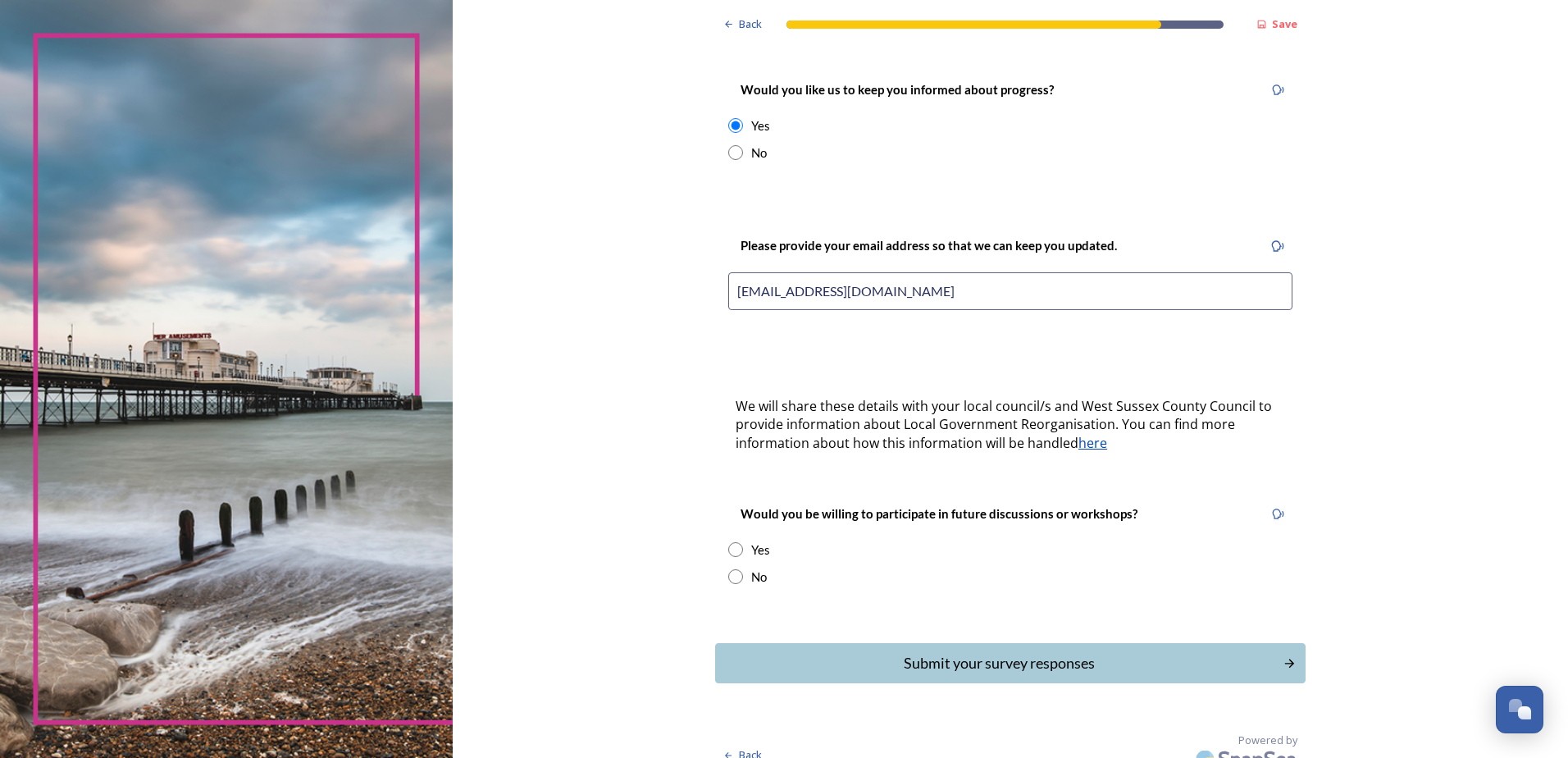
click at [729, 542] on input "radio" at bounding box center [735, 549] width 15 height 15
radio input "true"
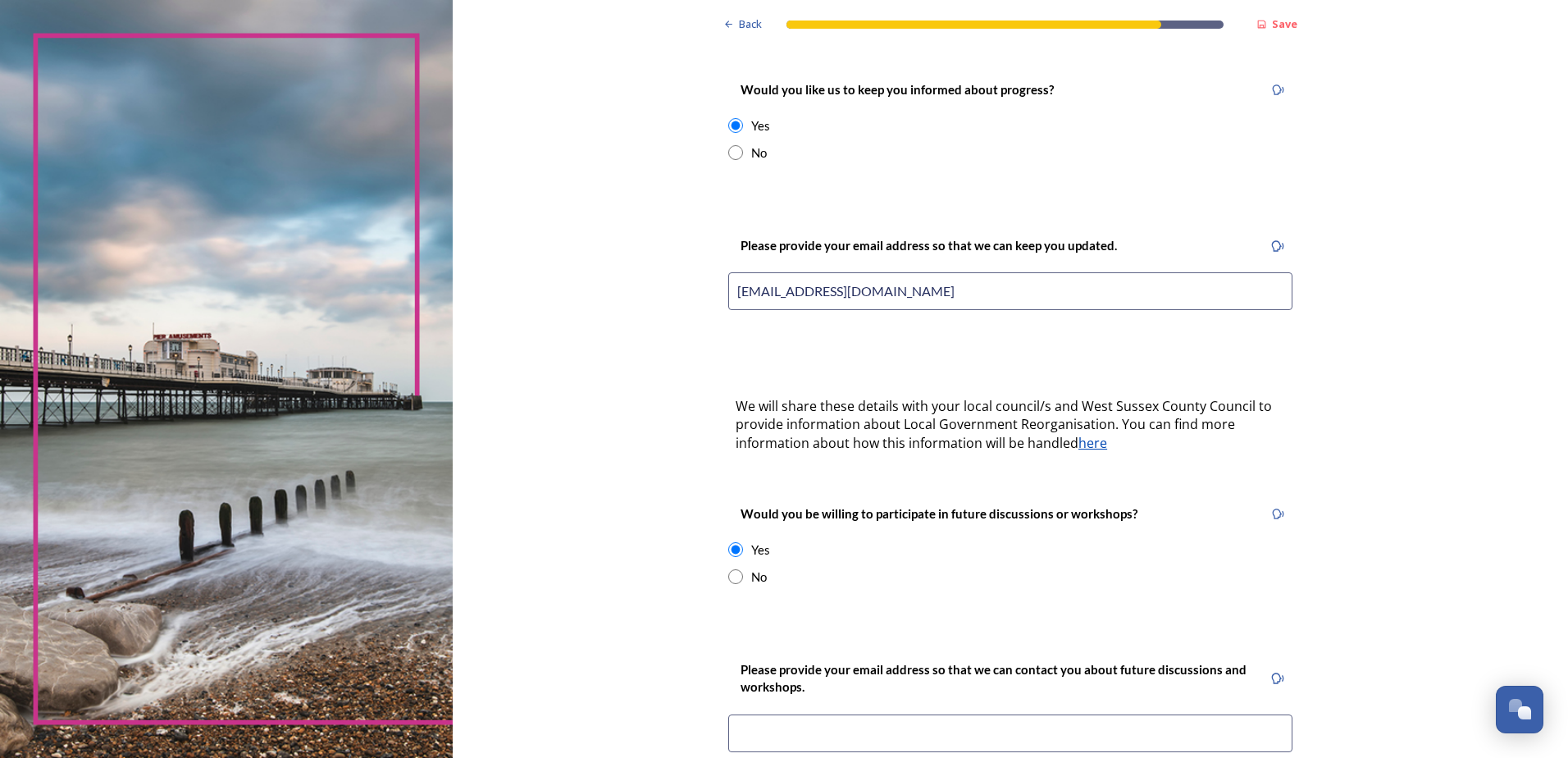
click at [800, 714] on input at bounding box center [1010, 733] width 565 height 38
type input "normanray@uwclub.net"
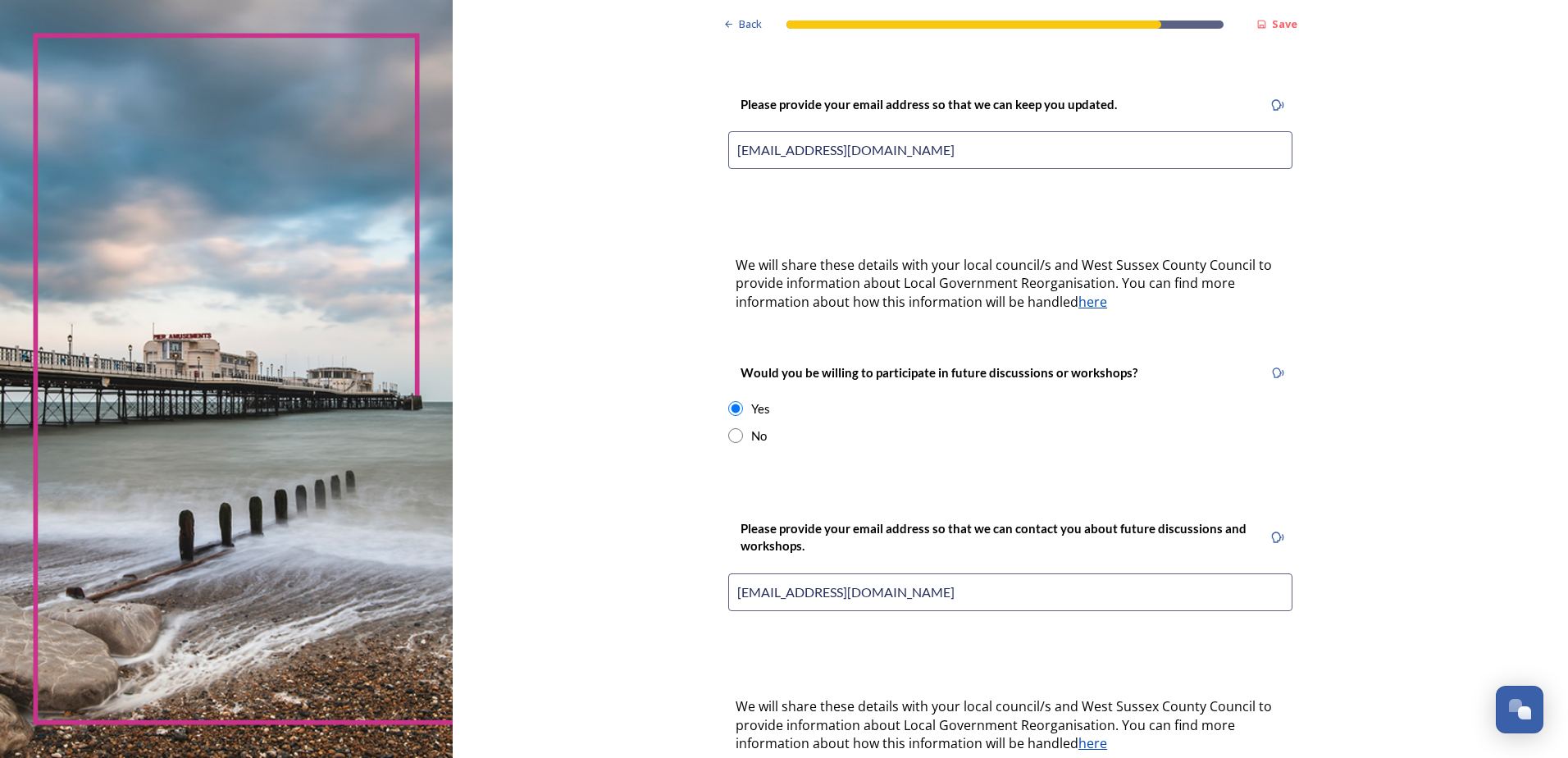
scroll to position [509, 0]
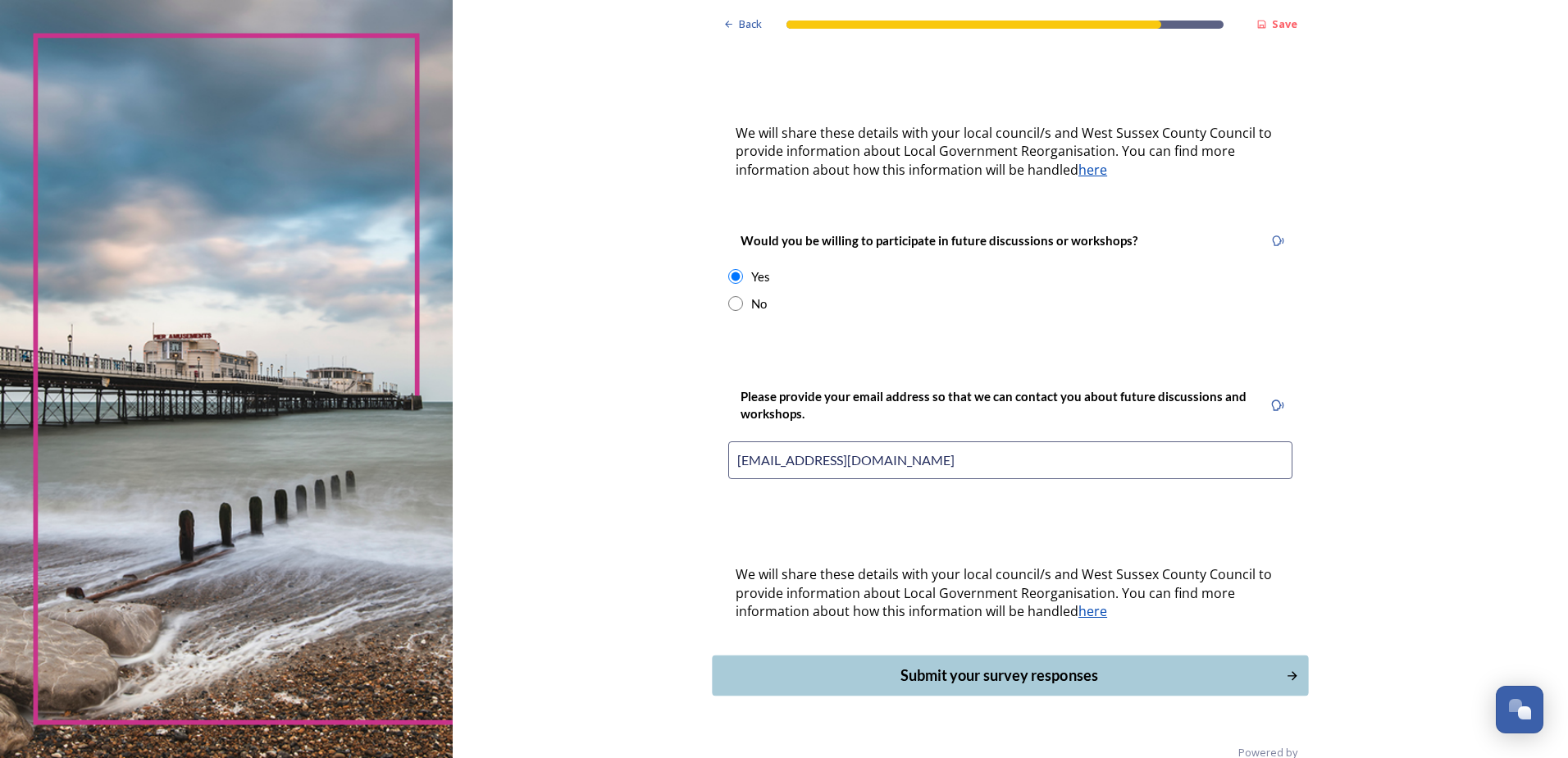
click at [979, 665] on div "Submit your survey responses" at bounding box center [1000, 675] width 556 height 22
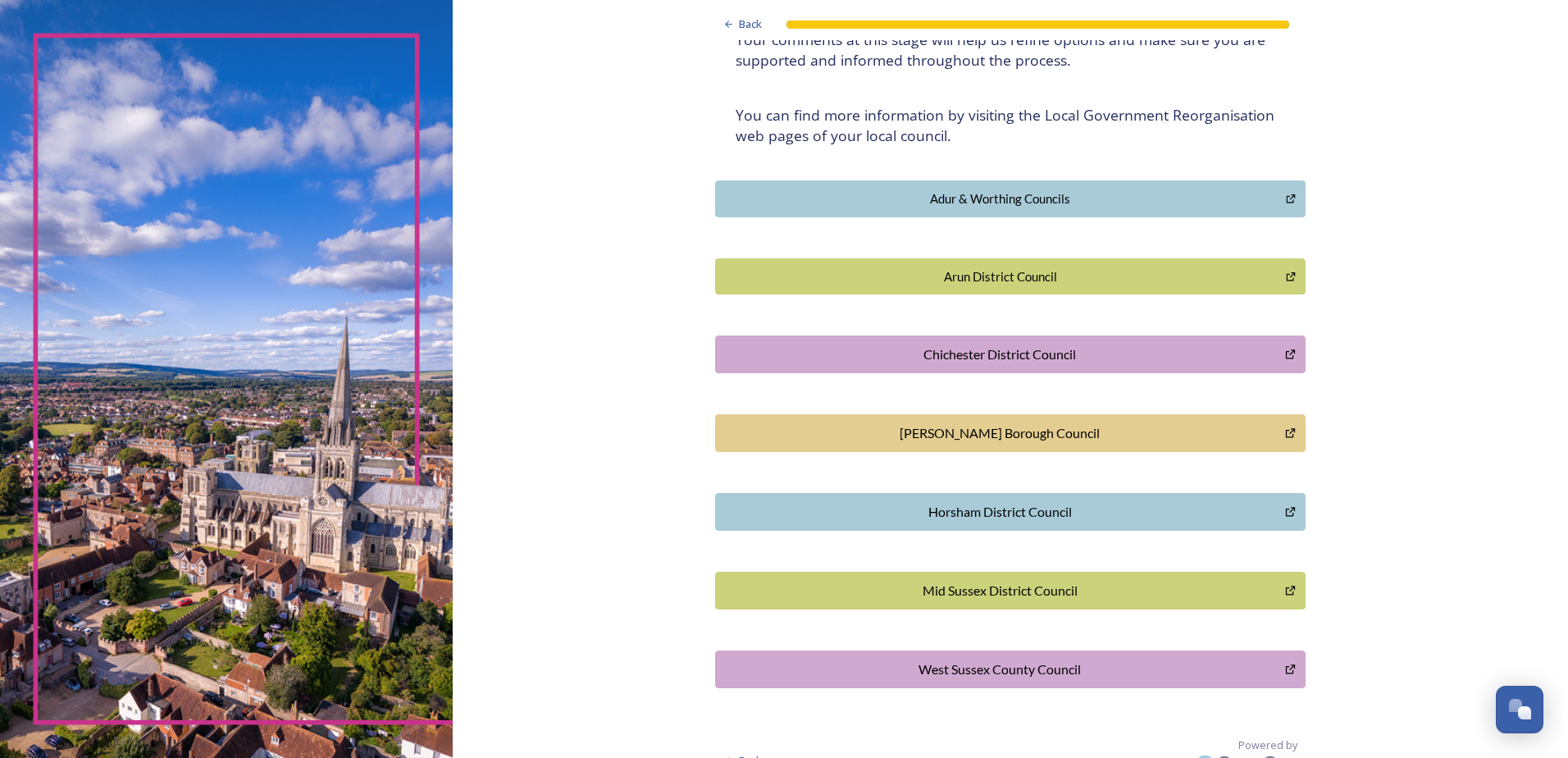
scroll to position [0, 0]
